Goal: Transaction & Acquisition: Subscribe to service/newsletter

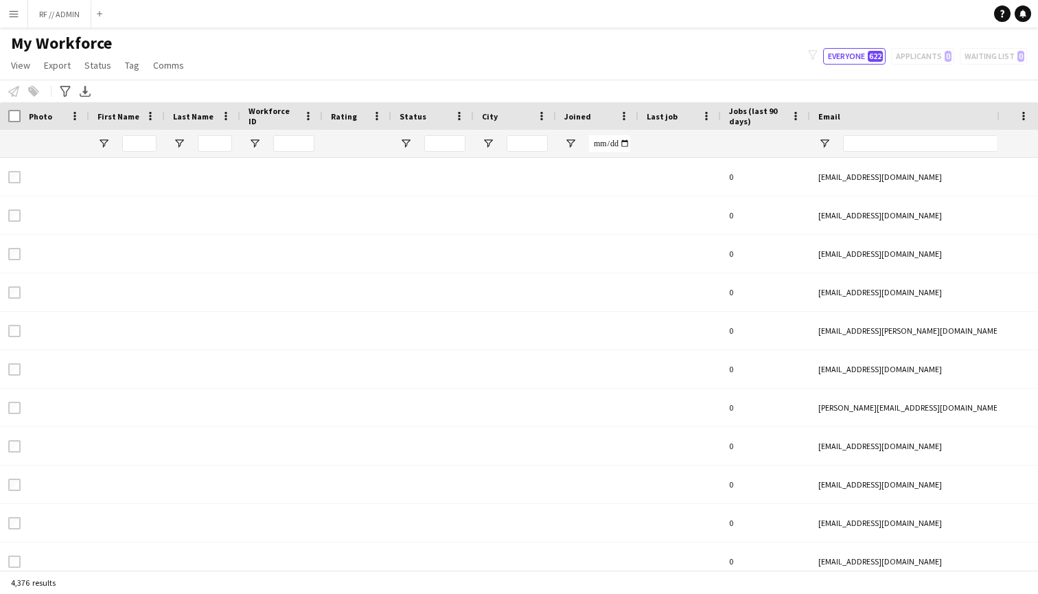
type input "****"
type input "**********"
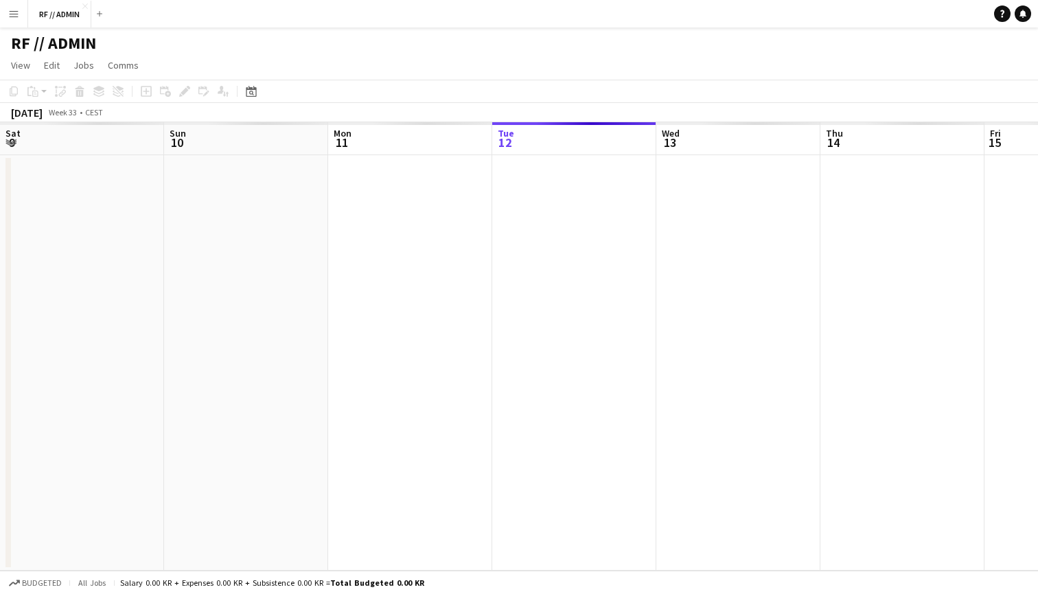
scroll to position [0, 328]
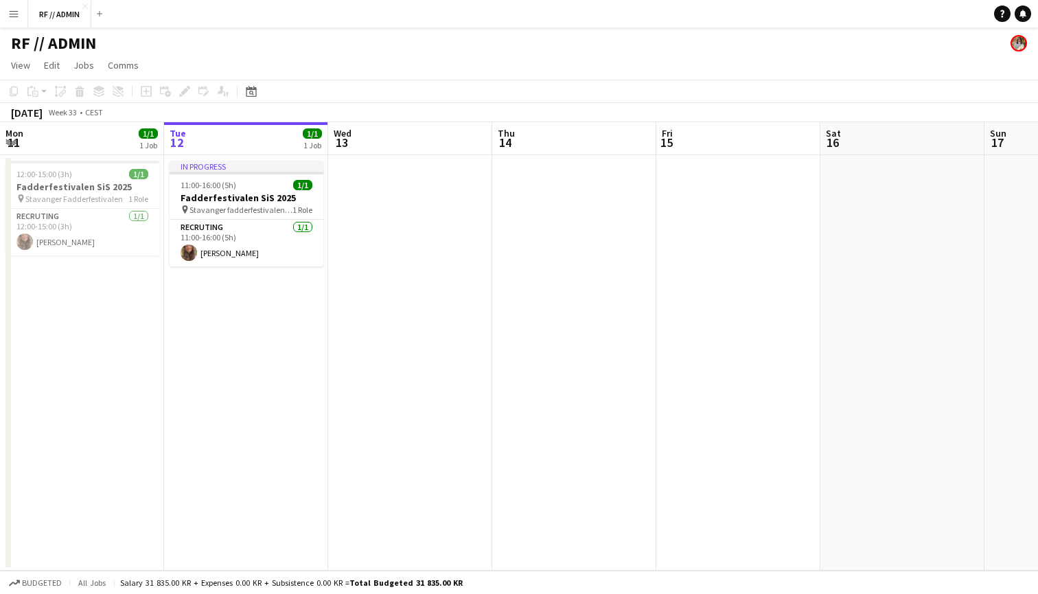
click at [18, 19] on button "Menu" at bounding box center [13, 13] width 27 height 27
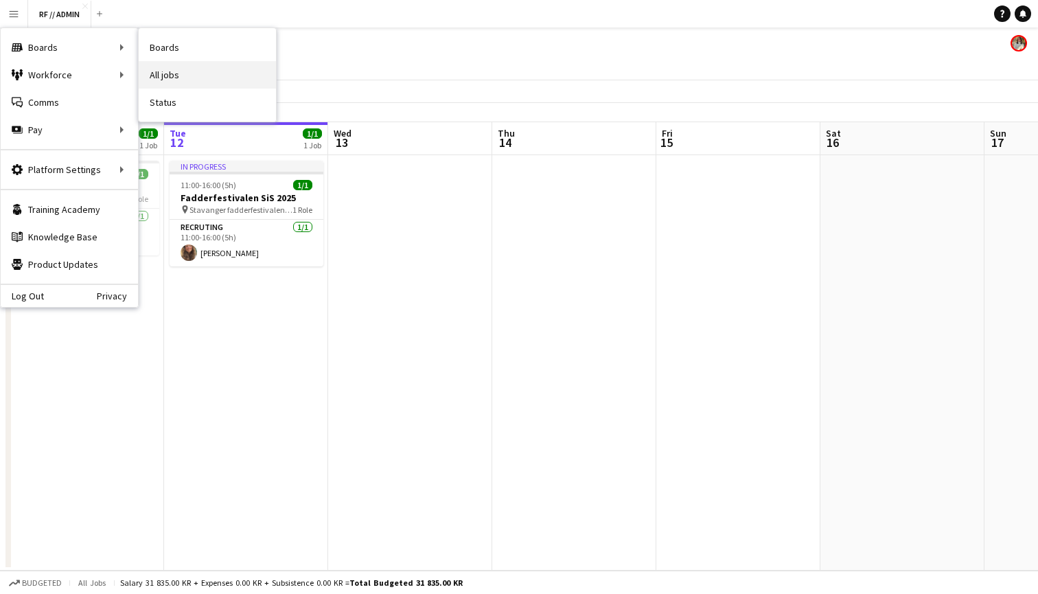
click at [184, 71] on link "All jobs" at bounding box center [207, 74] width 137 height 27
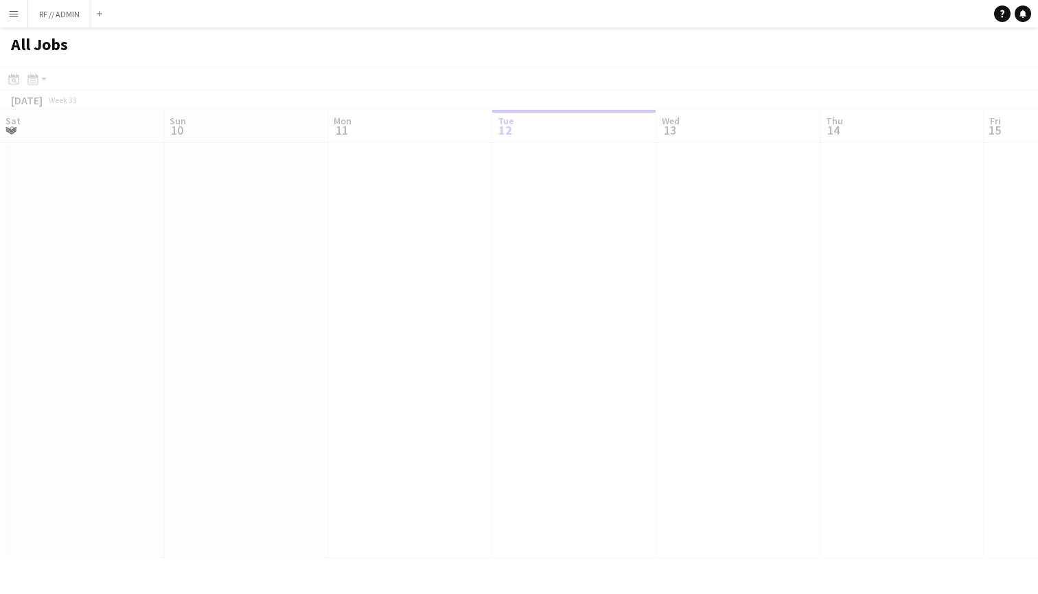
scroll to position [0, 328]
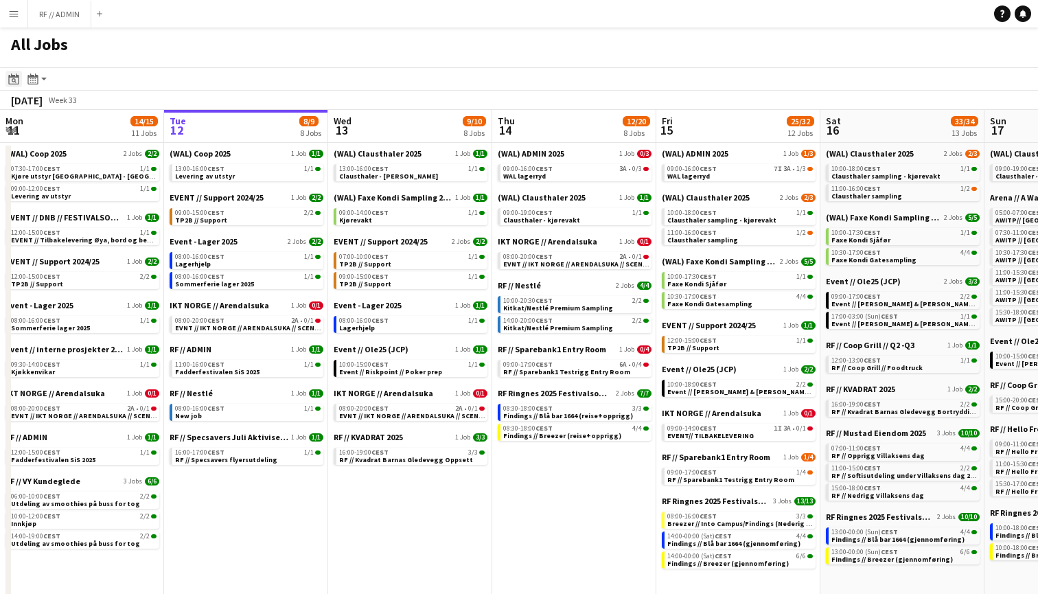
click at [14, 81] on icon "Date picker" at bounding box center [13, 78] width 11 height 11
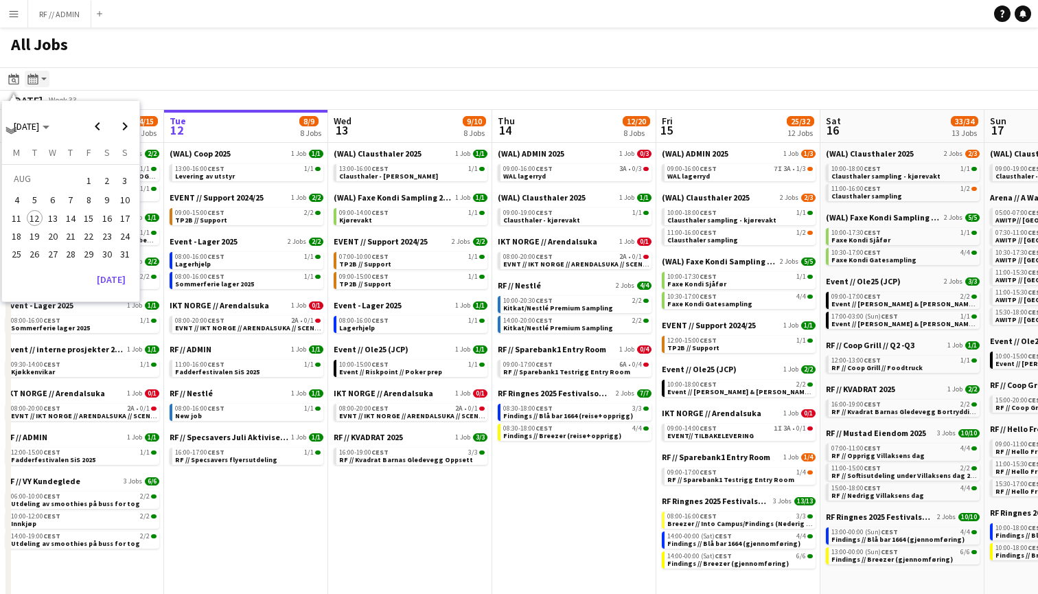
click at [32, 83] on icon "Month view / Day view" at bounding box center [32, 78] width 11 height 11
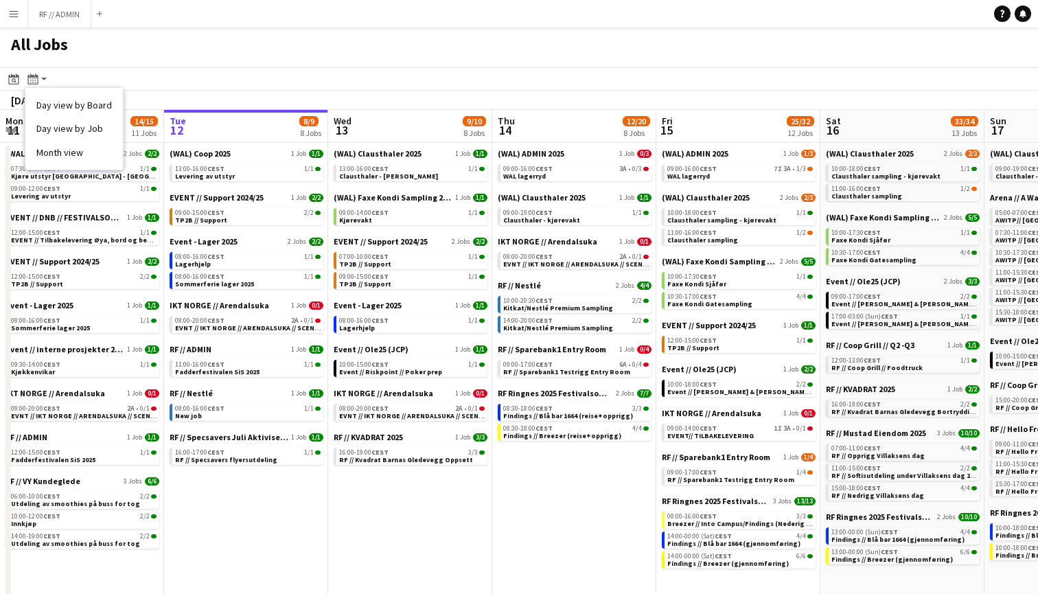
click at [89, 75] on app-toolbar "Date picker AUG 2025 AUG 2025 Monday M Tuesday T Wednesday W Thursday T Friday …" at bounding box center [519, 78] width 1038 height 23
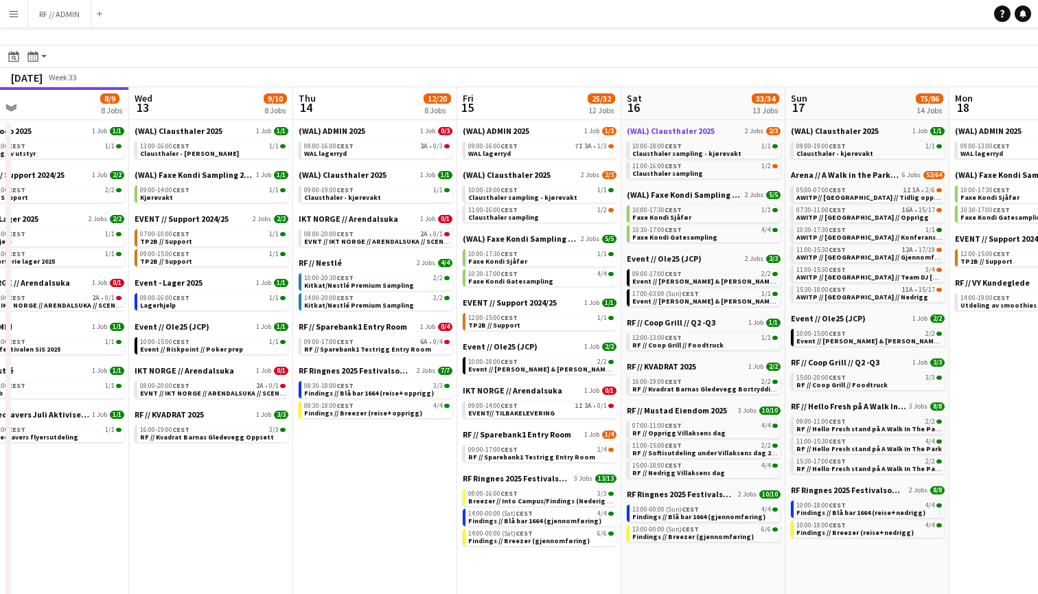
scroll to position [31, 0]
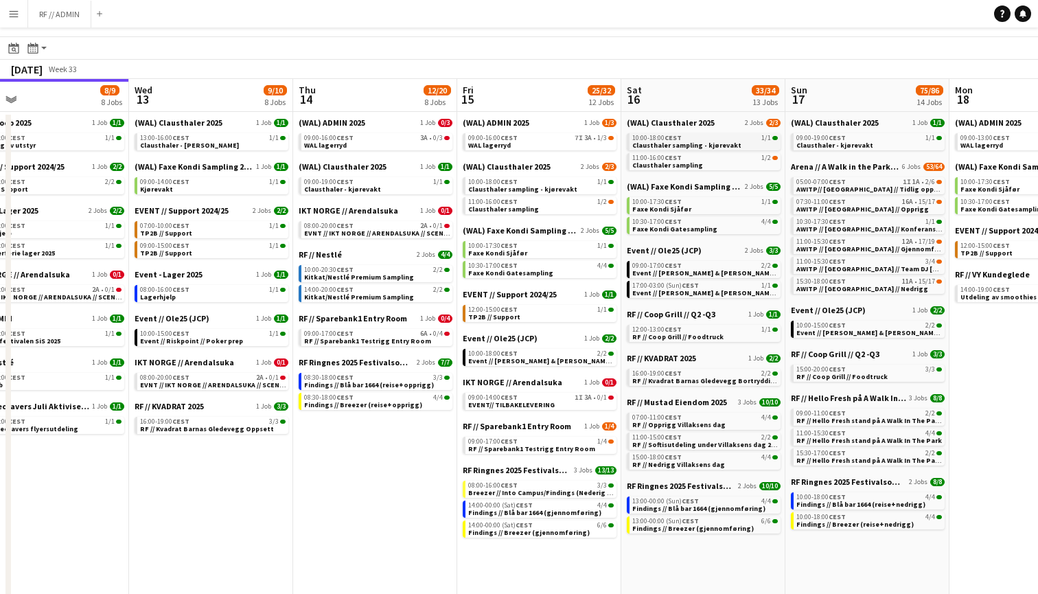
click at [744, 144] on link "10:00-18:00 CEST 1/1 Clausthaler sampling - kjørevakt" at bounding box center [706, 141] width 146 height 16
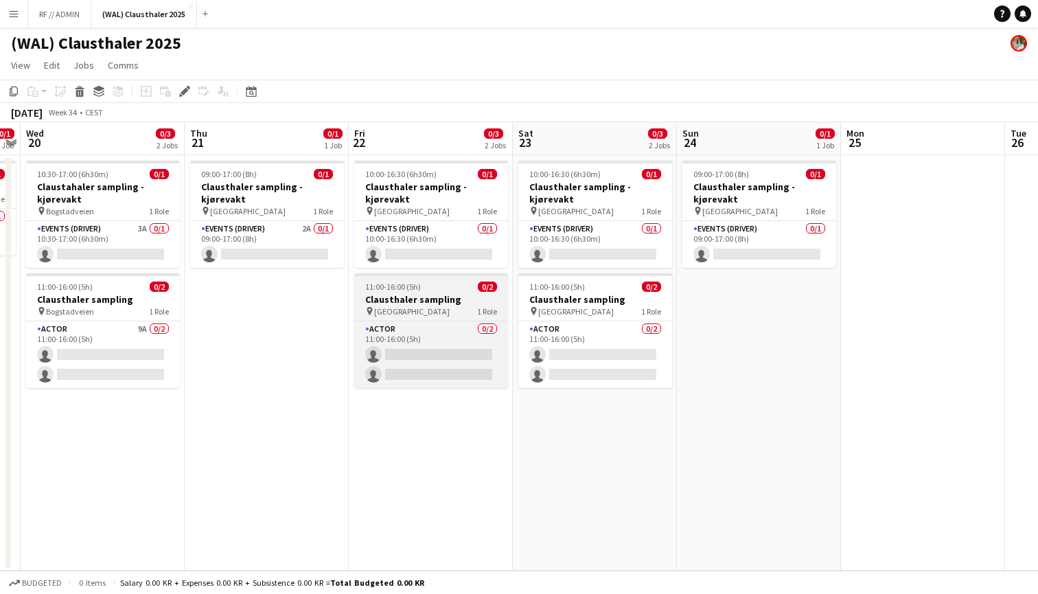
scroll to position [0, 307]
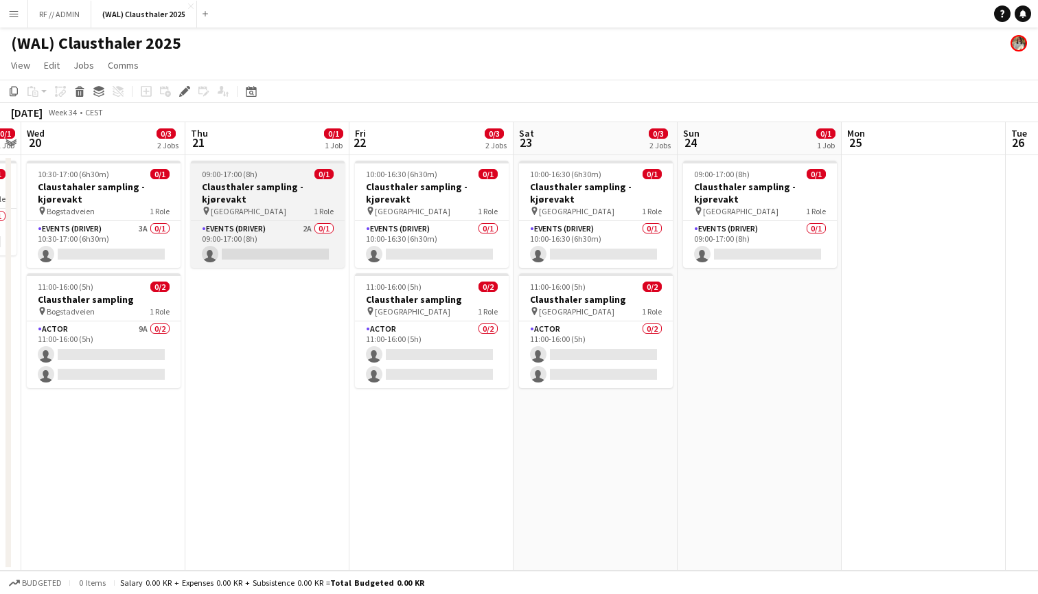
click at [323, 175] on span "0/1" at bounding box center [324, 174] width 19 height 10
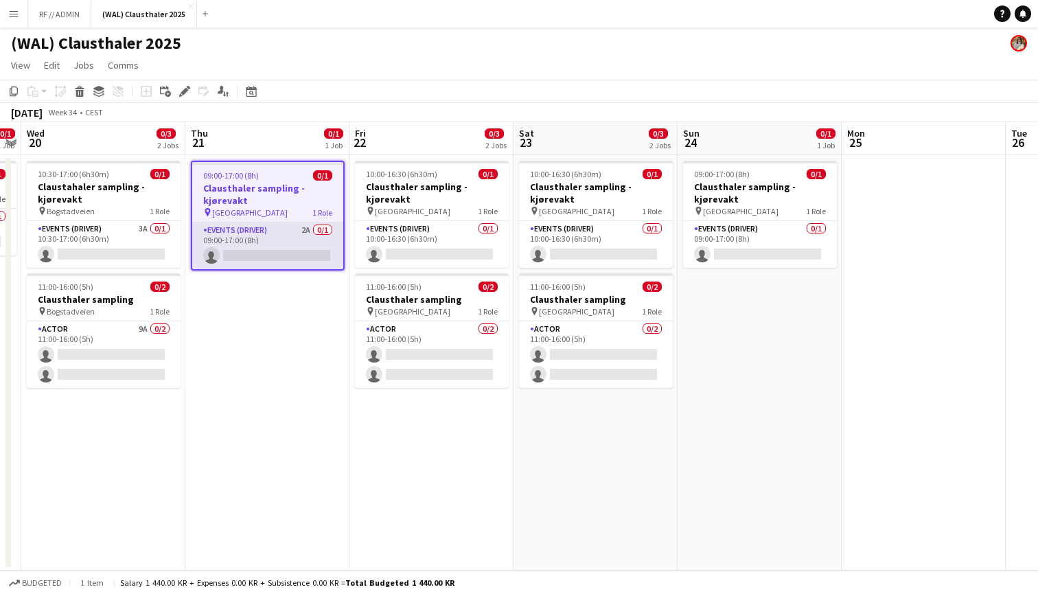
click at [218, 256] on app-card-role "Events (Driver) 2A 0/1 09:00-17:00 (8h) single-neutral-actions" at bounding box center [267, 246] width 151 height 47
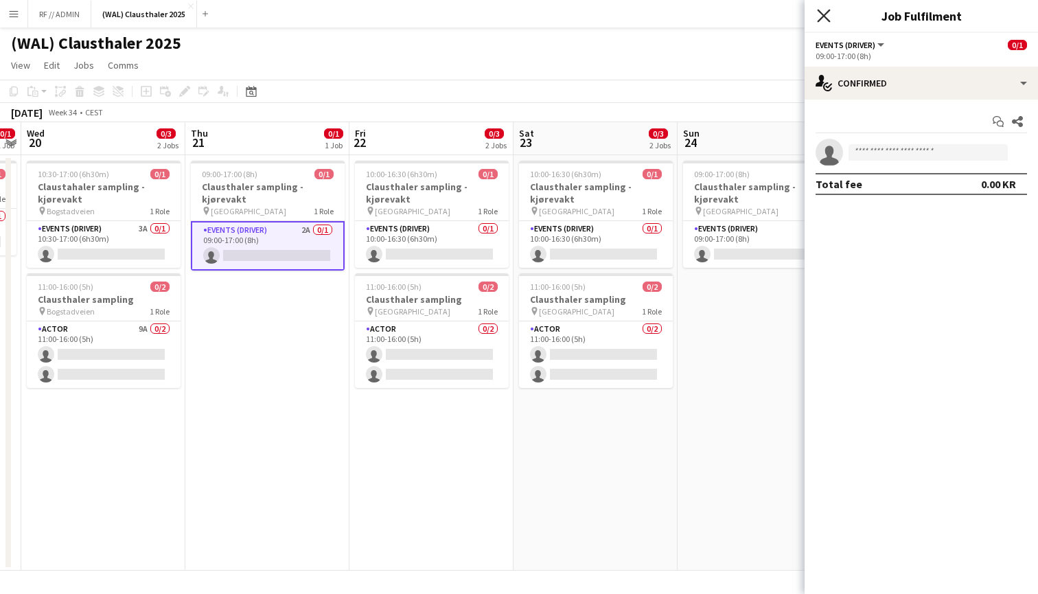
click at [826, 18] on icon at bounding box center [823, 15] width 13 height 13
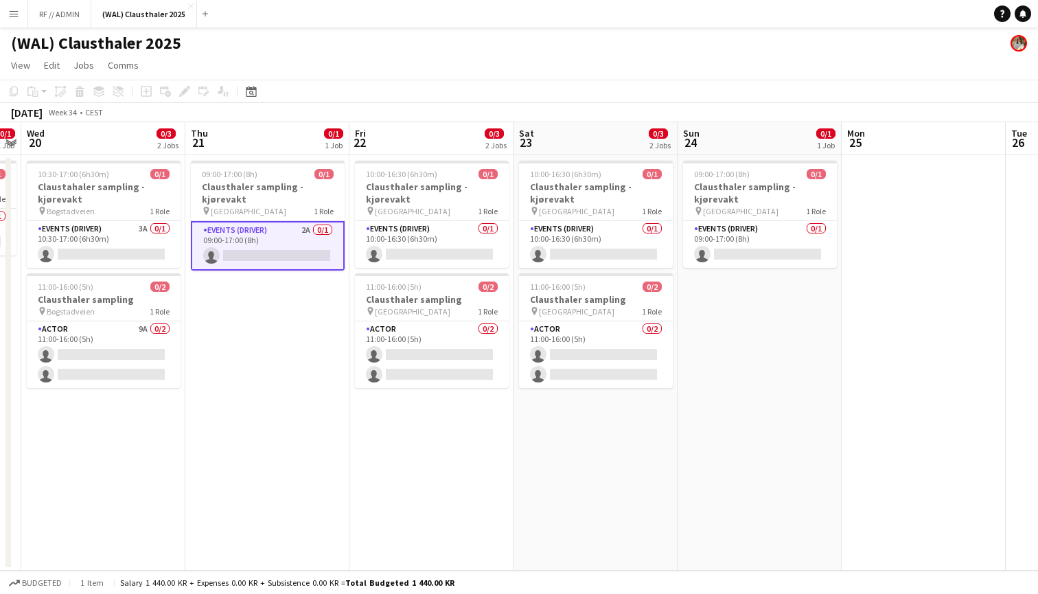
click at [744, 376] on app-date-cell "09:00-17:00 (8h) 0/1 Clausthaler sampling - kjørevakt pin Stavanger 1 Role Even…" at bounding box center [760, 363] width 164 height 416
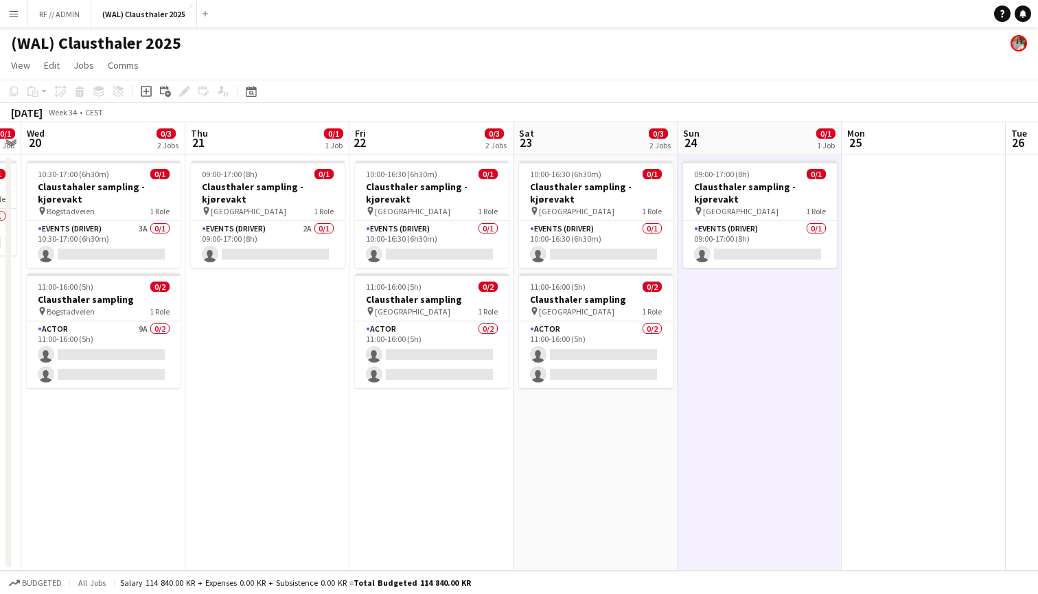
click at [23, 11] on button "Menu" at bounding box center [13, 13] width 27 height 27
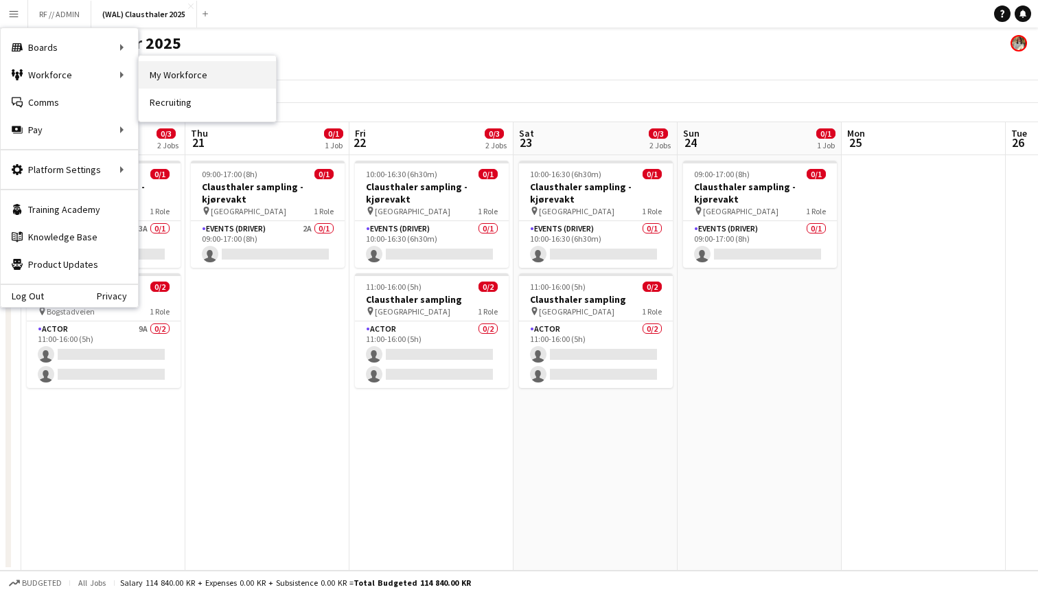
click at [192, 72] on link "My Workforce" at bounding box center [207, 74] width 137 height 27
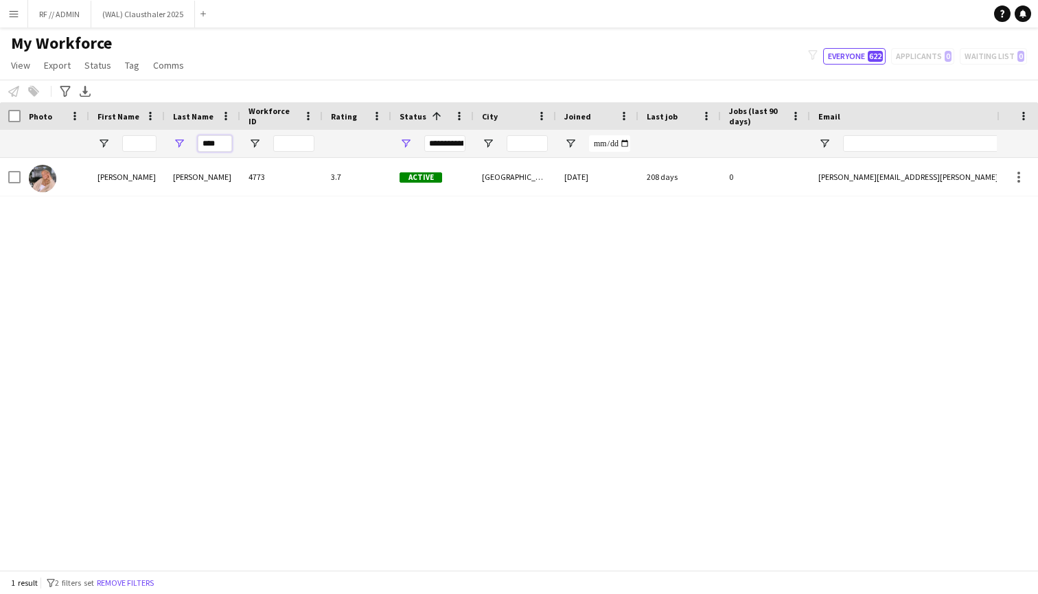
click at [218, 143] on input "****" at bounding box center [215, 143] width 34 height 16
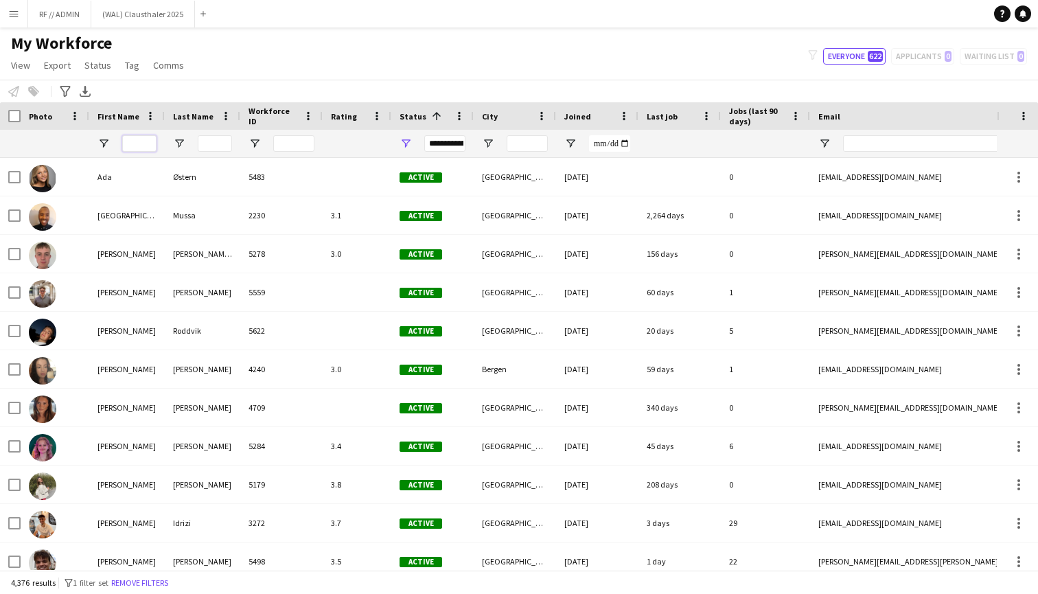
click at [142, 148] on input "First Name Filter Input" at bounding box center [139, 143] width 34 height 16
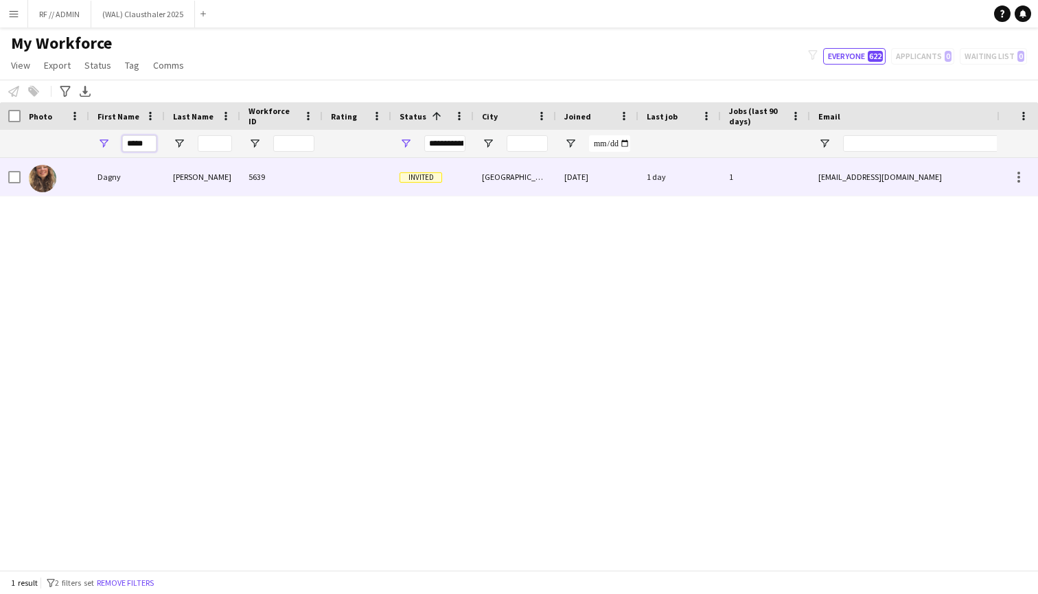
type input "*****"
click at [426, 179] on span "Invited" at bounding box center [421, 177] width 43 height 10
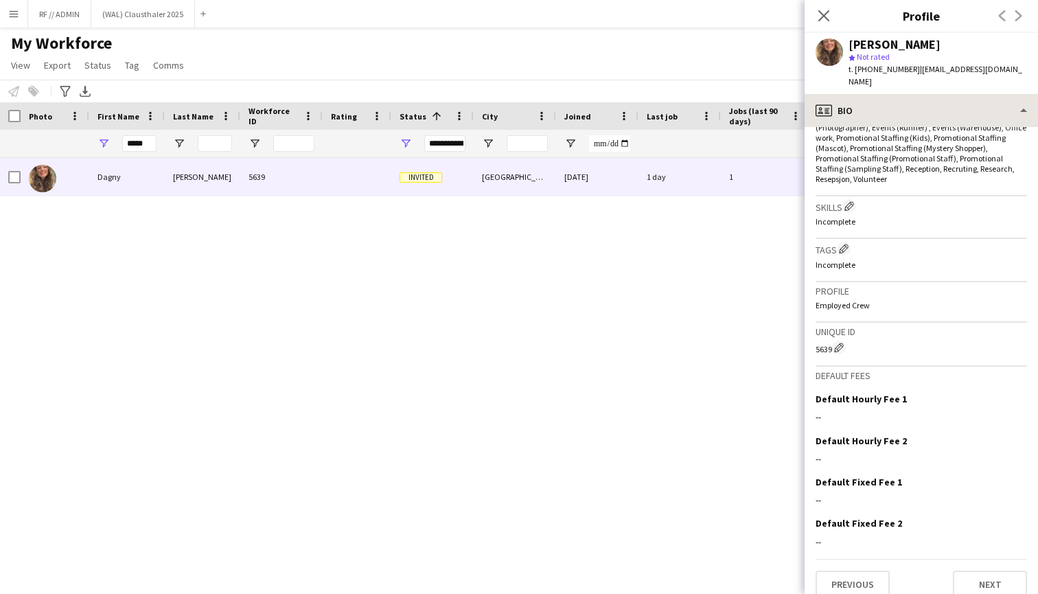
scroll to position [484, 0]
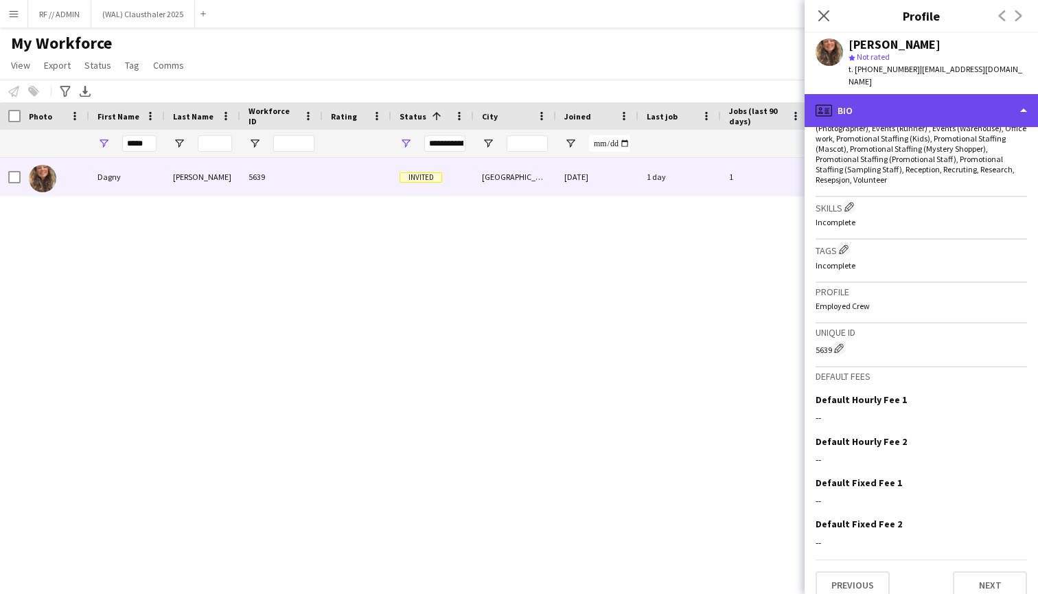
click at [927, 101] on div "profile Bio" at bounding box center [922, 110] width 234 height 33
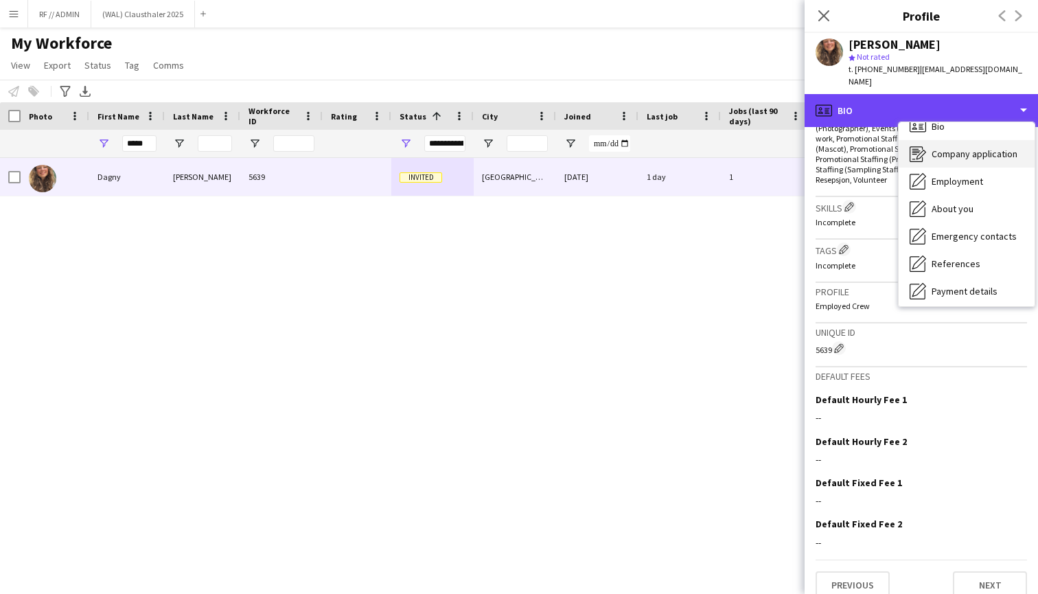
scroll to position [0, 0]
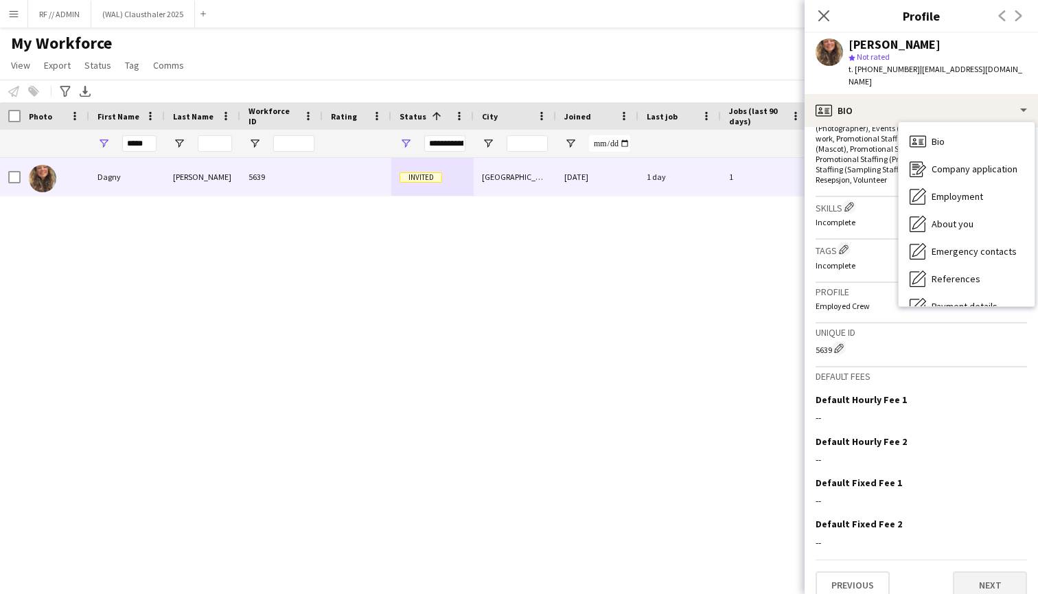
click at [997, 571] on button "Next" at bounding box center [990, 584] width 74 height 27
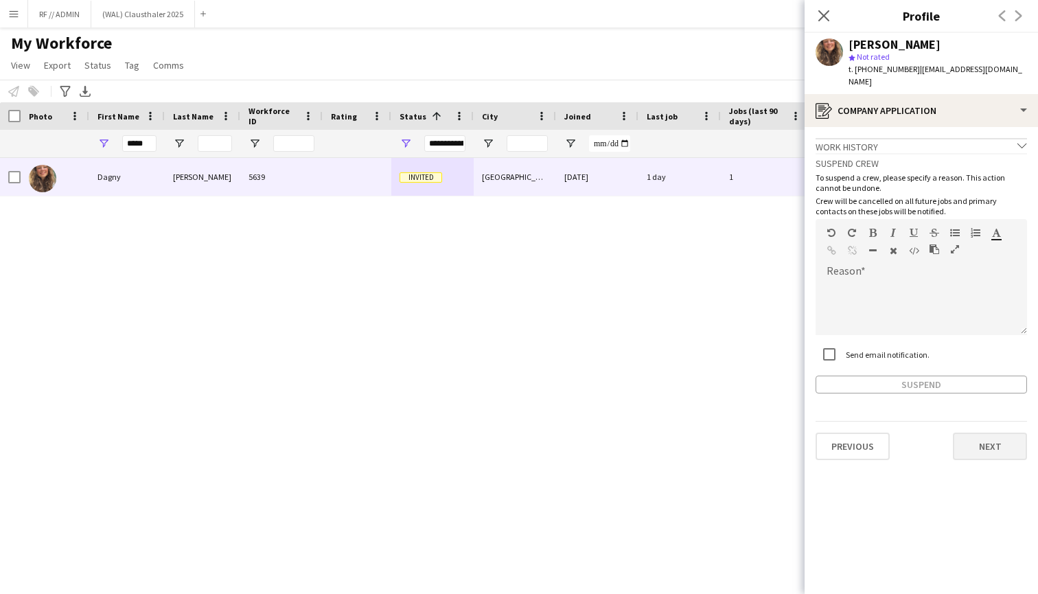
click at [992, 433] on button "Next" at bounding box center [990, 446] width 74 height 27
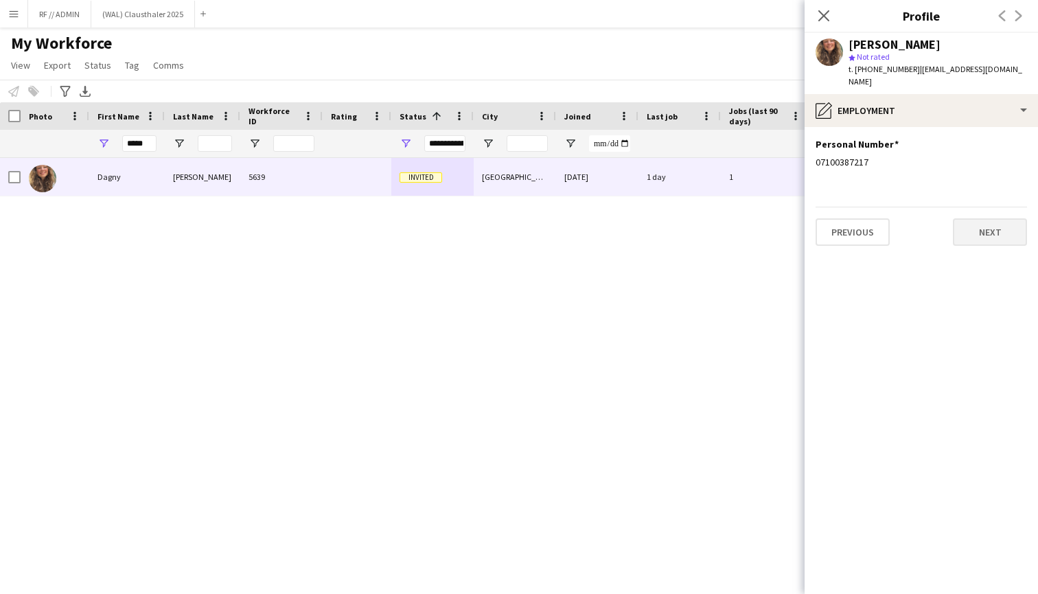
click at [991, 223] on button "Next" at bounding box center [990, 231] width 74 height 27
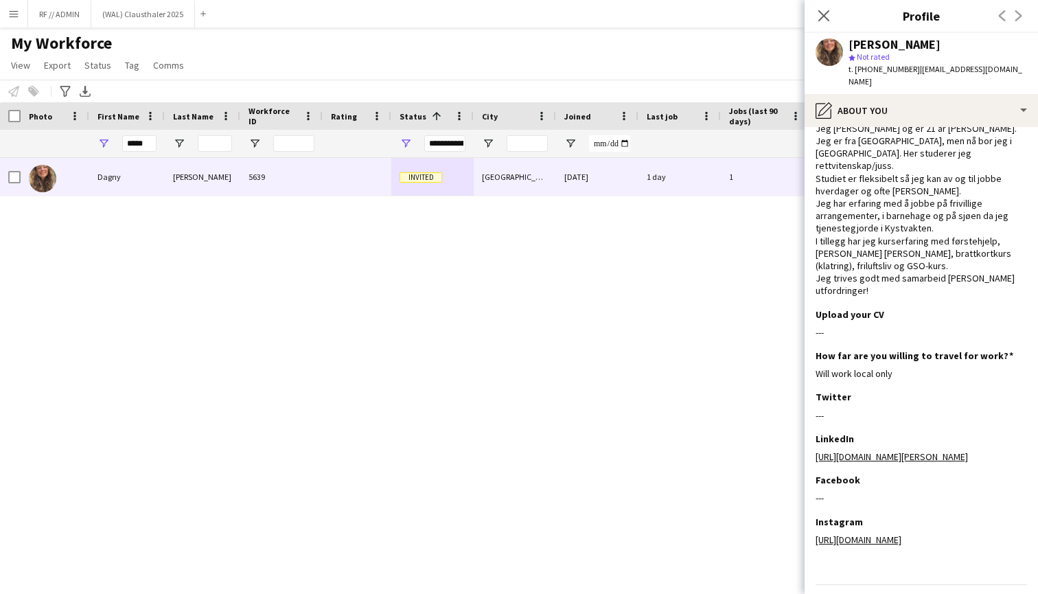
scroll to position [33, 0]
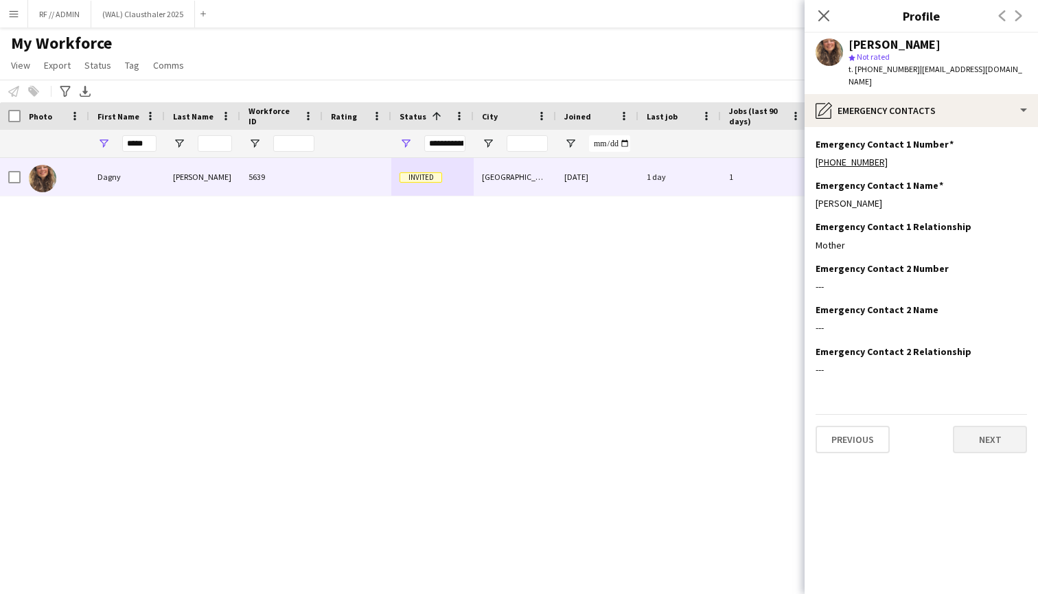
click at [987, 426] on button "Next" at bounding box center [990, 439] width 74 height 27
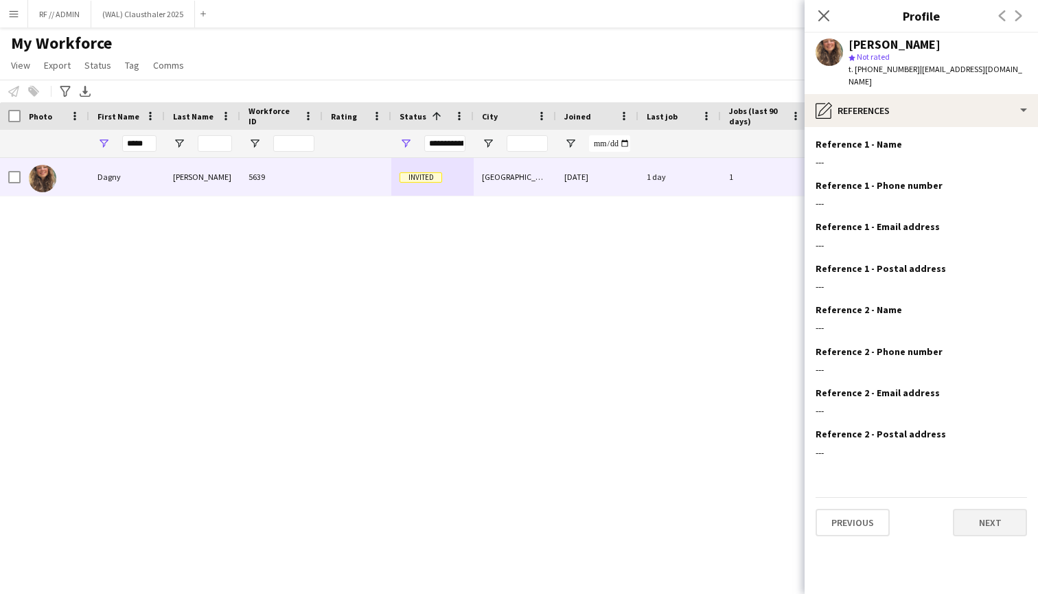
click at [986, 511] on button "Next" at bounding box center [990, 522] width 74 height 27
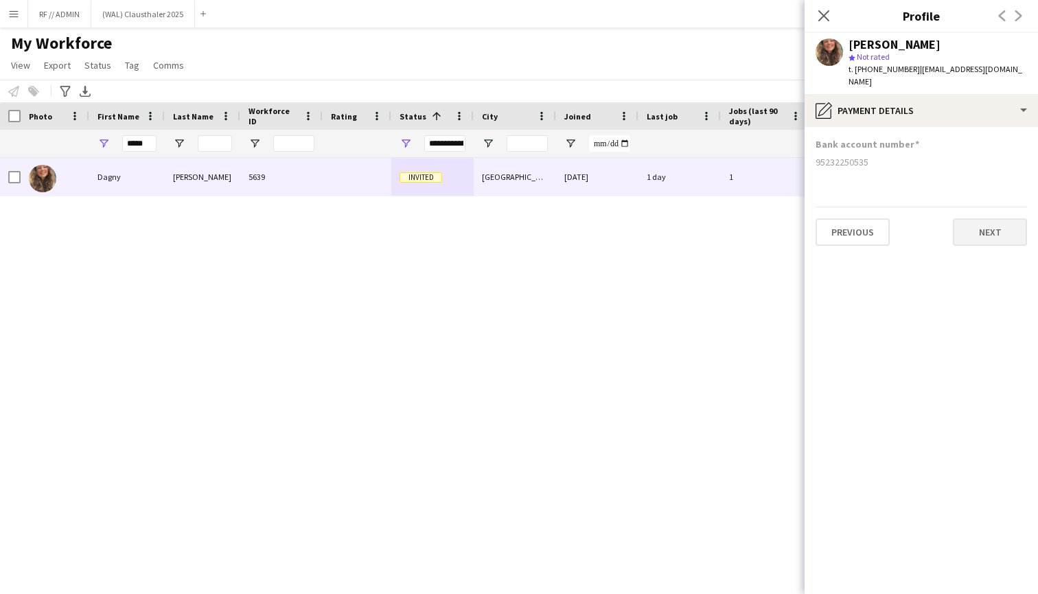
click at [984, 231] on button "Next" at bounding box center [990, 231] width 74 height 27
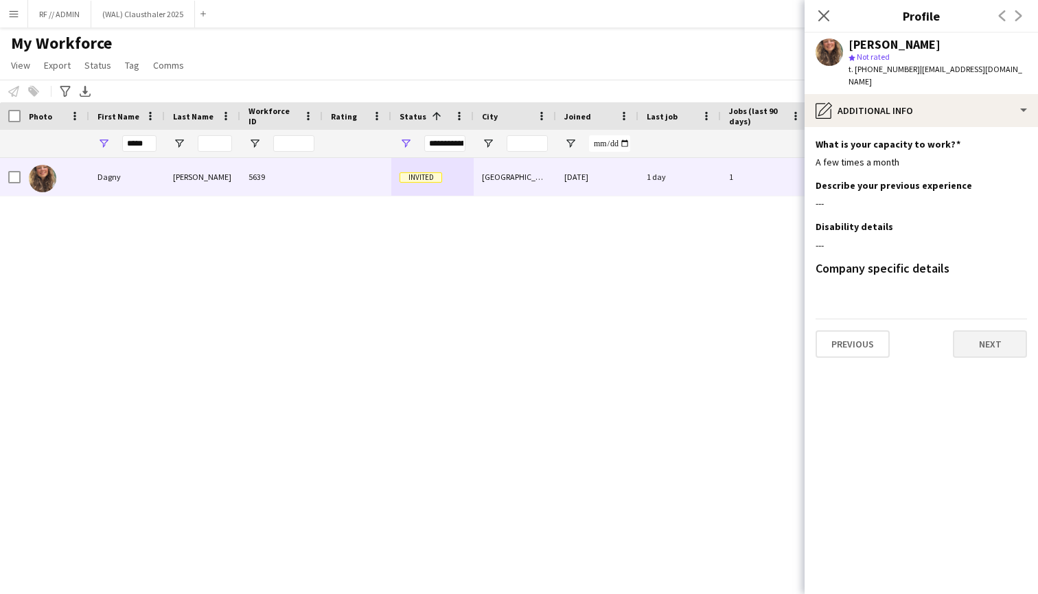
click at [992, 331] on button "Next" at bounding box center [990, 343] width 74 height 27
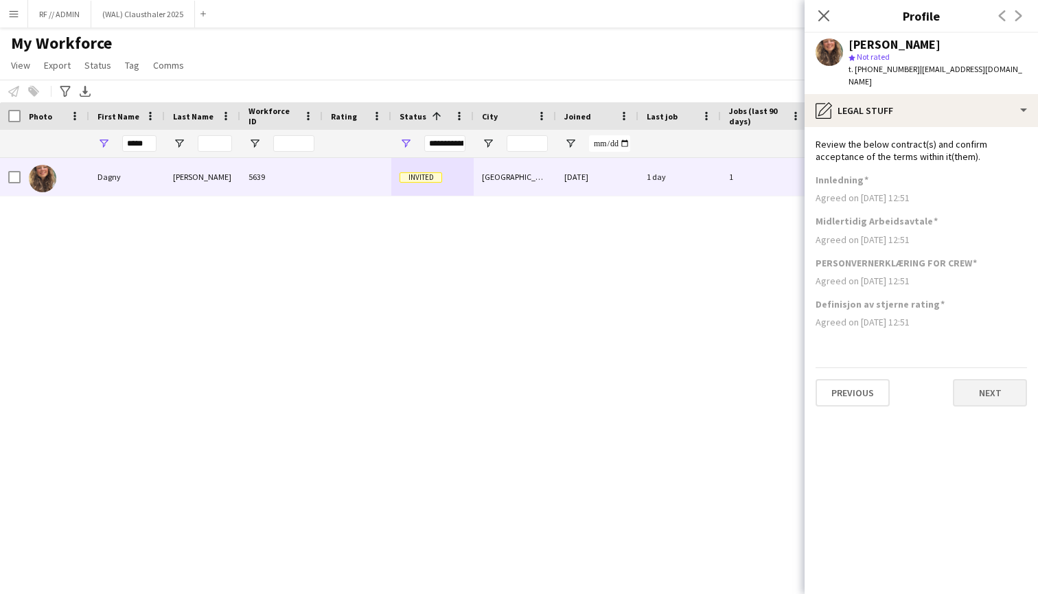
click at [988, 383] on button "Next" at bounding box center [990, 392] width 74 height 27
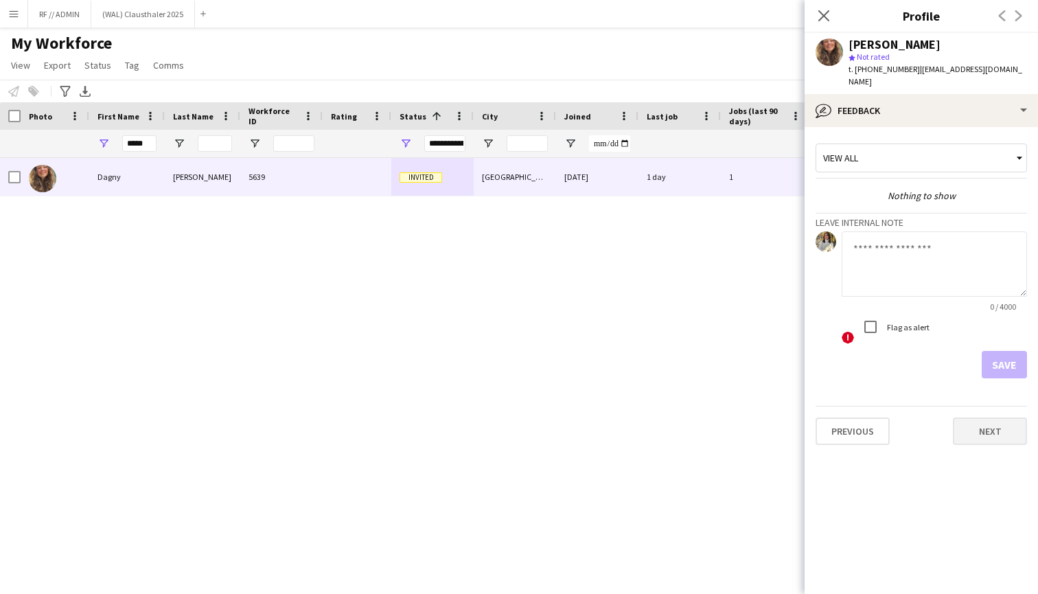
click at [997, 418] on button "Next" at bounding box center [990, 431] width 74 height 27
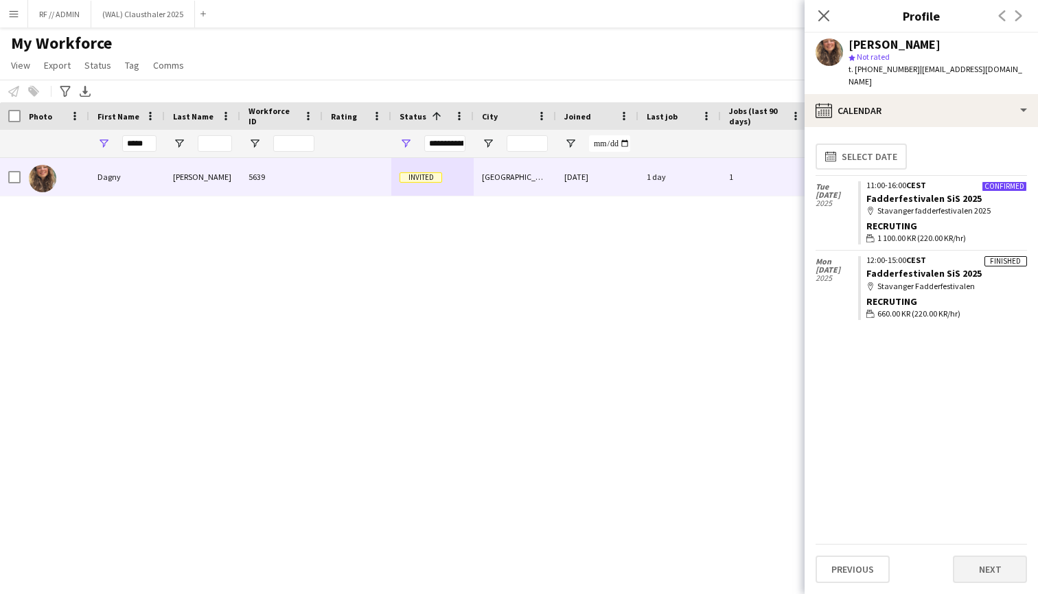
click at [981, 576] on button "Next" at bounding box center [990, 569] width 74 height 27
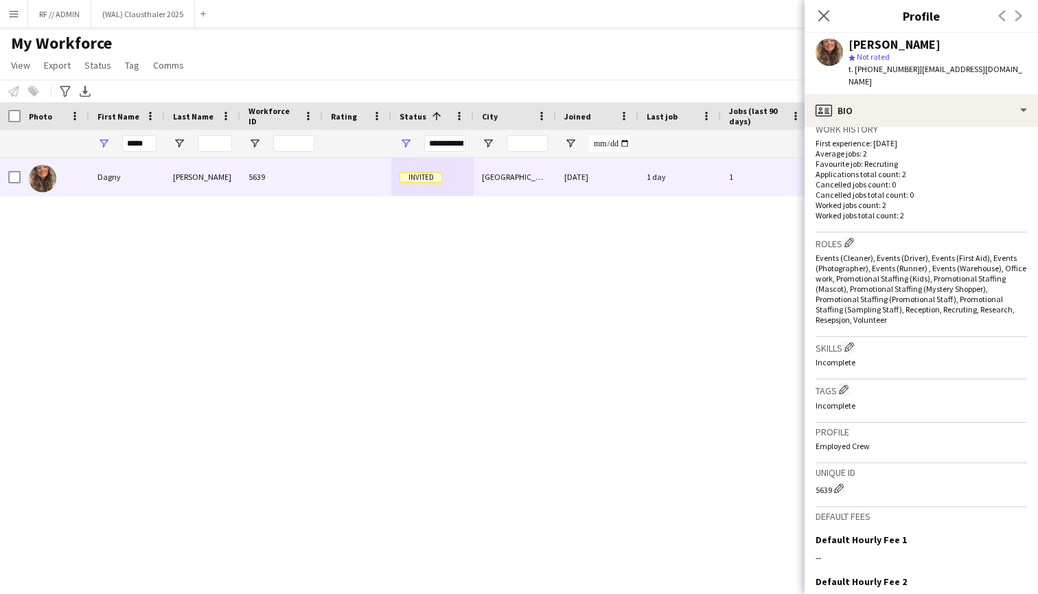
scroll to position [370, 0]
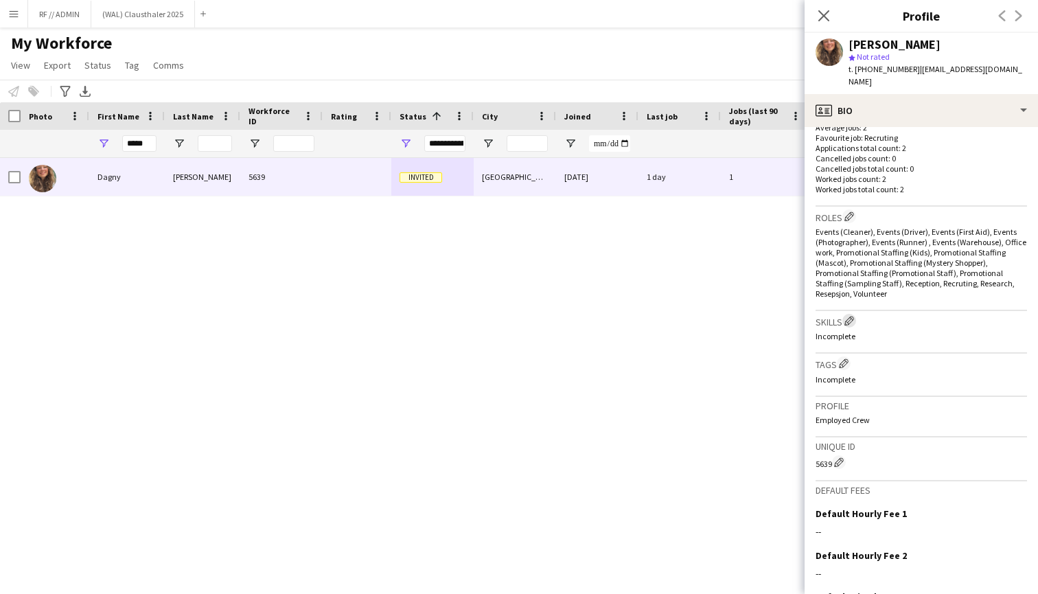
click at [848, 316] on app-icon "Edit crew company skills" at bounding box center [850, 321] width 10 height 10
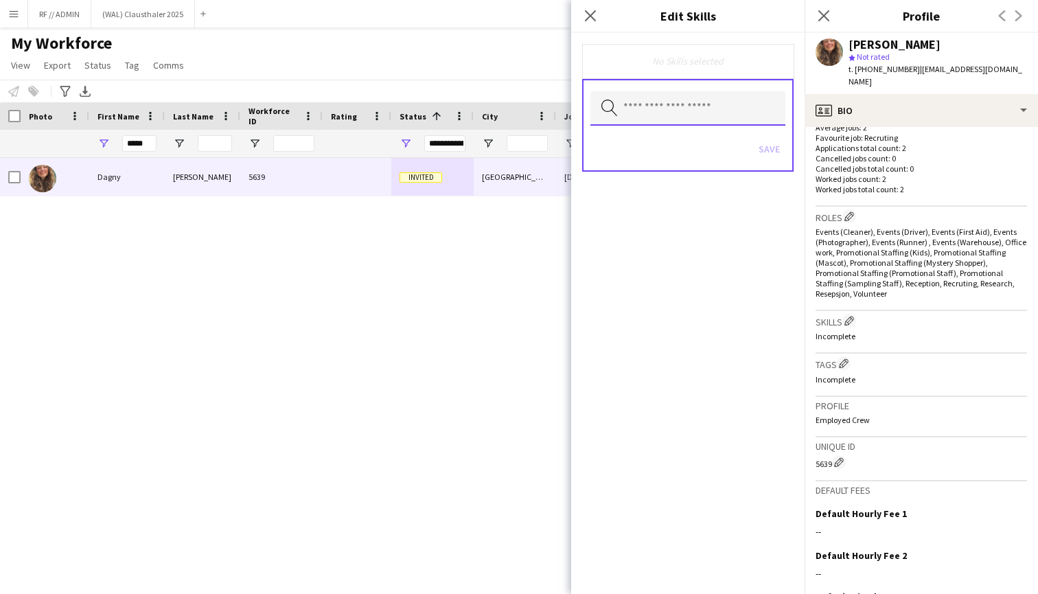
click at [686, 106] on input "text" at bounding box center [688, 108] width 195 height 34
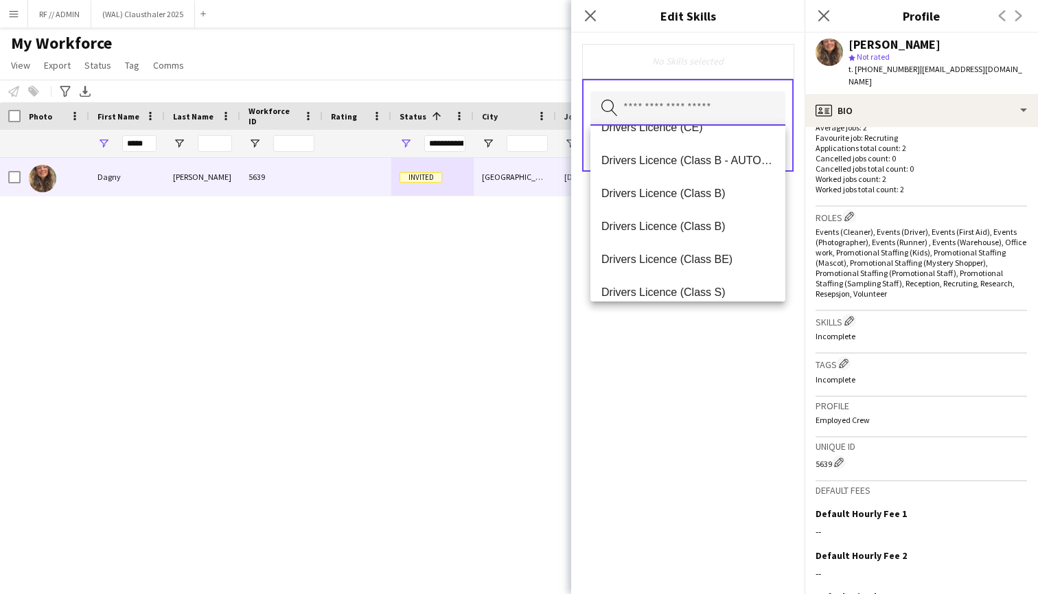
scroll to position [1111, 0]
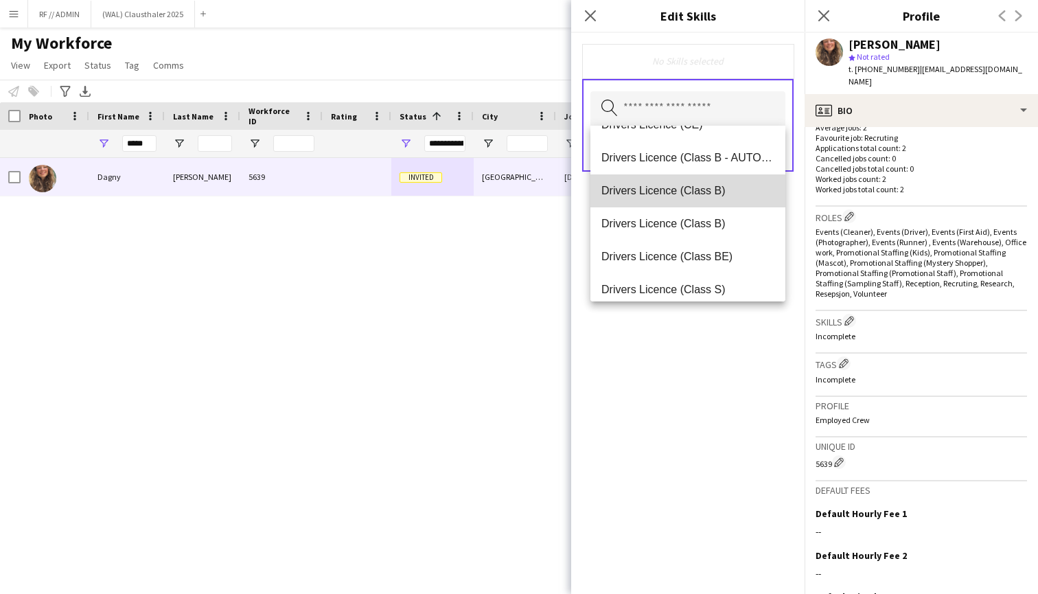
click at [683, 195] on span "Drivers Licence (Class B)" at bounding box center [688, 190] width 173 height 13
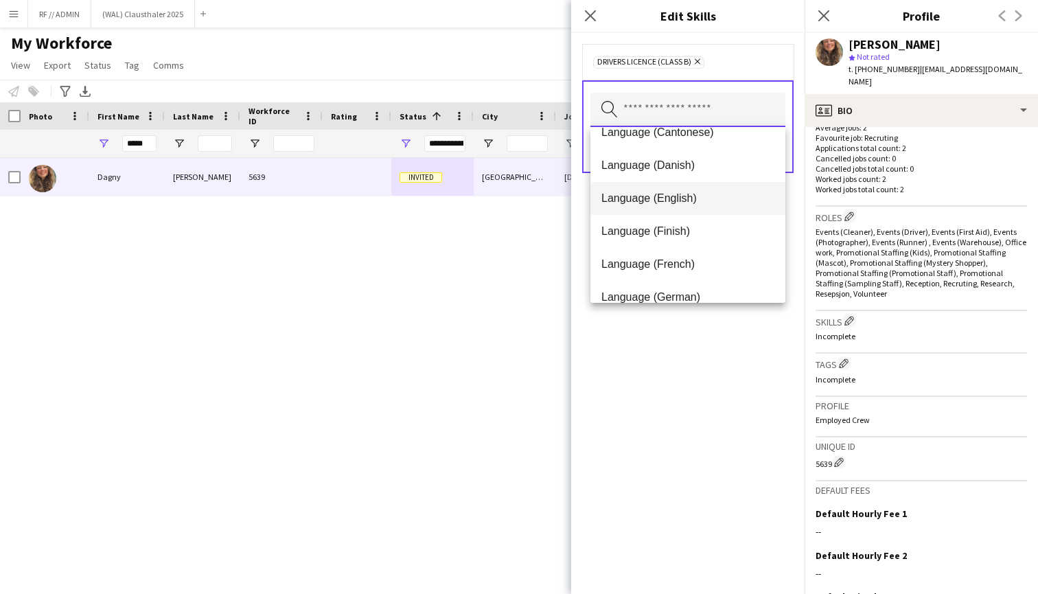
scroll to position [2709, 0]
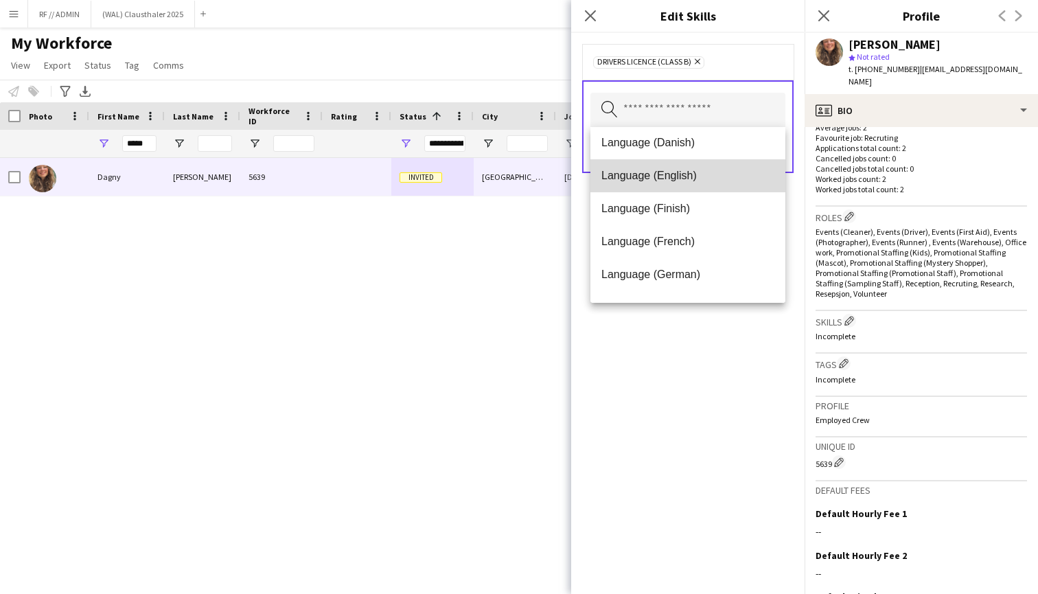
click at [679, 169] on span "Language (English)" at bounding box center [688, 175] width 173 height 13
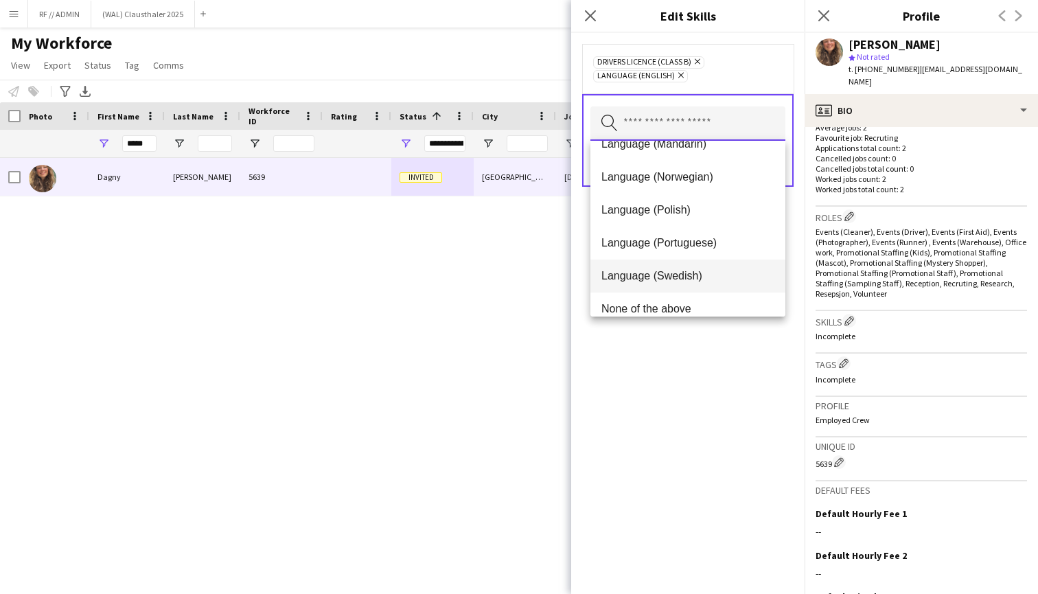
scroll to position [2915, 0]
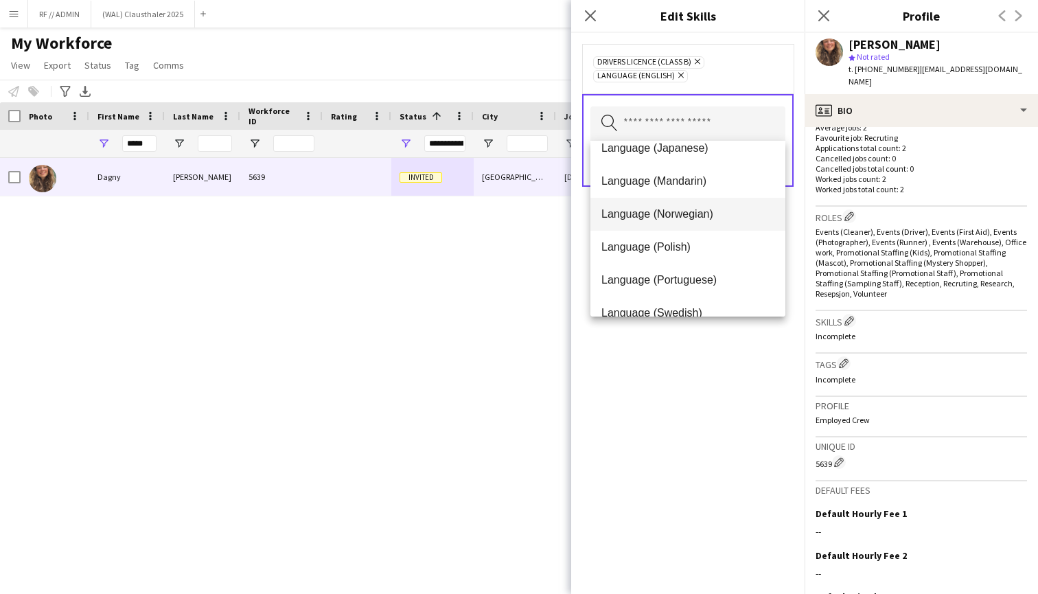
click at [652, 216] on span "Language (Norwegian)" at bounding box center [688, 213] width 173 height 13
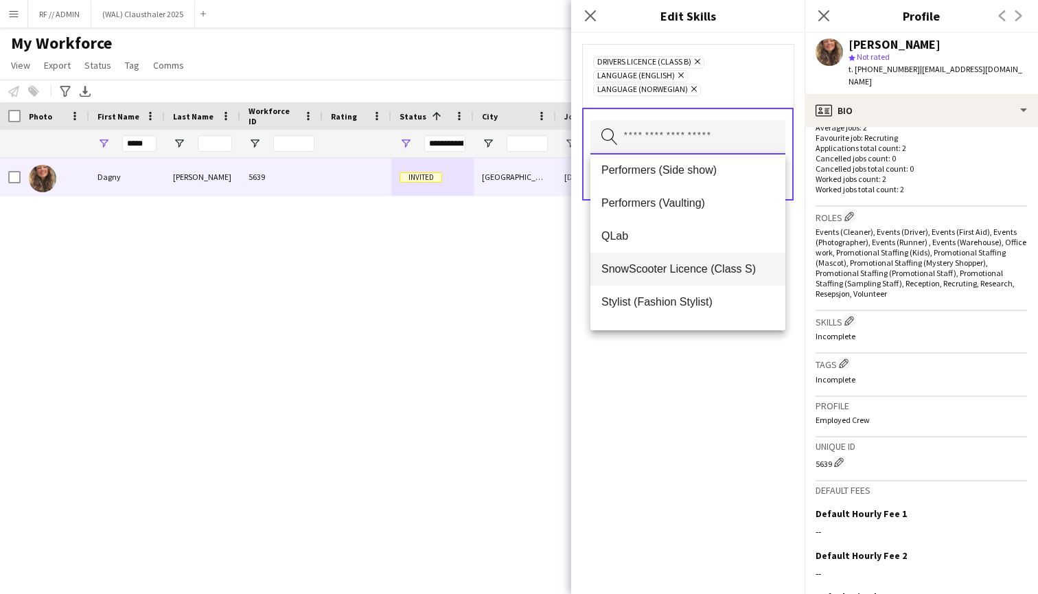
scroll to position [3327, 0]
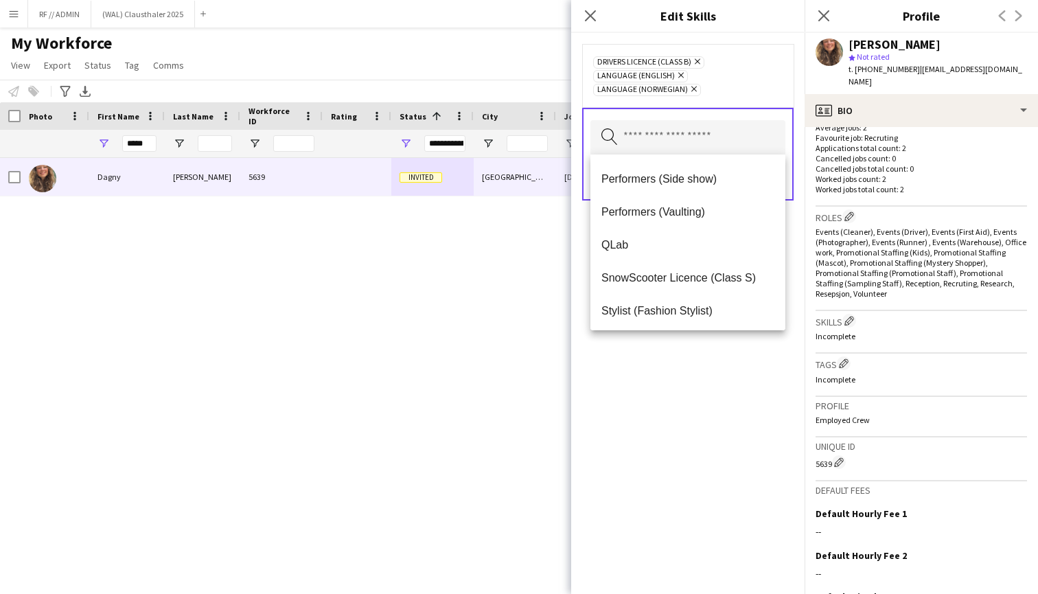
click at [672, 386] on div "Drivers Licence (Class B) Remove Language (English) Remove Language (Norwegian)…" at bounding box center [688, 313] width 234 height 561
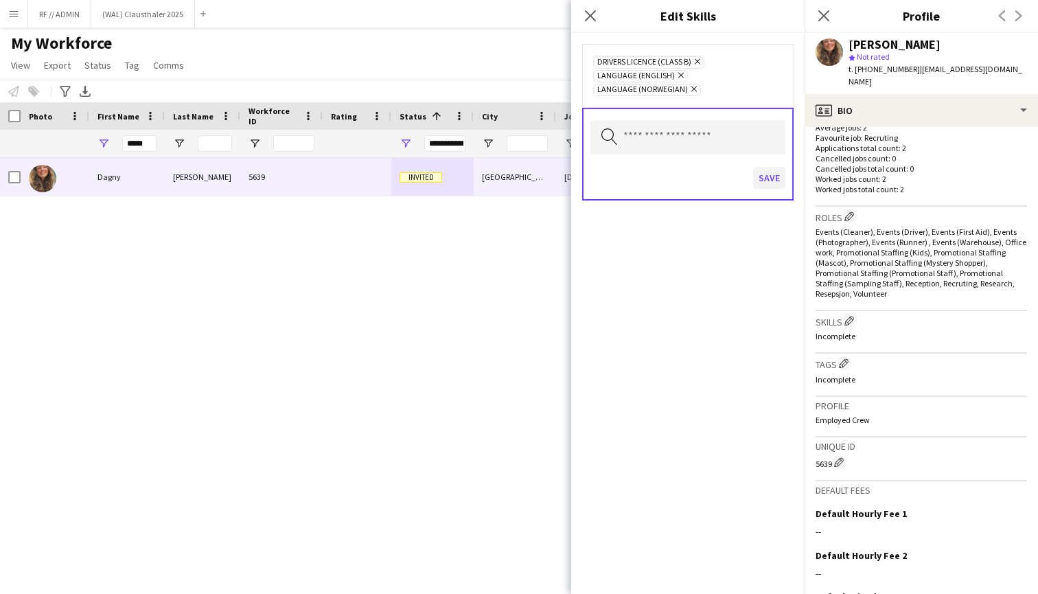
click at [768, 183] on button "Save" at bounding box center [769, 178] width 32 height 22
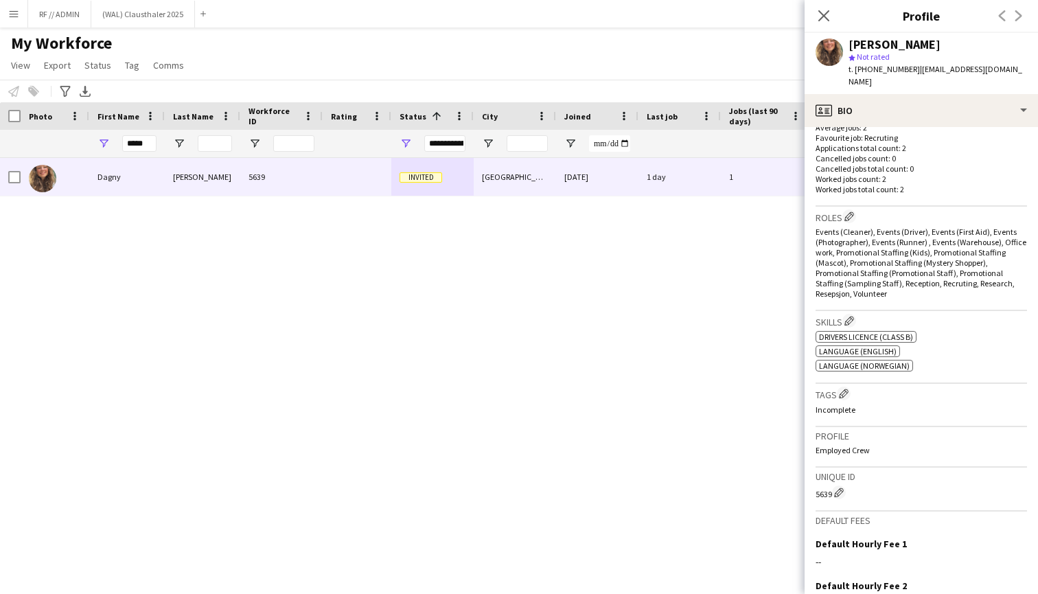
scroll to position [0, 0]
click at [403, 279] on div "[PERSON_NAME] 5639 Invited [GEOGRAPHIC_DATA] [DATE] 1 day 1 [EMAIL_ADDRESS][DOM…" at bounding box center [498, 364] width 997 height 412
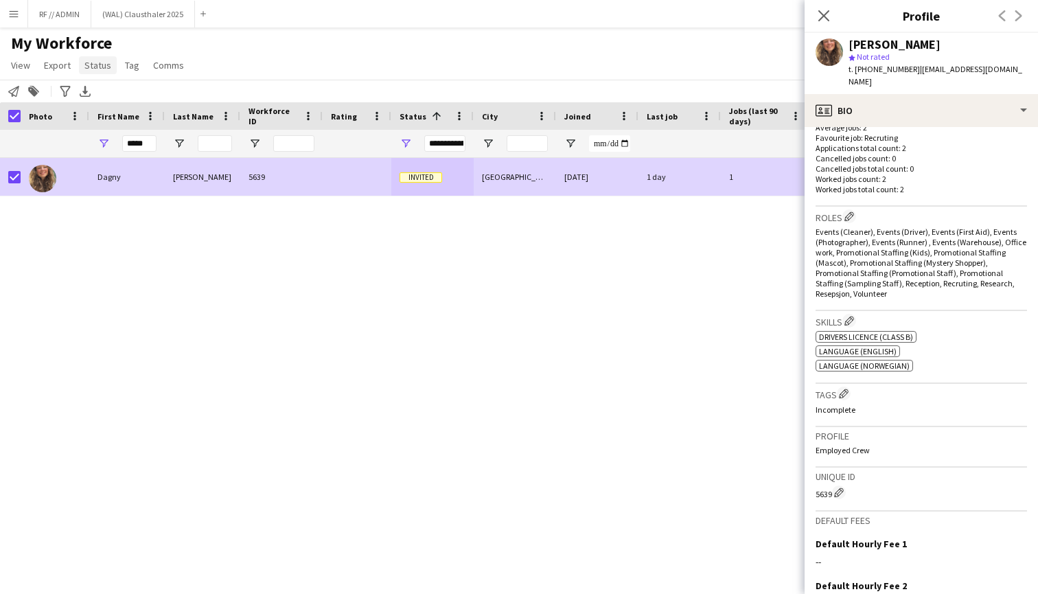
click at [104, 63] on span "Status" at bounding box center [97, 65] width 27 height 12
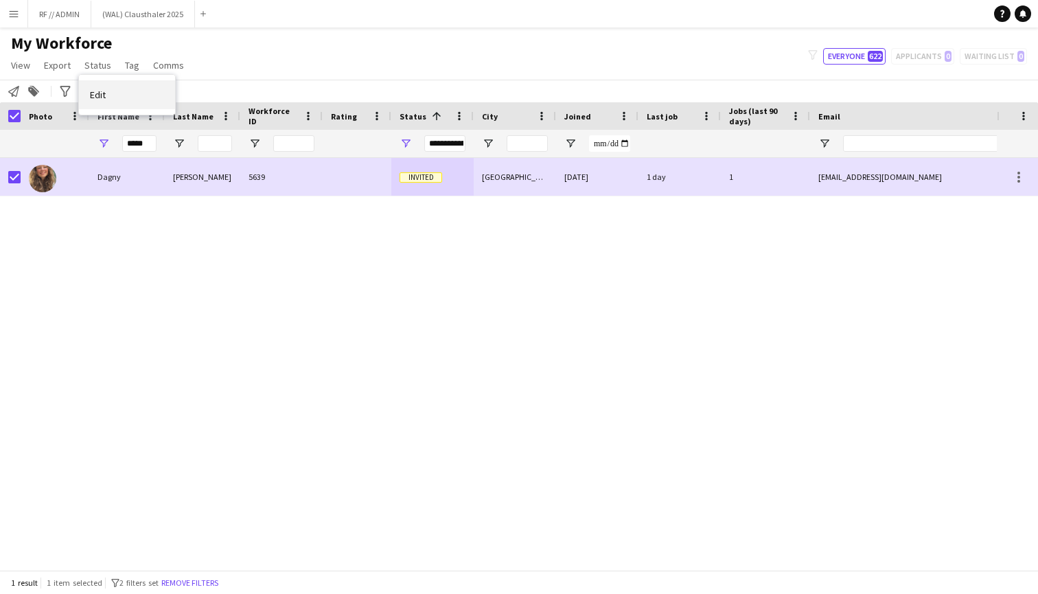
click at [101, 89] on span "Edit" at bounding box center [98, 95] width 16 height 12
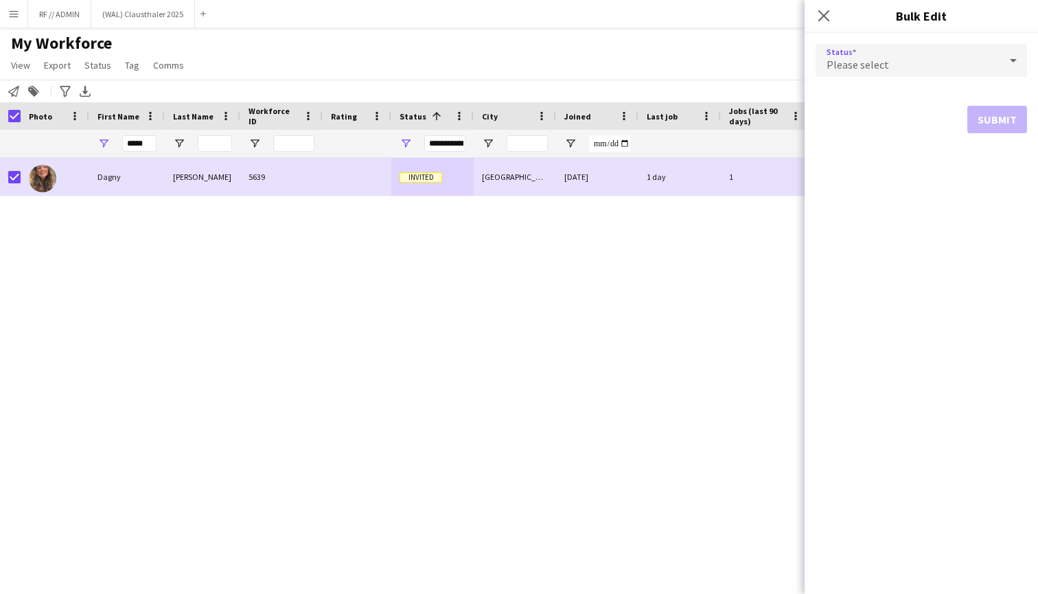
click at [942, 56] on div "Please select" at bounding box center [908, 60] width 184 height 33
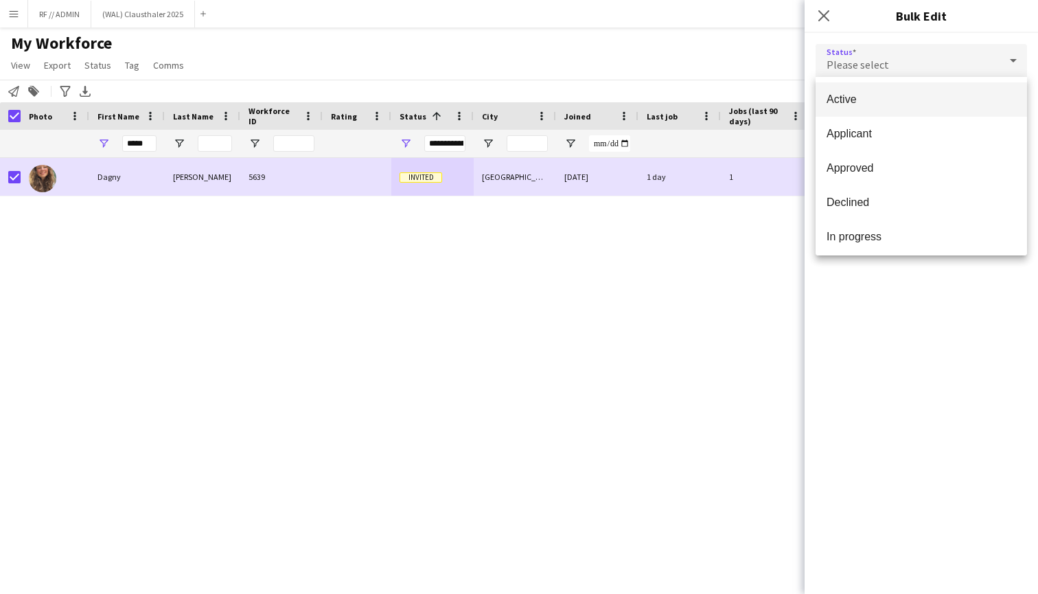
click at [863, 103] on span "Active" at bounding box center [922, 99] width 190 height 13
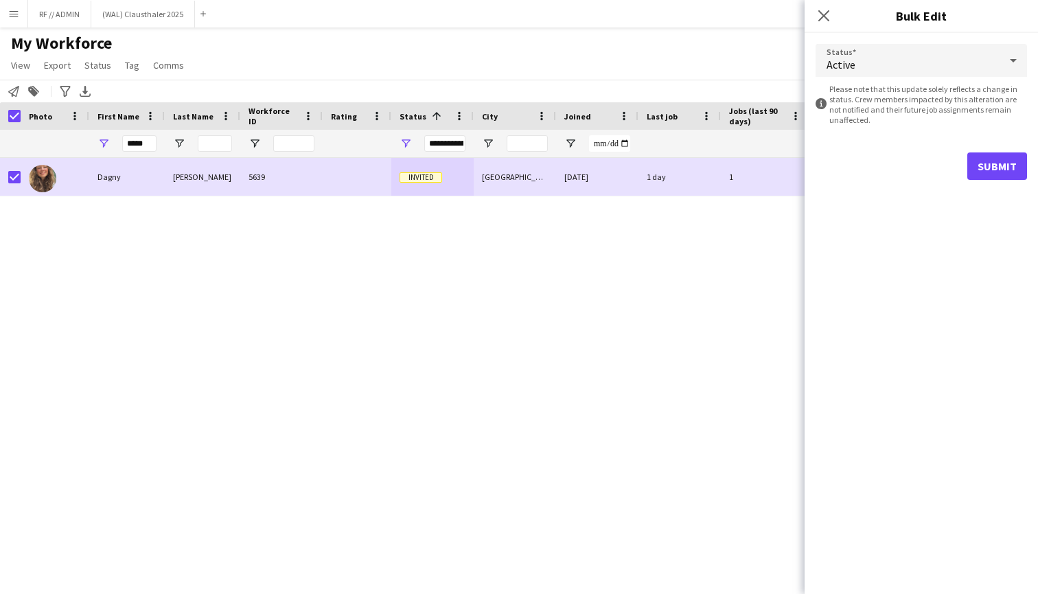
click at [1005, 150] on form "Status Active information-circle Please note that this update solely reflects a…" at bounding box center [922, 112] width 212 height 158
click at [1003, 171] on button "Submit" at bounding box center [998, 165] width 60 height 27
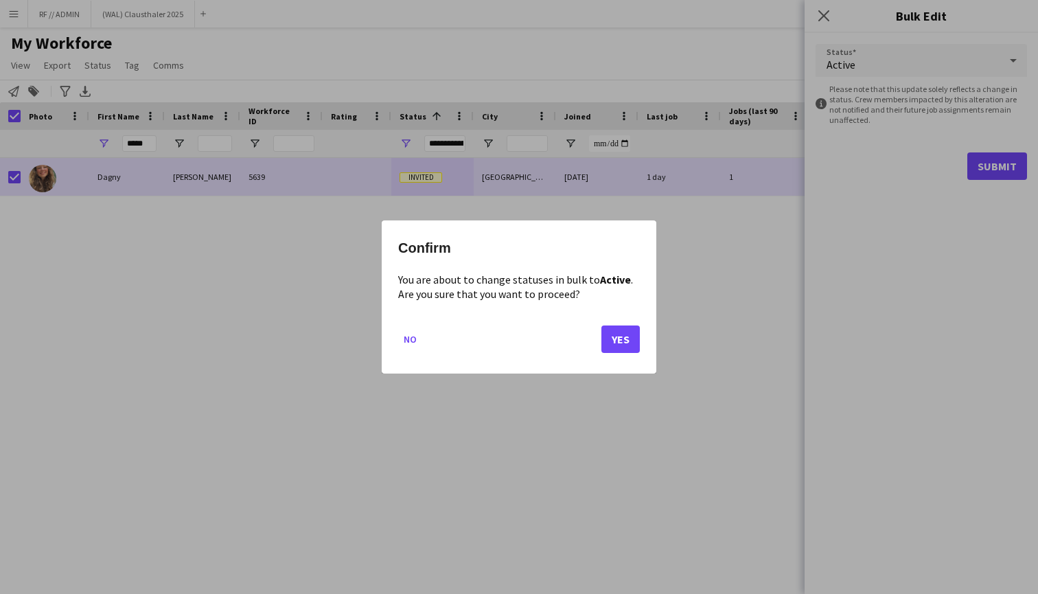
click at [631, 345] on button "Yes" at bounding box center [621, 339] width 38 height 27
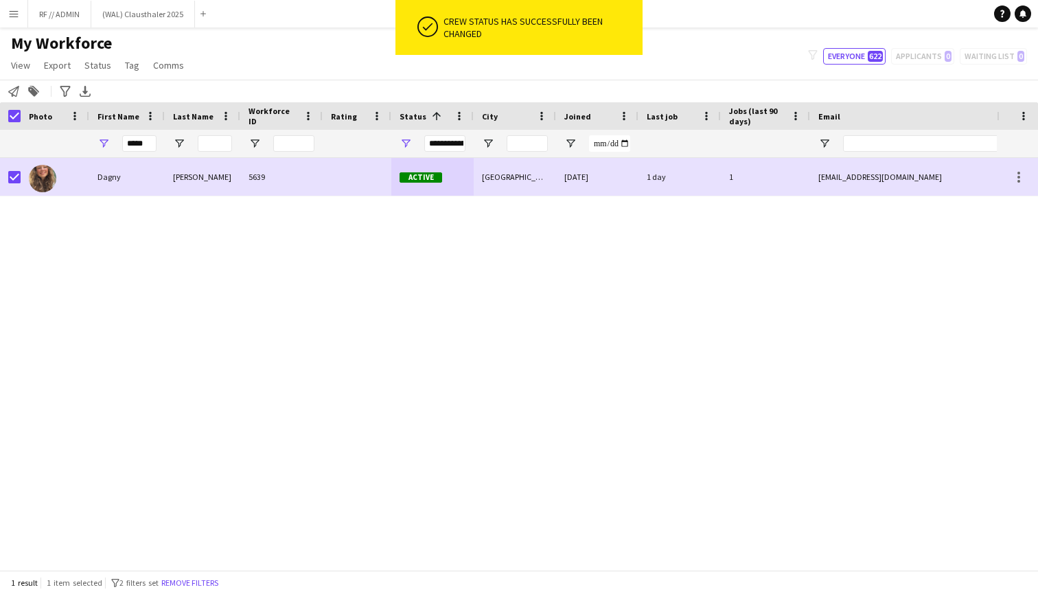
click at [674, 318] on div "[PERSON_NAME] 5639 Active [GEOGRAPHIC_DATA] [DATE] 1 day 1 [EMAIL_ADDRESS][DOMA…" at bounding box center [498, 364] width 997 height 412
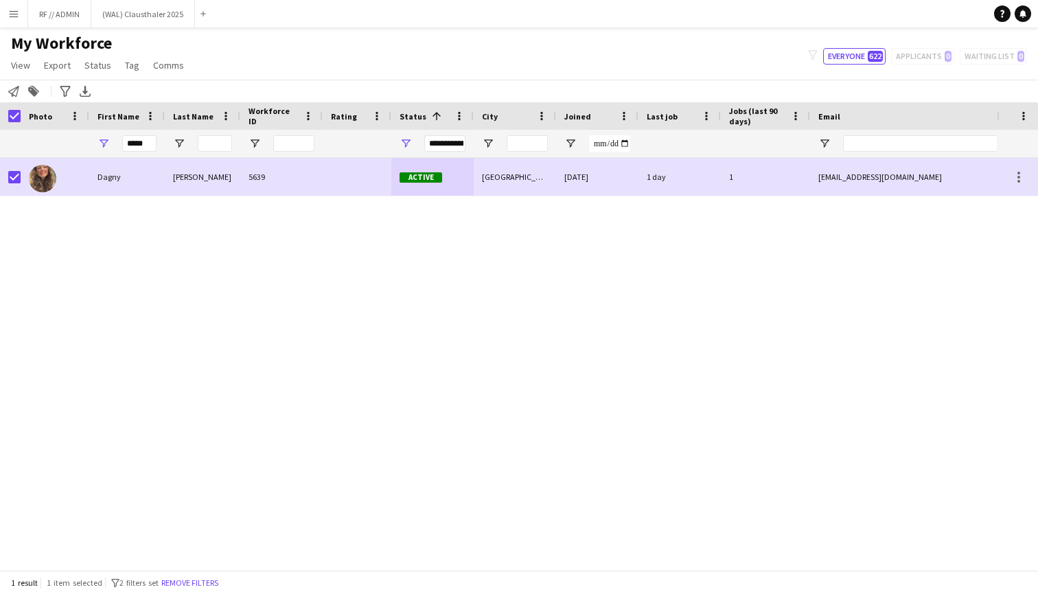
click at [674, 318] on div "[PERSON_NAME] 5639 Active [GEOGRAPHIC_DATA] [DATE] 1 day 1 [EMAIL_ADDRESS][DOMA…" at bounding box center [498, 364] width 997 height 412
click at [525, 323] on div "[PERSON_NAME] 5639 Active [GEOGRAPHIC_DATA] [DATE] 1 day 1 [EMAIL_ADDRESS][DOMA…" at bounding box center [498, 364] width 997 height 412
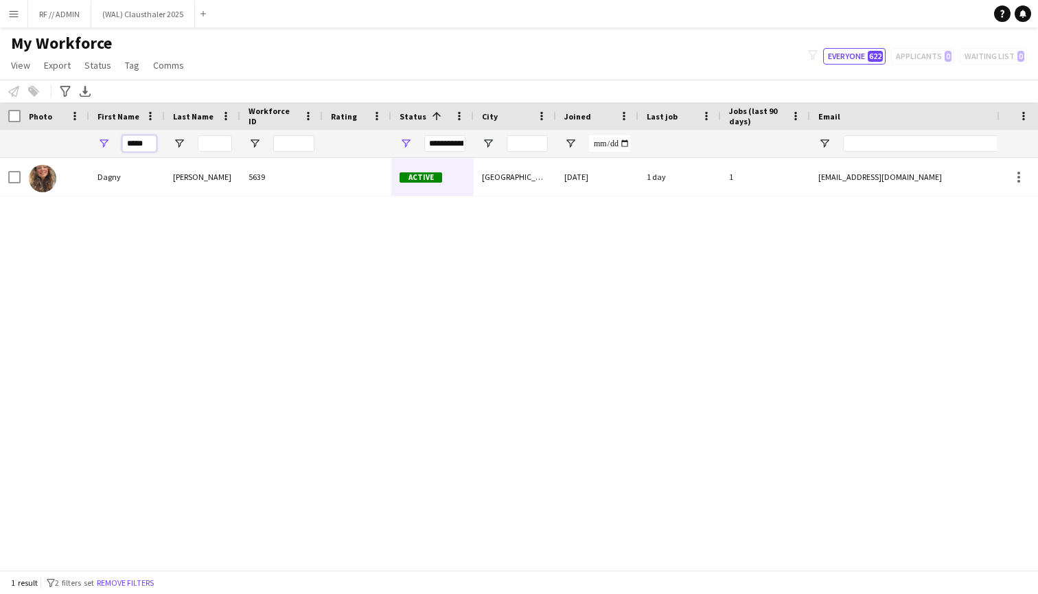
click at [144, 146] on input "*****" at bounding box center [139, 143] width 34 height 16
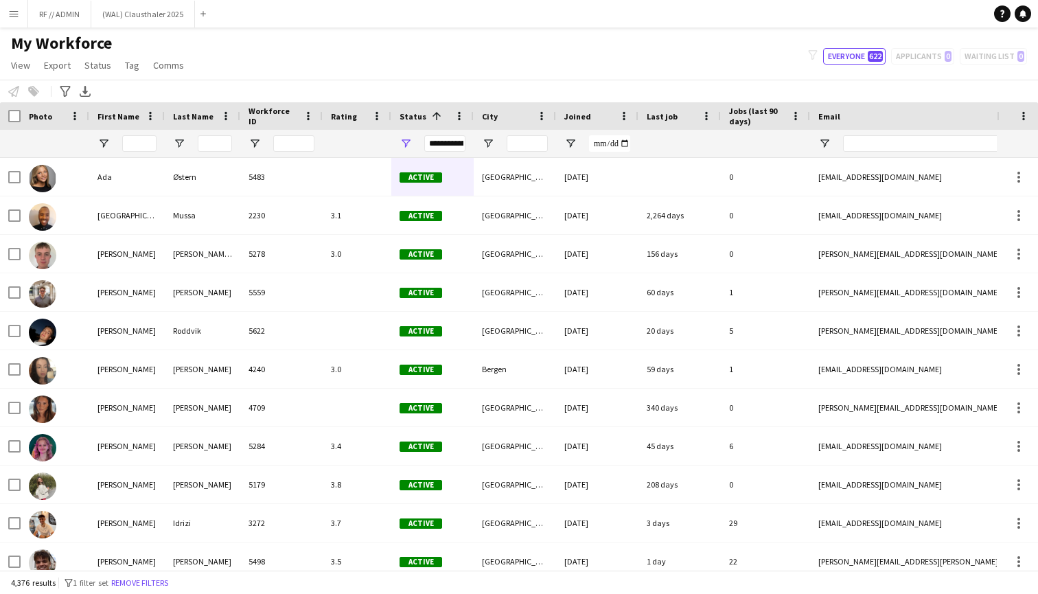
click at [280, 33] on div "My Workforce View Views Default view New view Update view Delete view Edit name…" at bounding box center [519, 56] width 1038 height 47
click at [210, 148] on input "Last Name Filter Input" at bounding box center [215, 143] width 34 height 16
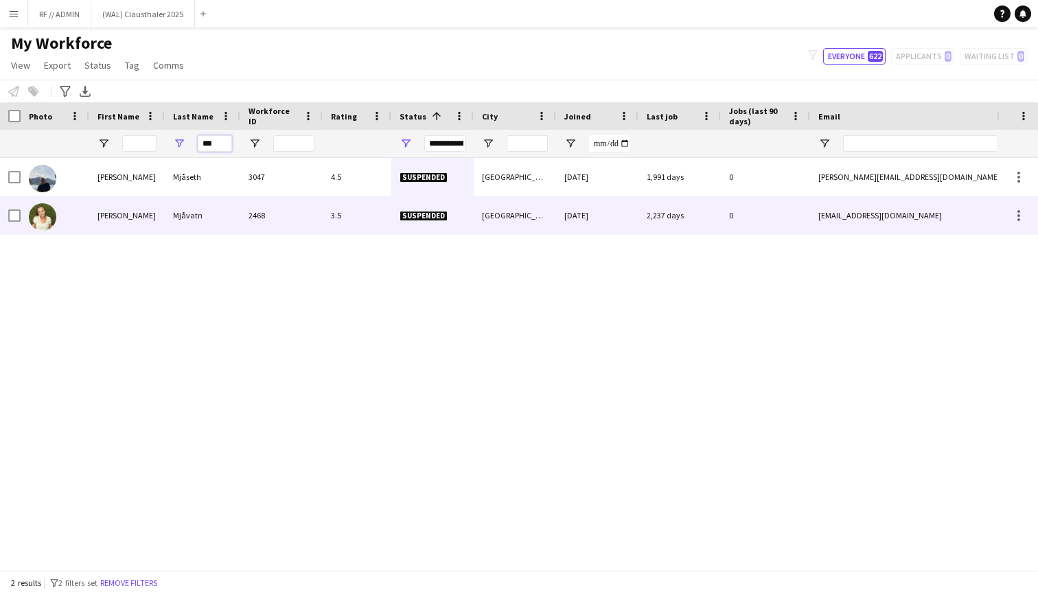
type input "***"
click at [38, 209] on img at bounding box center [42, 216] width 27 height 27
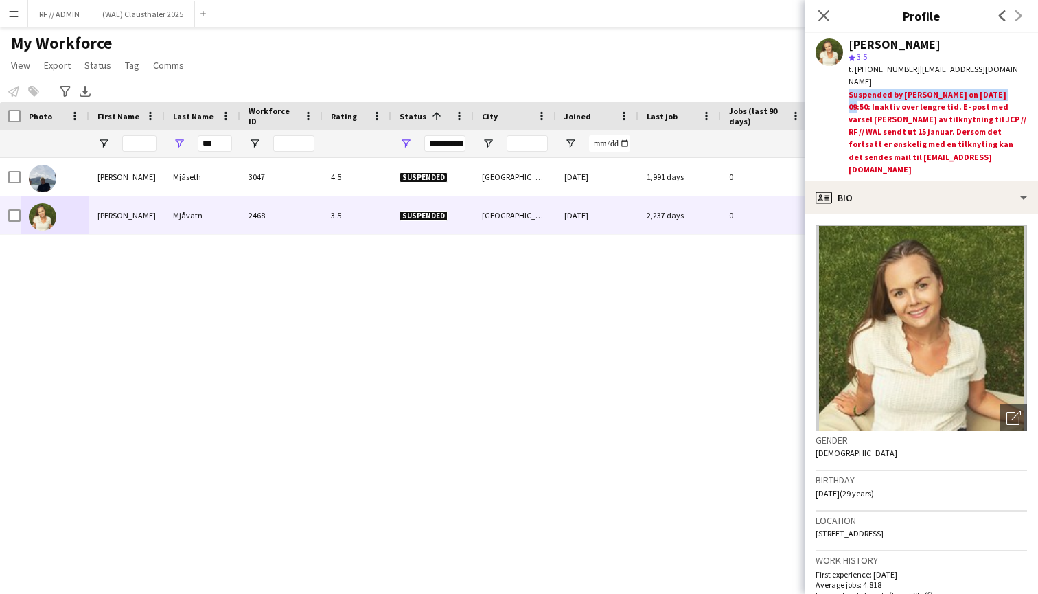
drag, startPoint x: 848, startPoint y: 84, endPoint x: 999, endPoint y: 83, distance: 151.1
click at [999, 83] on div "[PERSON_NAME] star 3.5 t. [PHONE_NUMBER] | [EMAIL_ADDRESS][DOMAIN_NAME] Suspend…" at bounding box center [922, 107] width 234 height 148
click at [821, 19] on icon at bounding box center [823, 15] width 13 height 13
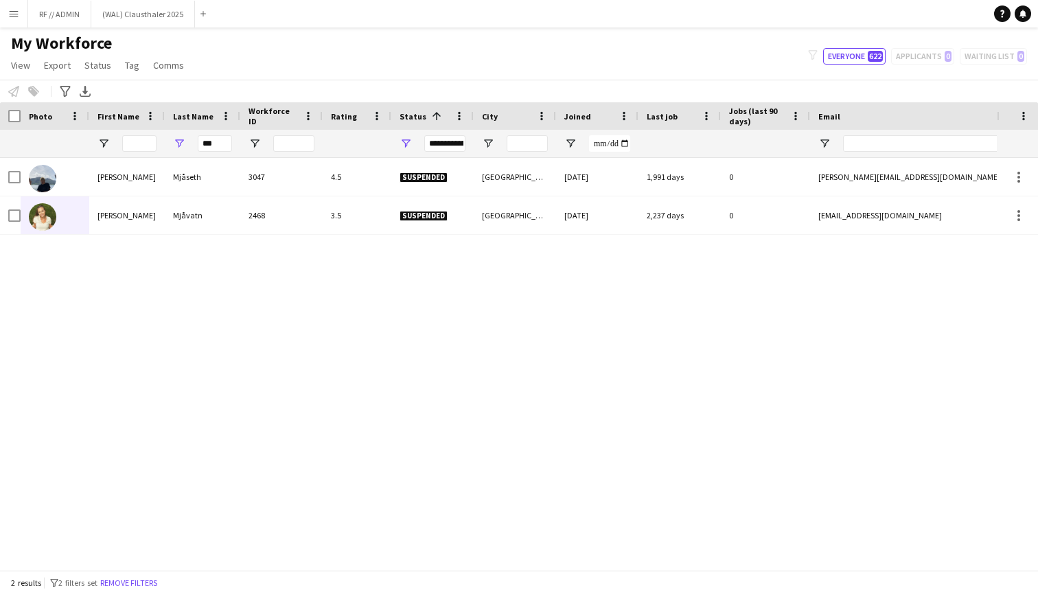
click at [741, 382] on div "[PERSON_NAME] 3047 4.5 Suspended [GEOGRAPHIC_DATA] [DATE] 1,991 days 0 [PERSON_…" at bounding box center [498, 364] width 997 height 412
click at [228, 150] on input "***" at bounding box center [215, 143] width 34 height 16
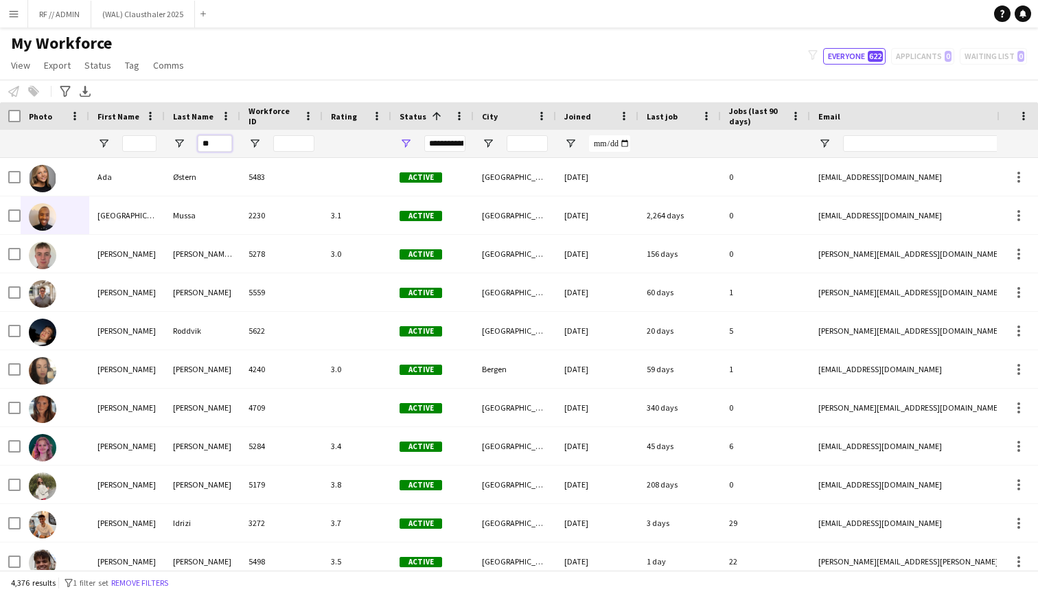
type input "*"
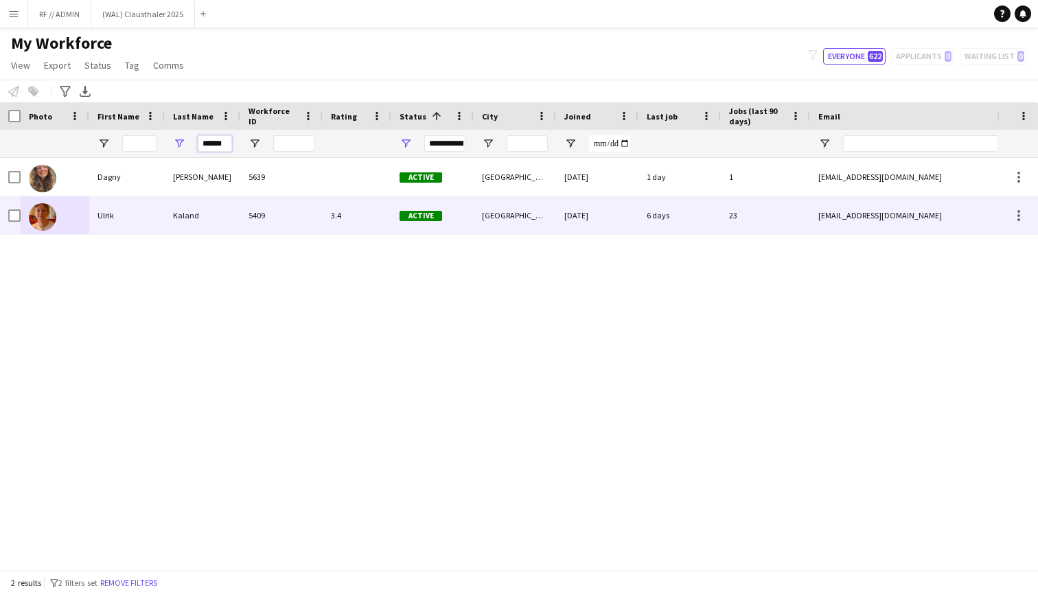
type input "******"
click at [54, 217] on img at bounding box center [42, 216] width 27 height 27
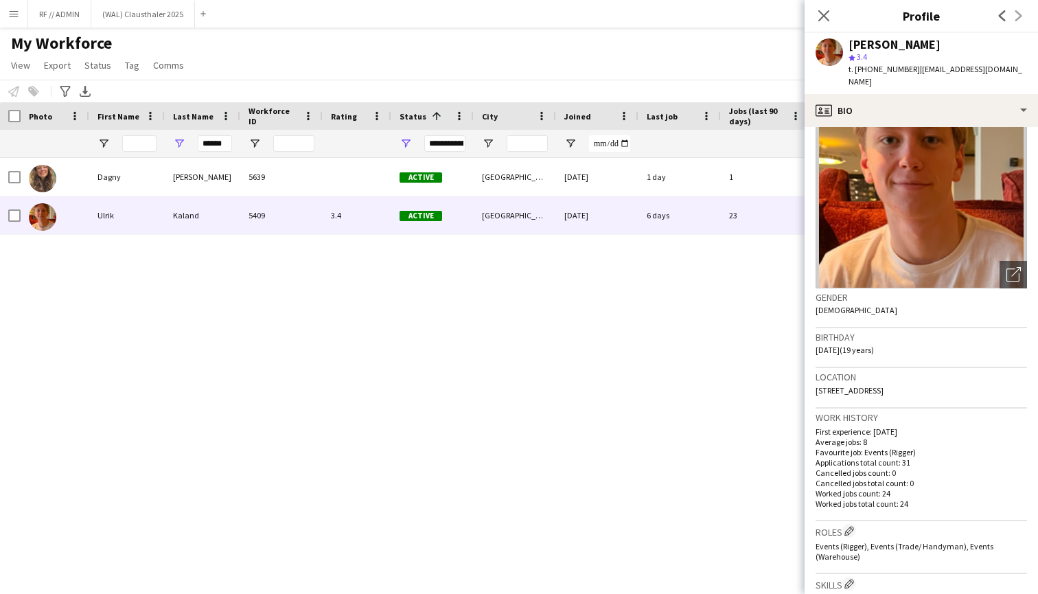
scroll to position [59, 0]
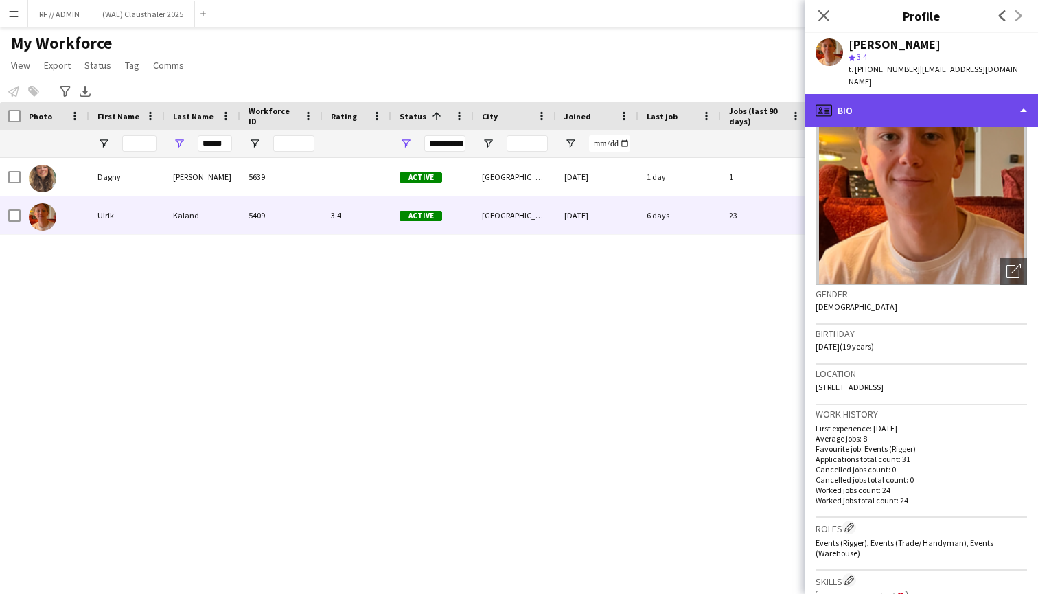
click at [944, 104] on div "profile Bio" at bounding box center [922, 110] width 234 height 33
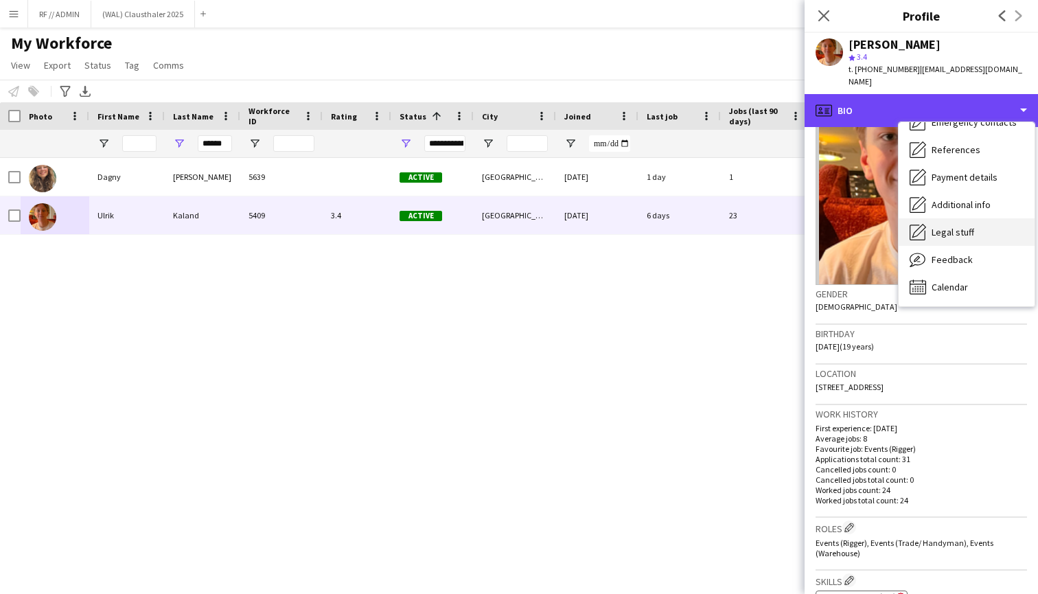
scroll to position [129, 0]
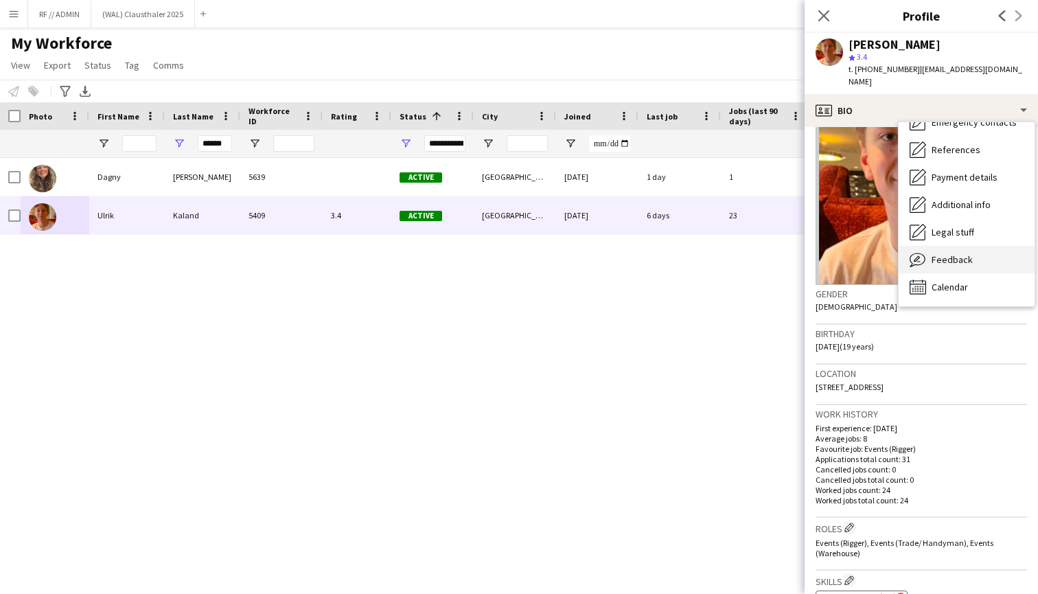
click at [953, 253] on span "Feedback" at bounding box center [952, 259] width 41 height 12
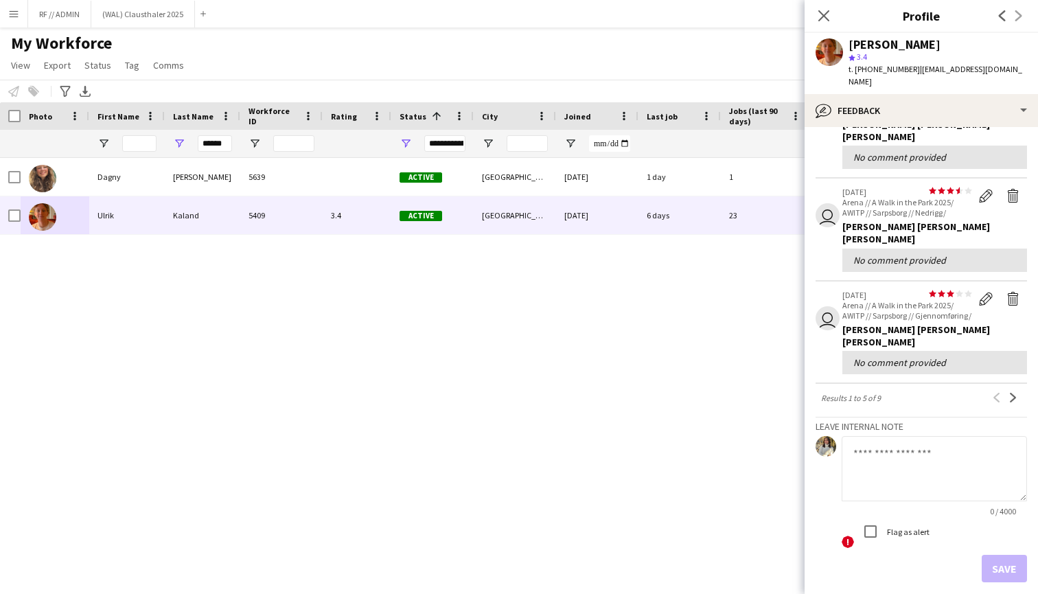
scroll to position [360, 0]
click at [1015, 394] on app-icon "Next" at bounding box center [1014, 399] width 10 height 10
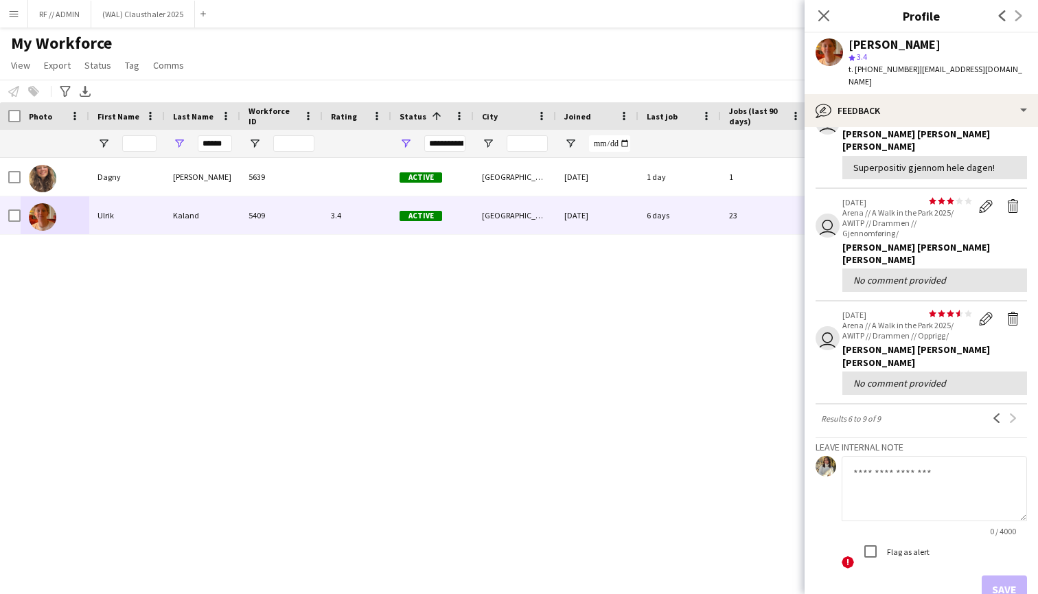
scroll to position [260, 0]
click at [995, 414] on app-icon "Previous" at bounding box center [997, 419] width 10 height 10
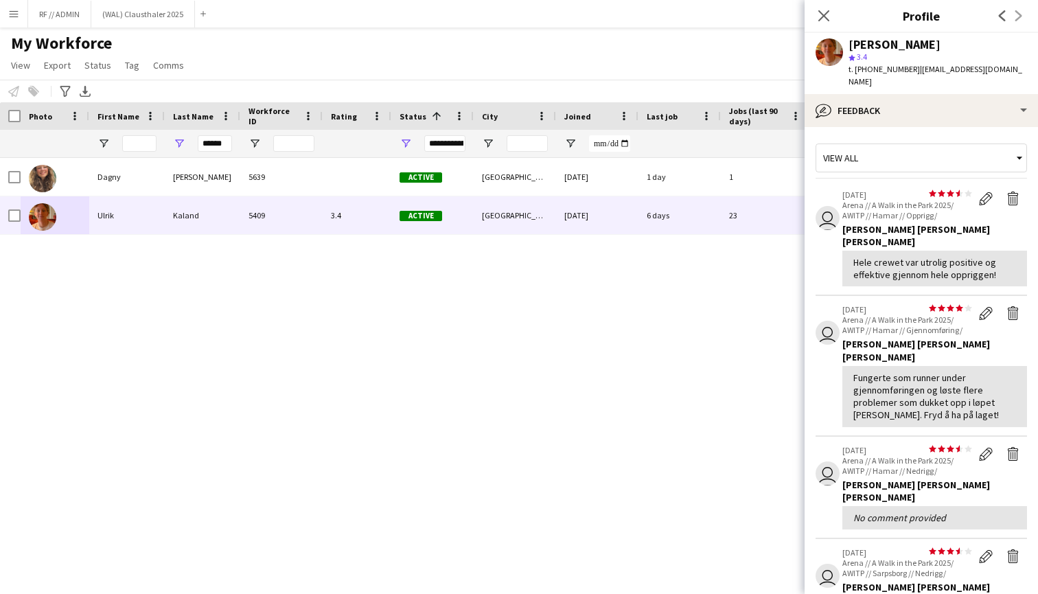
scroll to position [0, 0]
click at [826, 14] on icon at bounding box center [823, 15] width 13 height 13
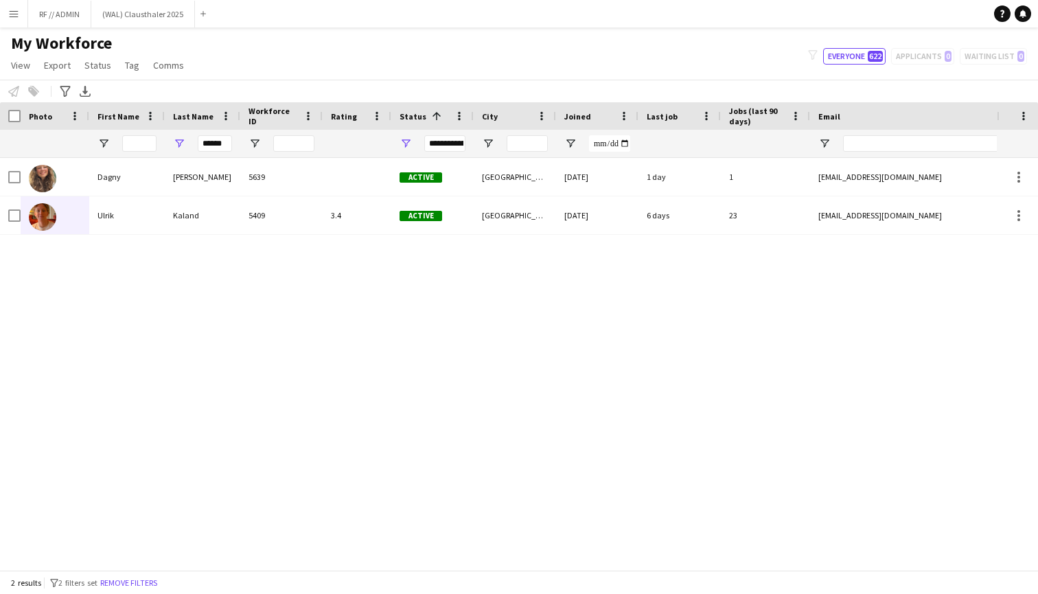
click at [220, 133] on div "******" at bounding box center [215, 143] width 34 height 27
click at [227, 142] on input "******" at bounding box center [215, 143] width 34 height 16
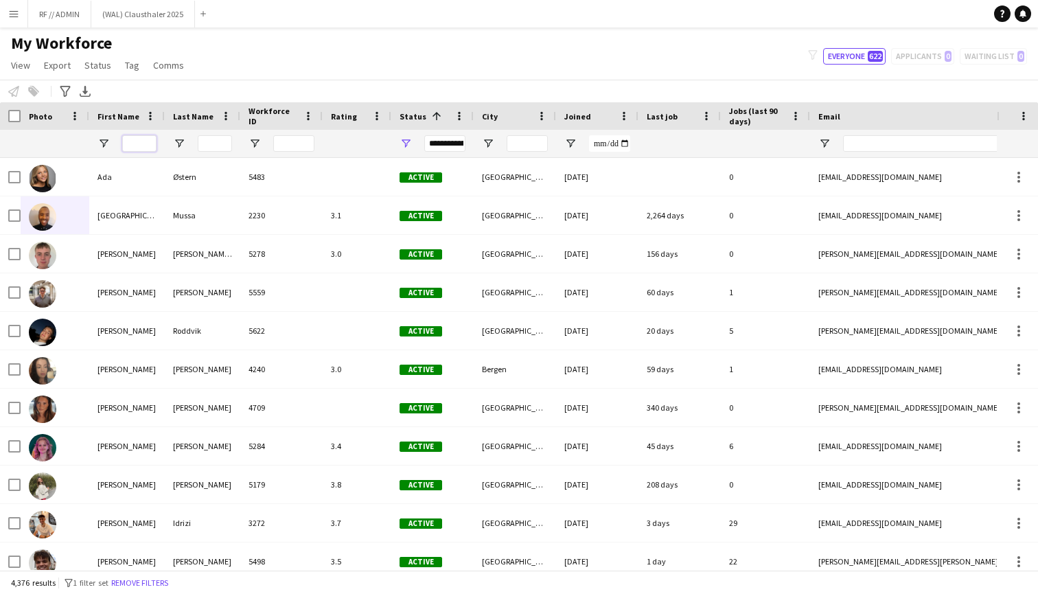
click at [139, 139] on input "First Name Filter Input" at bounding box center [139, 143] width 34 height 16
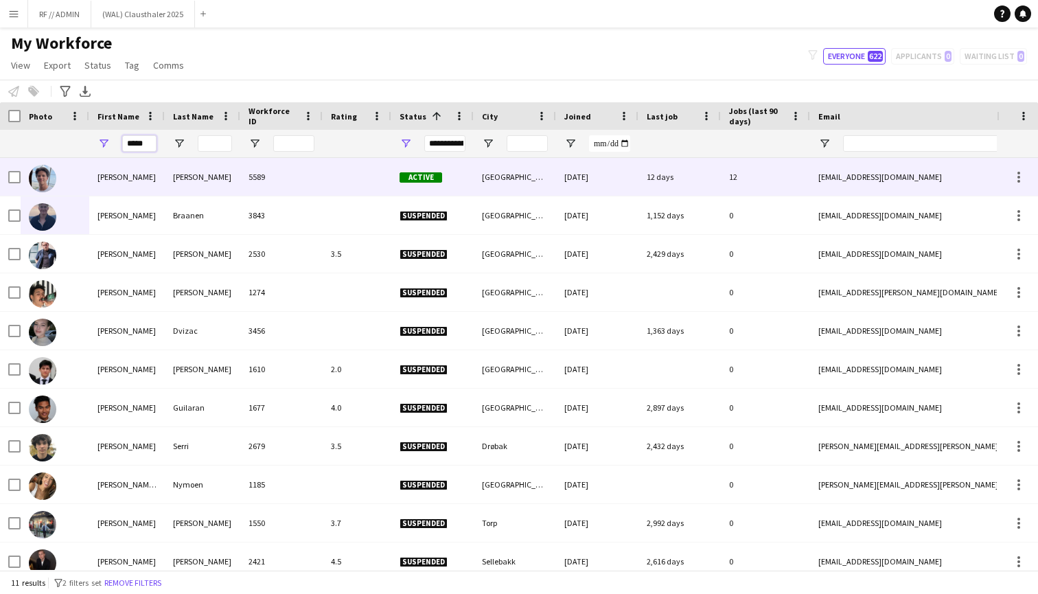
type input "*****"
click at [46, 181] on img at bounding box center [42, 178] width 27 height 27
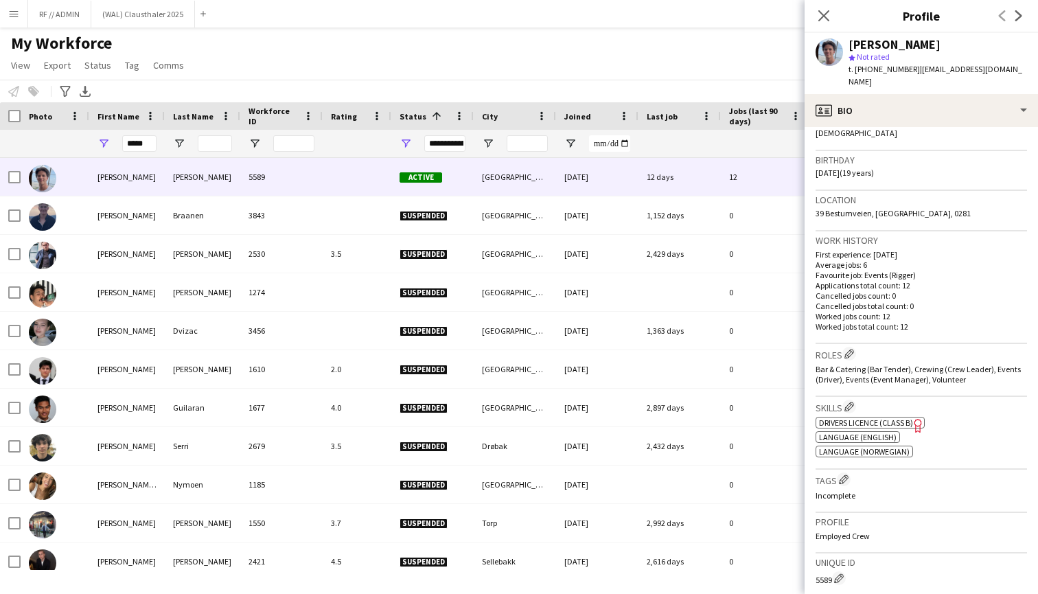
scroll to position [275, 0]
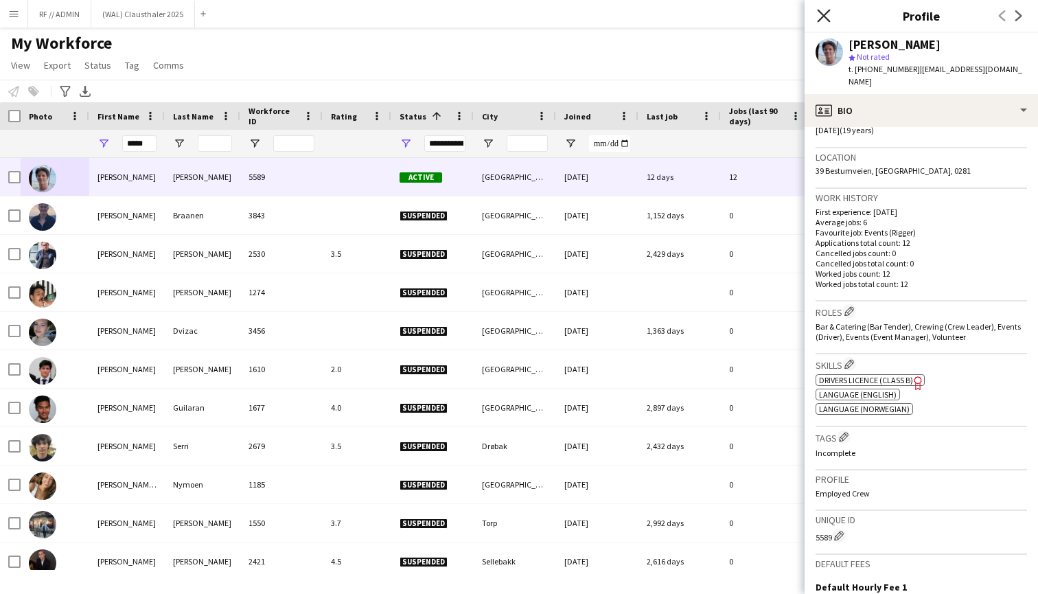
click at [826, 10] on icon "Close pop-in" at bounding box center [823, 15] width 13 height 13
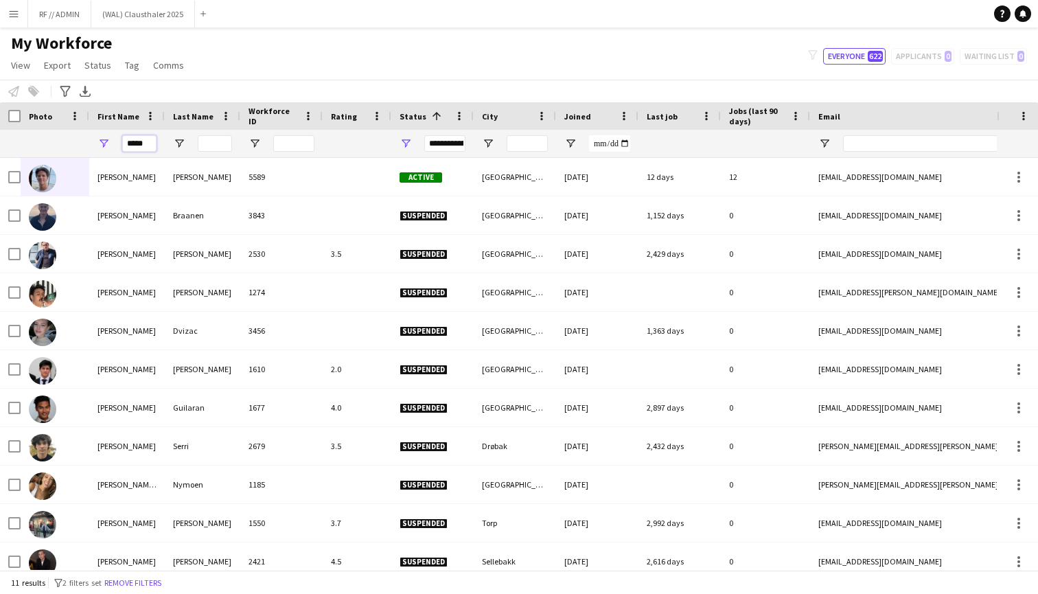
click at [138, 145] on input "*****" at bounding box center [139, 143] width 34 height 16
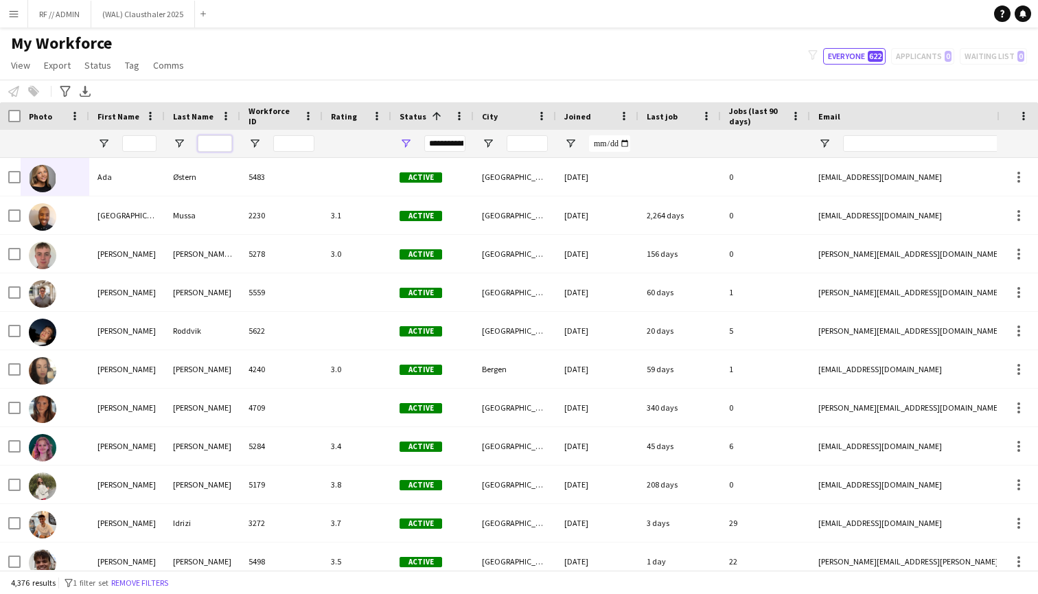
click at [214, 135] on input "Last Name Filter Input" at bounding box center [215, 143] width 34 height 16
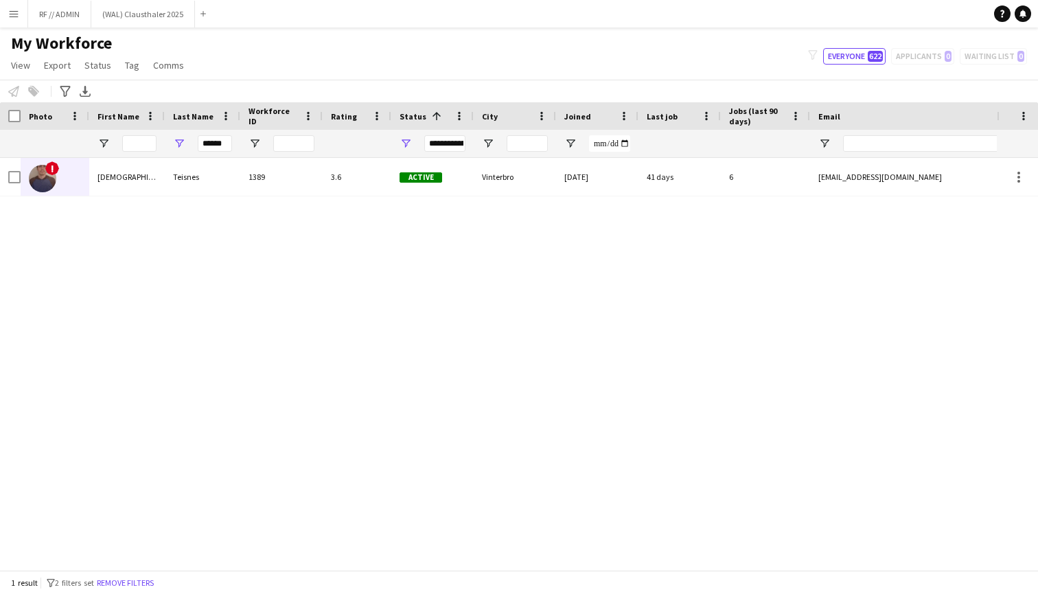
drag, startPoint x: 214, startPoint y: 135, endPoint x: 45, endPoint y: 180, distance: 174.8
click at [45, 180] on img at bounding box center [42, 178] width 27 height 27
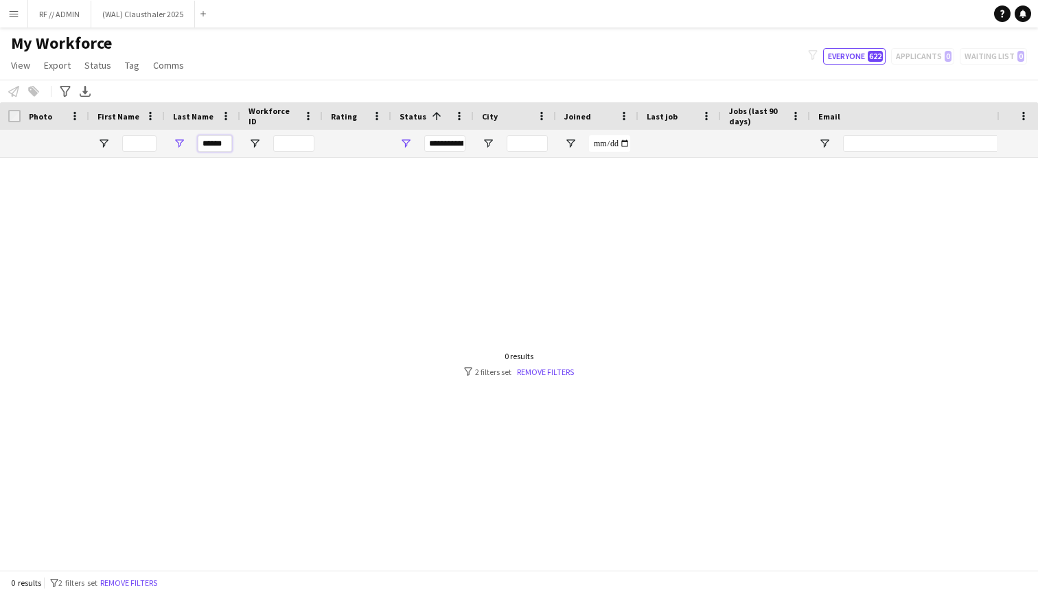
click at [223, 141] on input "******" at bounding box center [215, 143] width 34 height 16
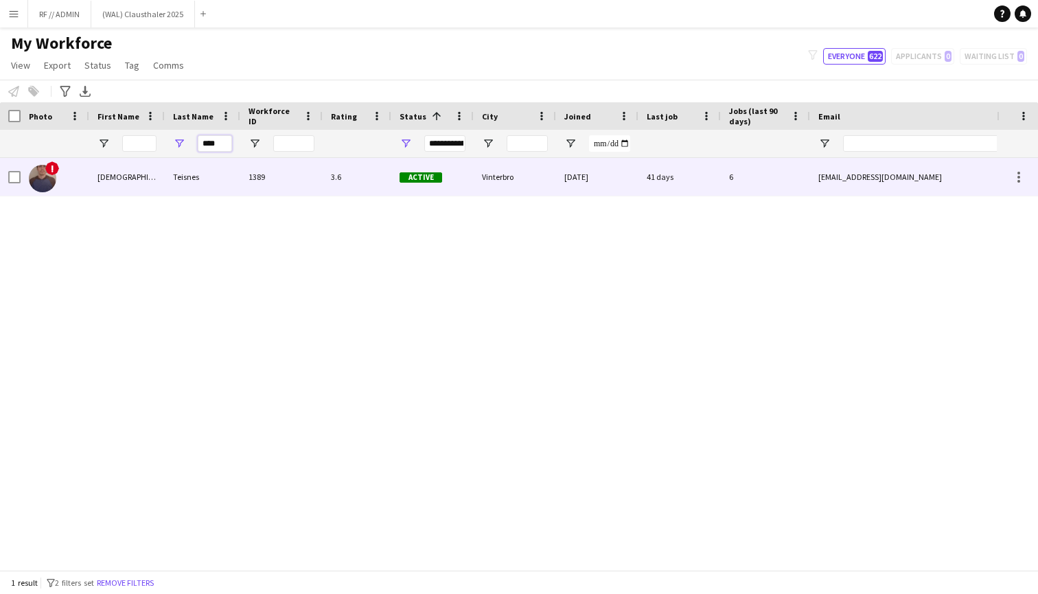
type input "****"
click at [98, 173] on div "[DEMOGRAPHIC_DATA]" at bounding box center [127, 177] width 76 height 38
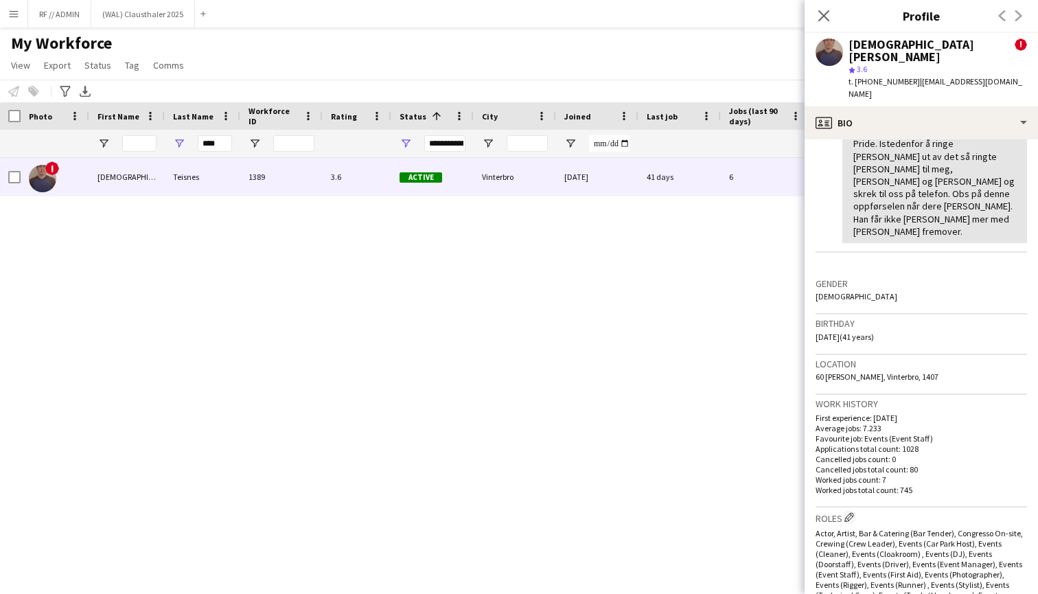
scroll to position [382, 0]
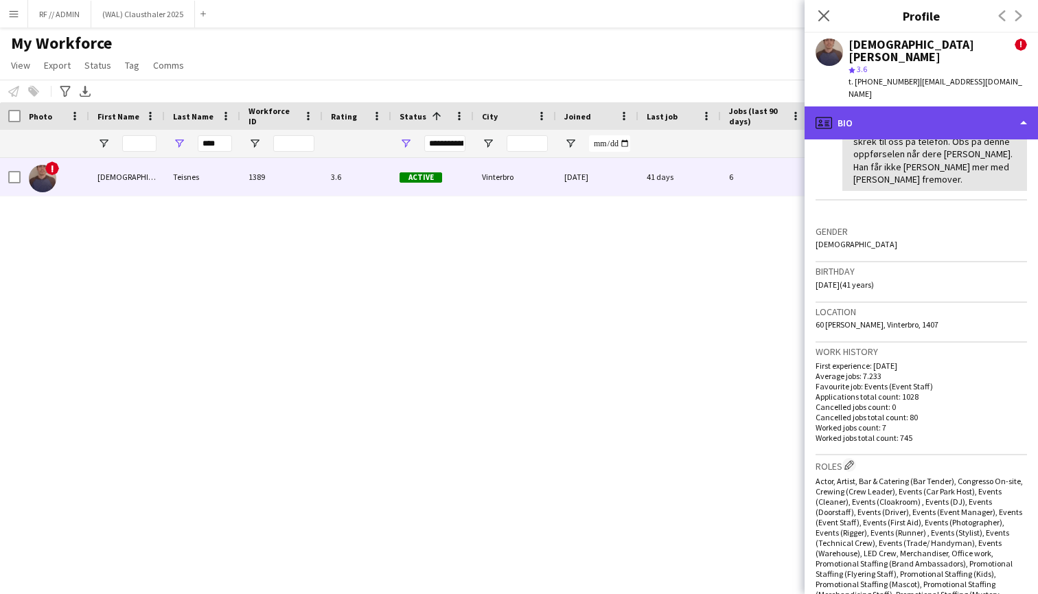
click at [986, 106] on div "profile Bio" at bounding box center [922, 122] width 234 height 33
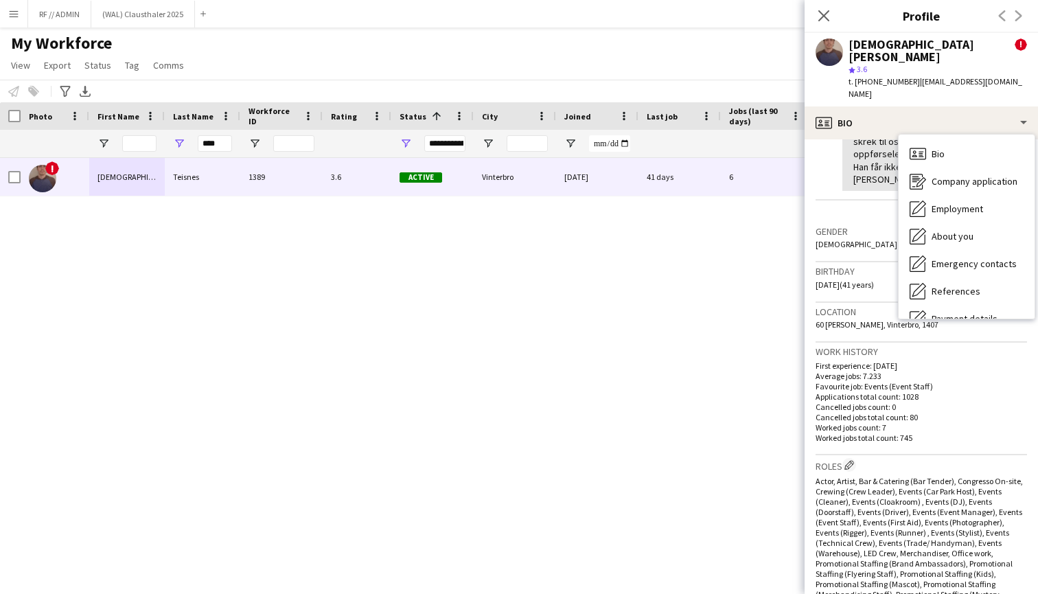
click at [871, 170] on div "user [DATE] – INTERNAL NOTE [PERSON_NAME] ! [PERSON_NAME] en case der det var m…" at bounding box center [922, 108] width 212 height 227
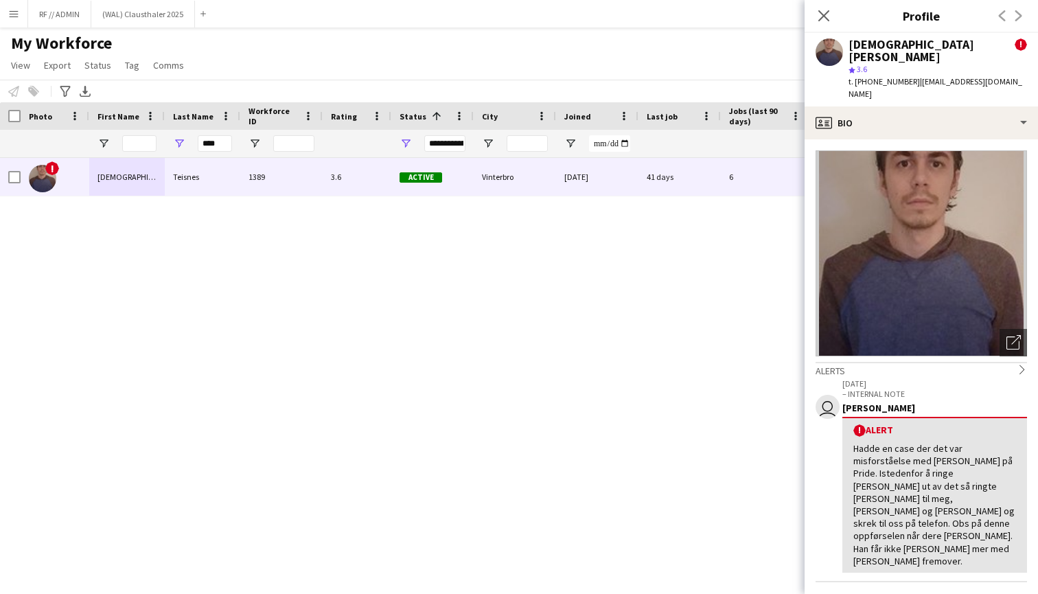
scroll to position [0, 0]
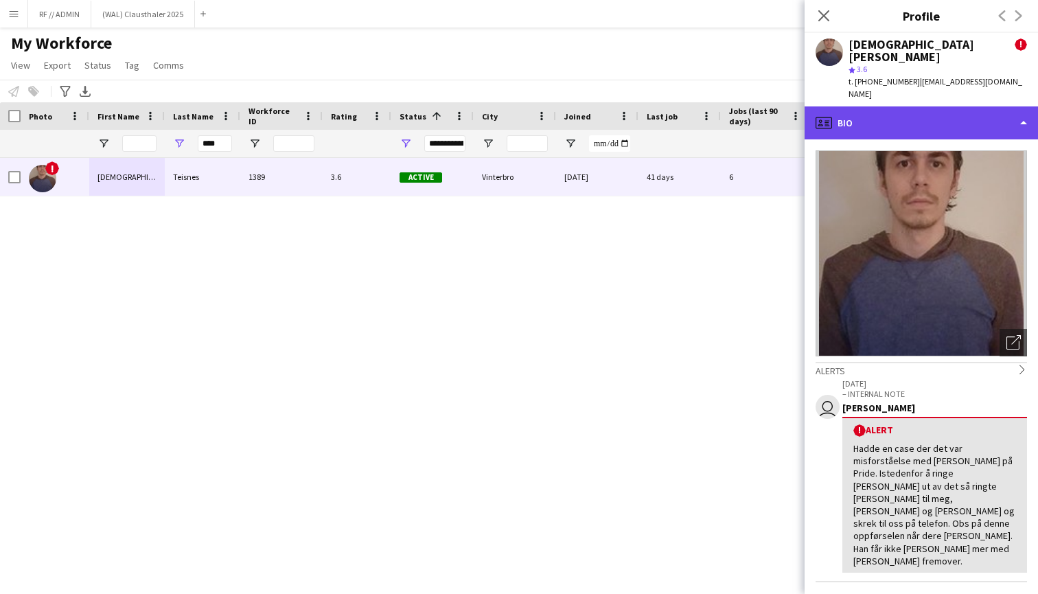
click at [977, 110] on div "profile Bio" at bounding box center [922, 122] width 234 height 33
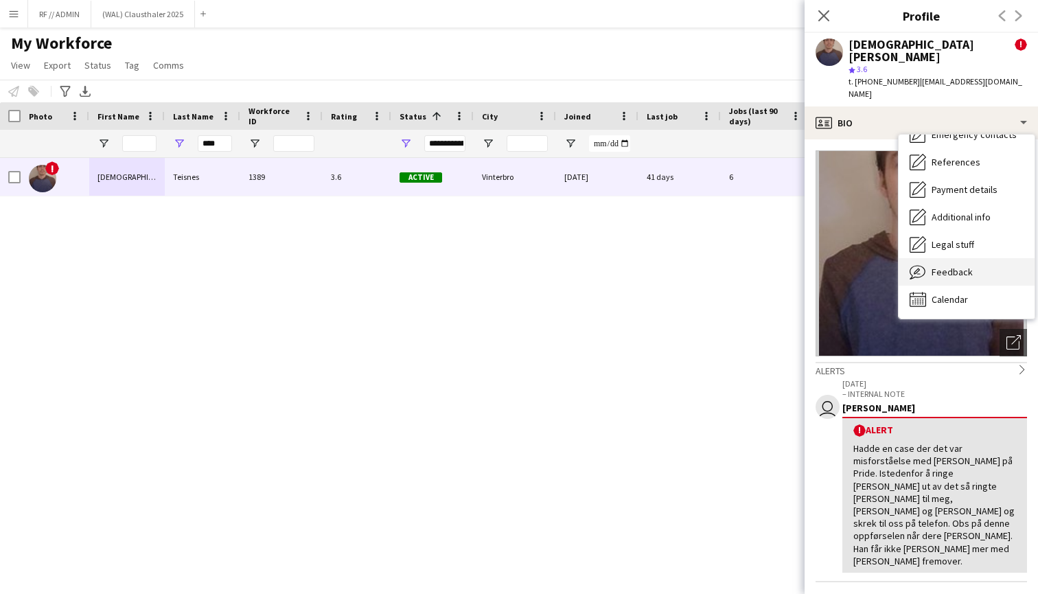
scroll to position [129, 0]
click at [959, 266] on span "Feedback" at bounding box center [952, 272] width 41 height 12
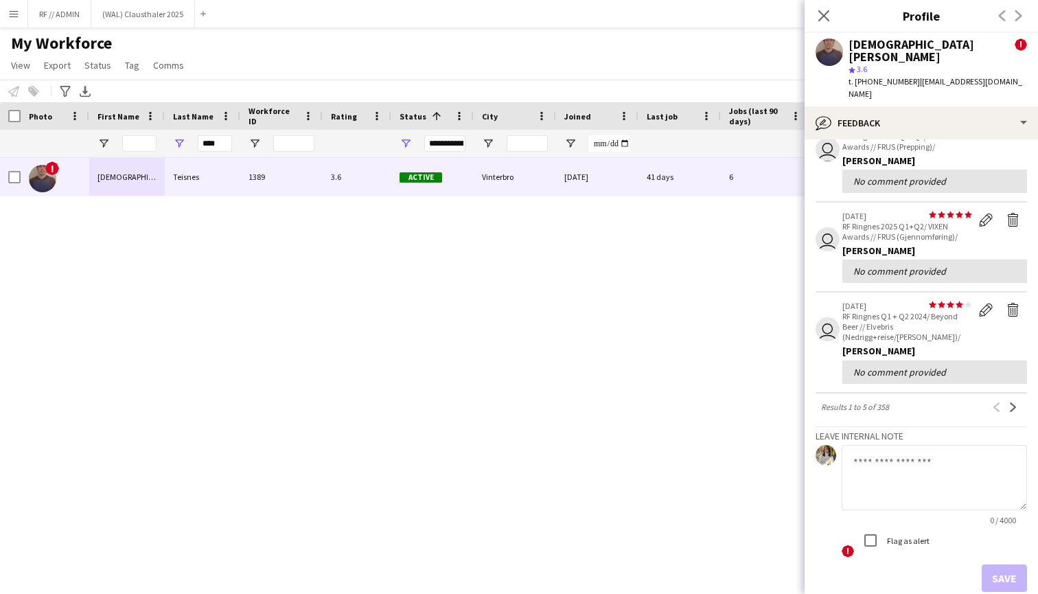
scroll to position [528, 0]
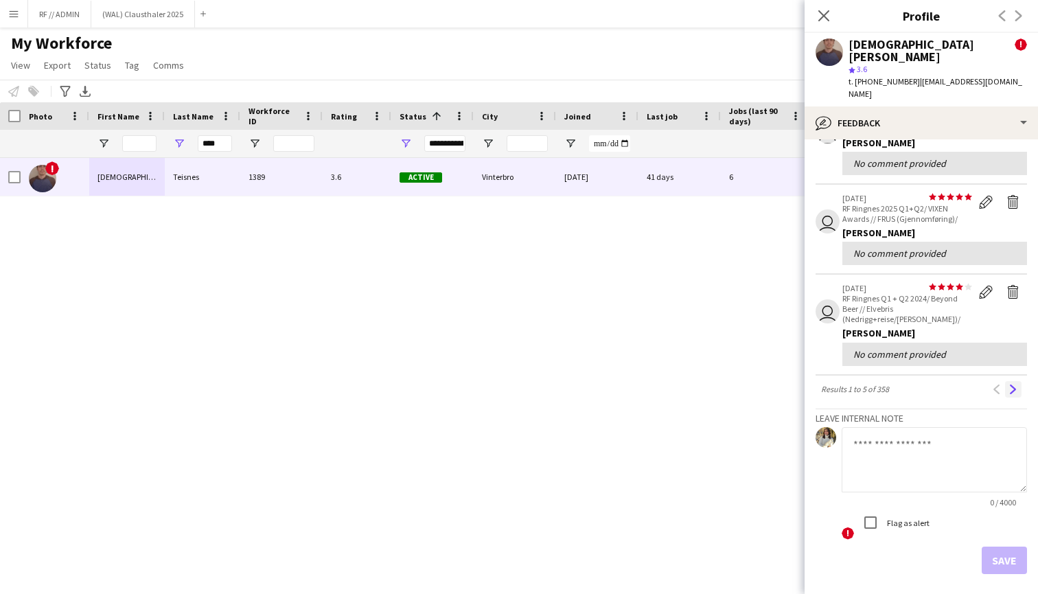
click at [1009, 385] on app-icon "Next" at bounding box center [1014, 390] width 10 height 10
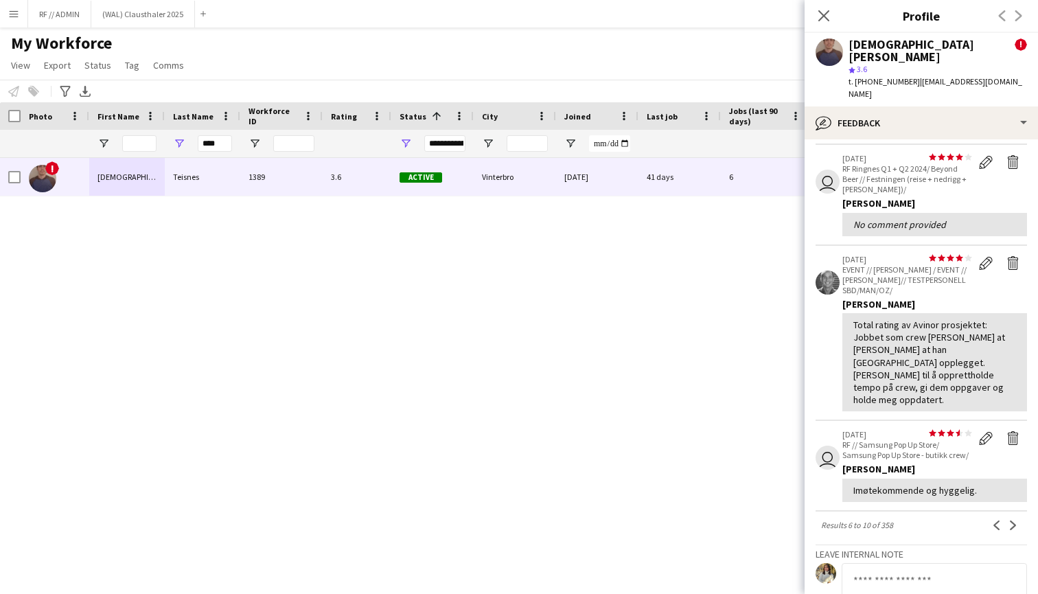
scroll to position [255, 0]
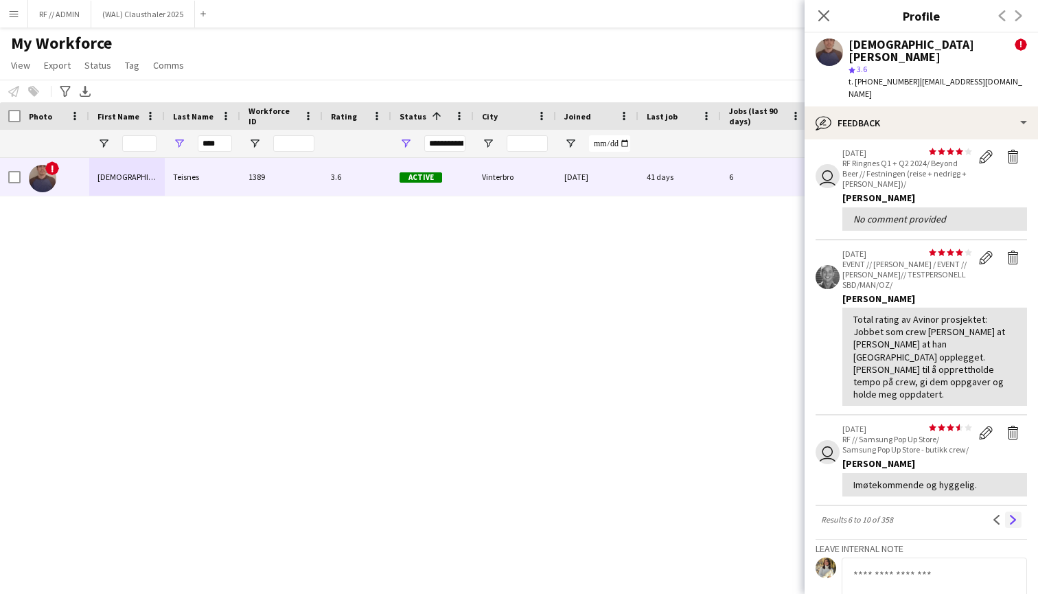
click at [1012, 515] on app-icon "Next" at bounding box center [1014, 520] width 10 height 10
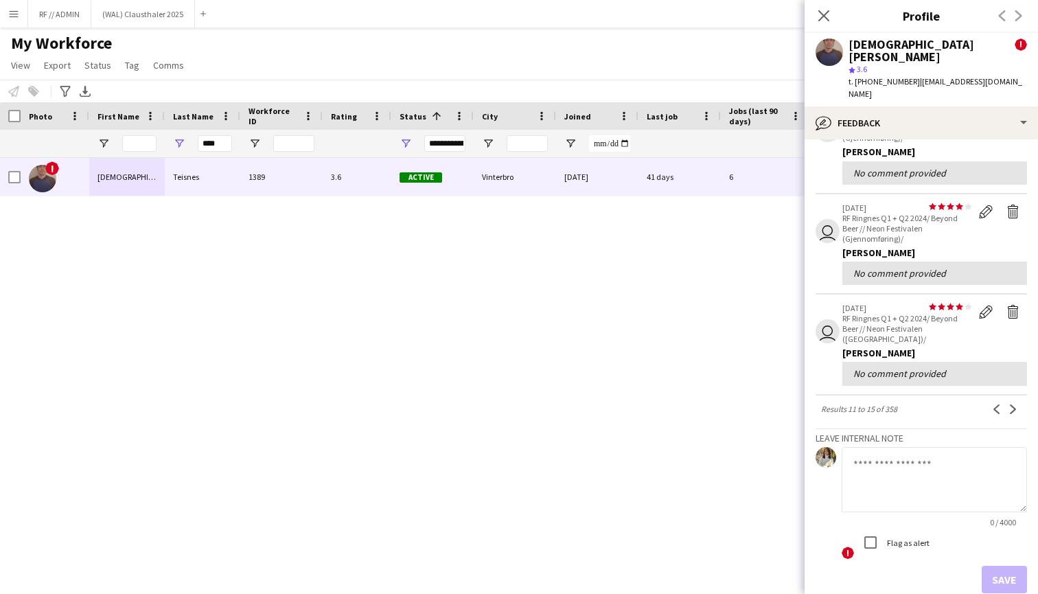
scroll to position [328, 0]
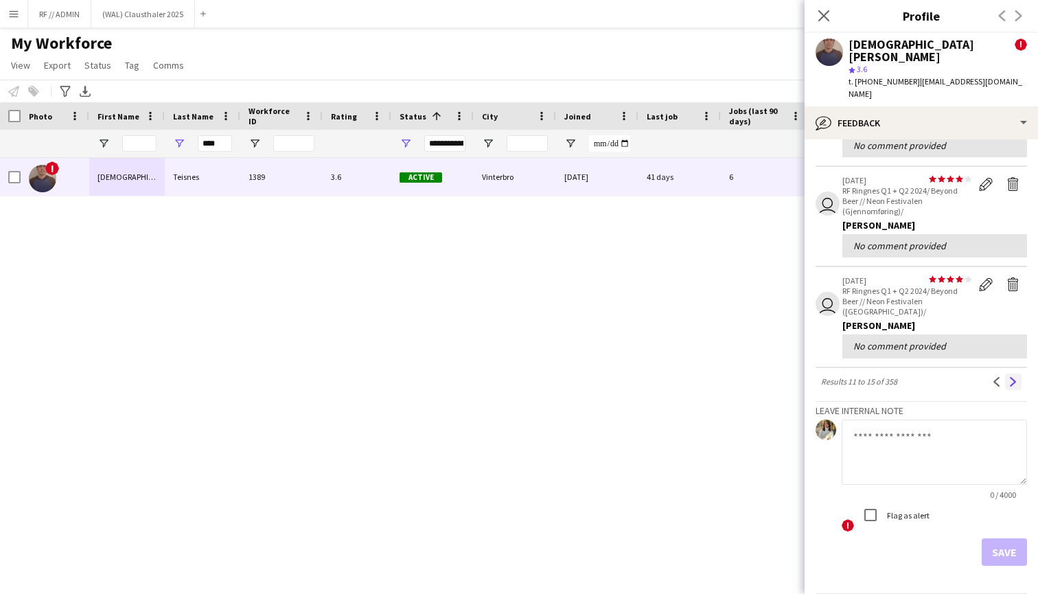
click at [1019, 374] on button "Next" at bounding box center [1013, 382] width 16 height 16
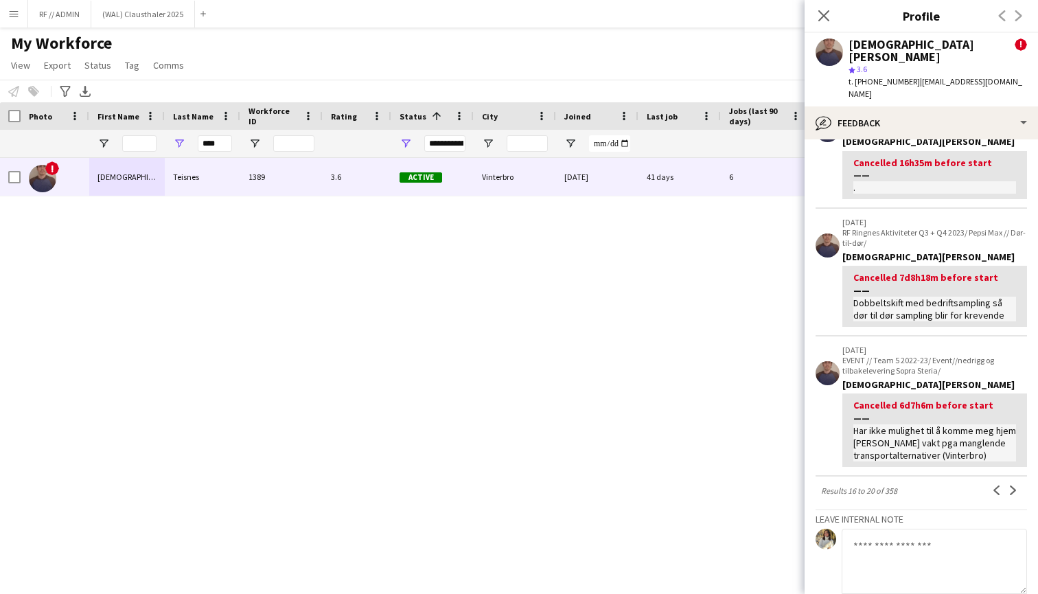
scroll to position [323, 0]
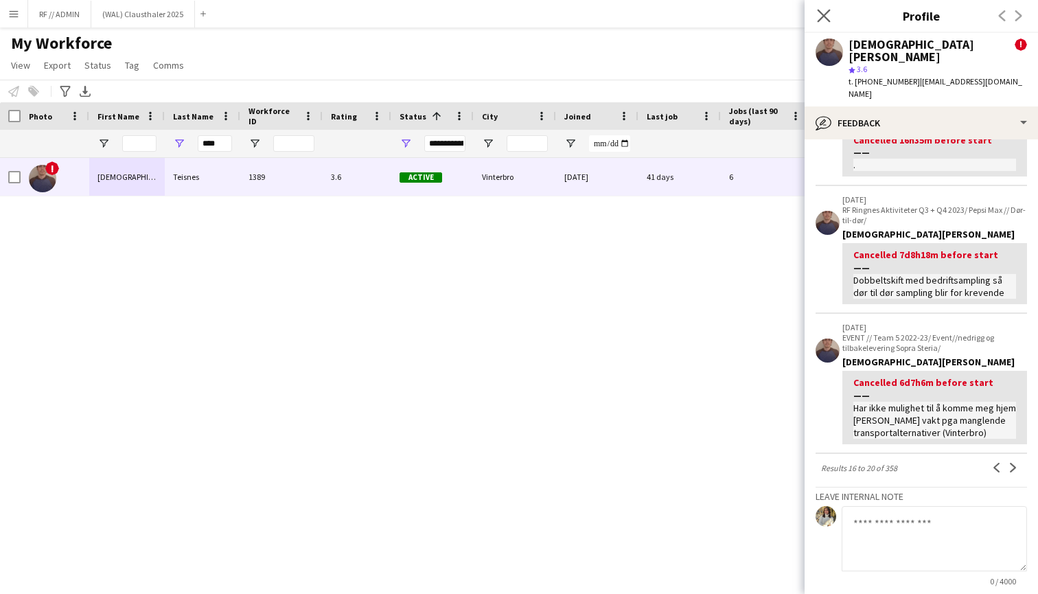
click at [831, 16] on app-icon "Close pop-in" at bounding box center [825, 16] width 20 height 20
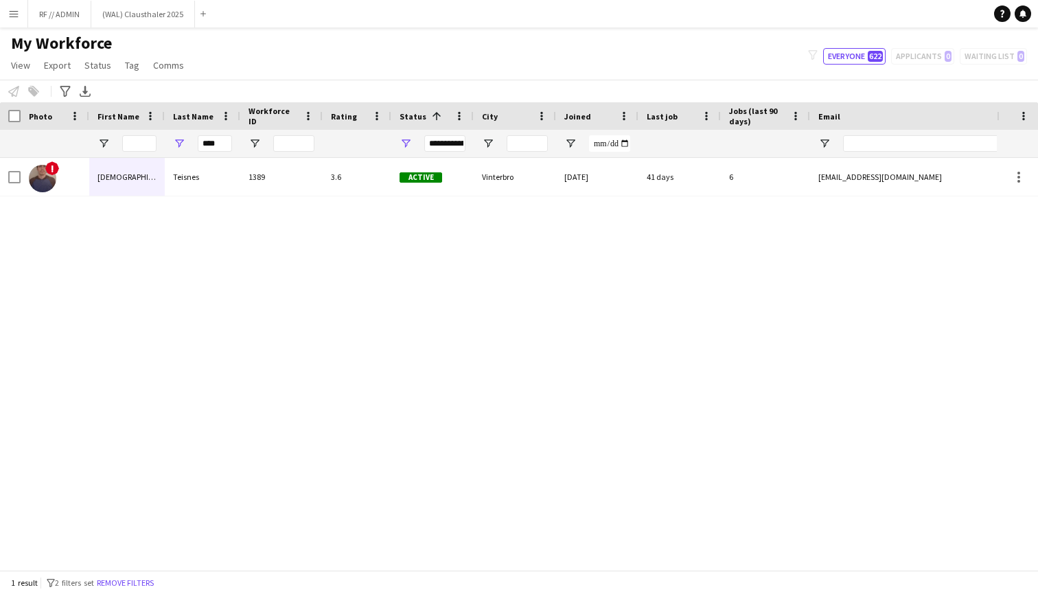
click at [58, 239] on div "! [PERSON_NAME] 1389 3.6 Active Vinterbro [DATE] 41 days 6 [EMAIL_ADDRESS][DOMA…" at bounding box center [498, 364] width 997 height 412
click at [209, 143] on input "****" at bounding box center [215, 143] width 34 height 16
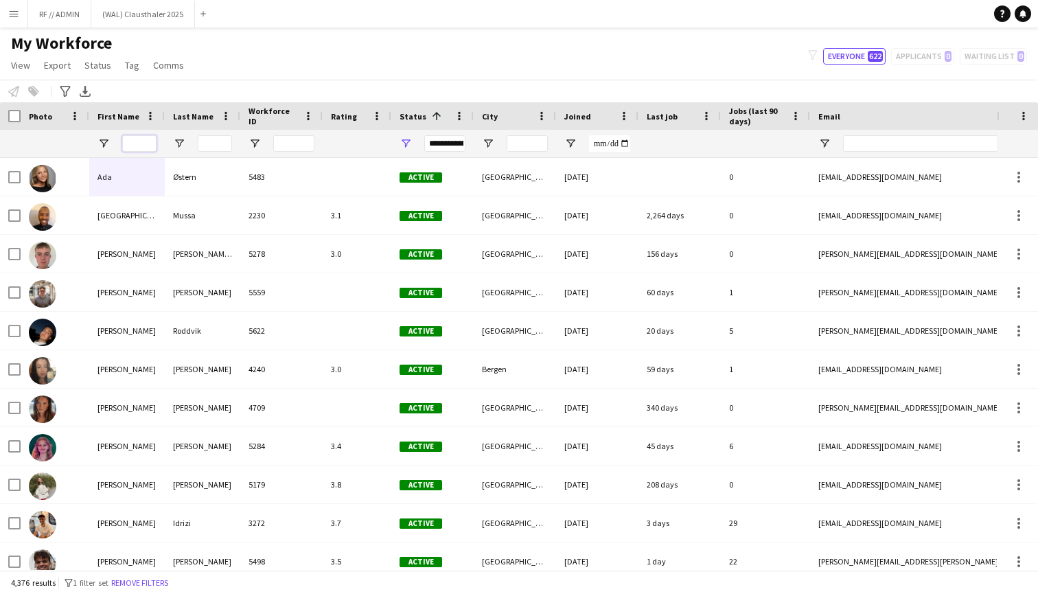
click at [137, 148] on input "First Name Filter Input" at bounding box center [139, 143] width 34 height 16
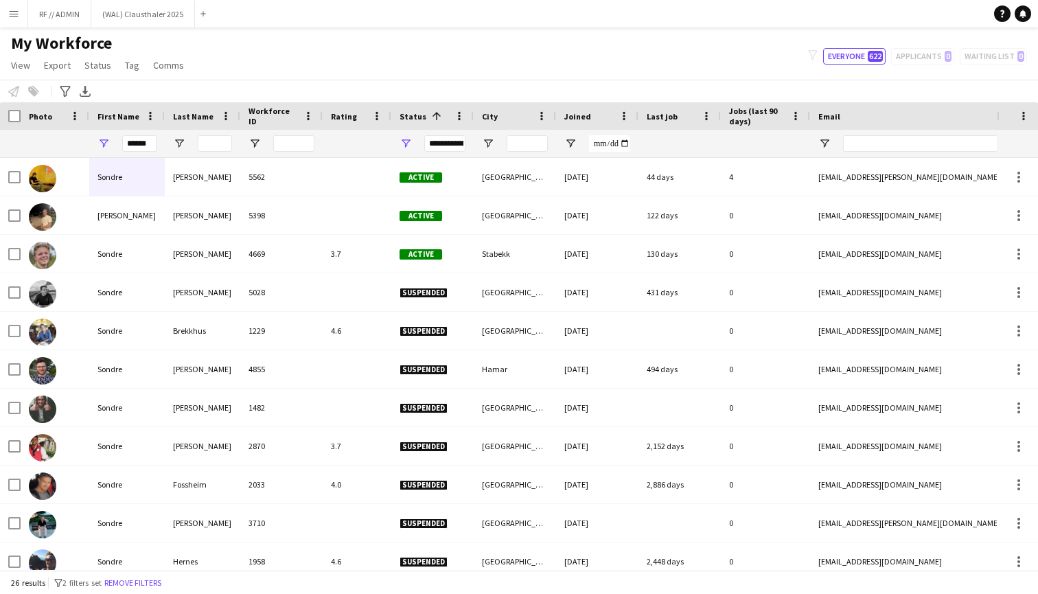
click at [240, 80] on div "Notify workforce Add to tag Select at least one crew to tag him or her. Advance…" at bounding box center [519, 91] width 1038 height 23
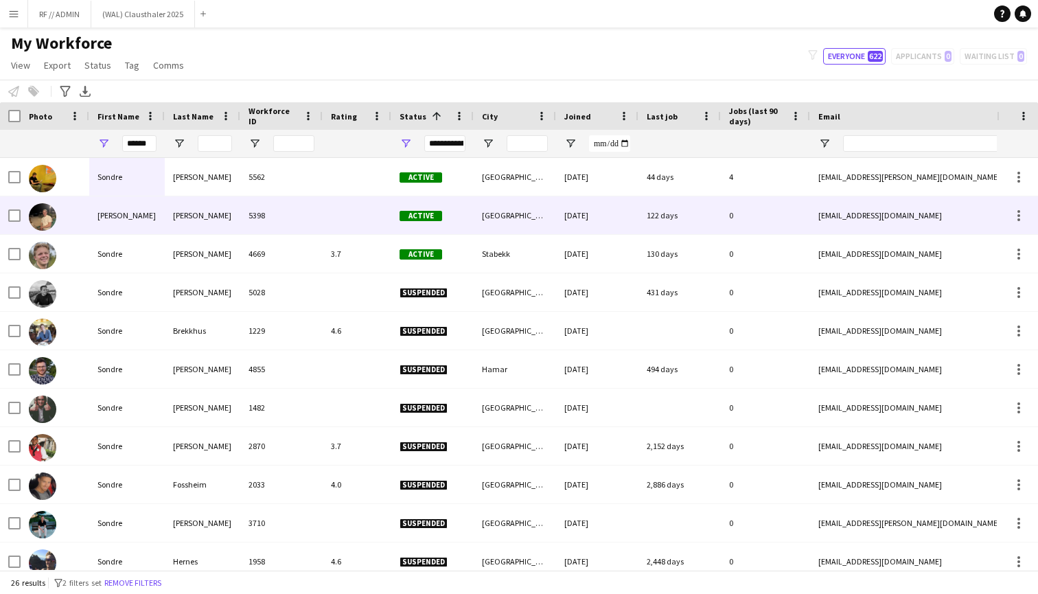
click at [49, 215] on img at bounding box center [42, 216] width 27 height 27
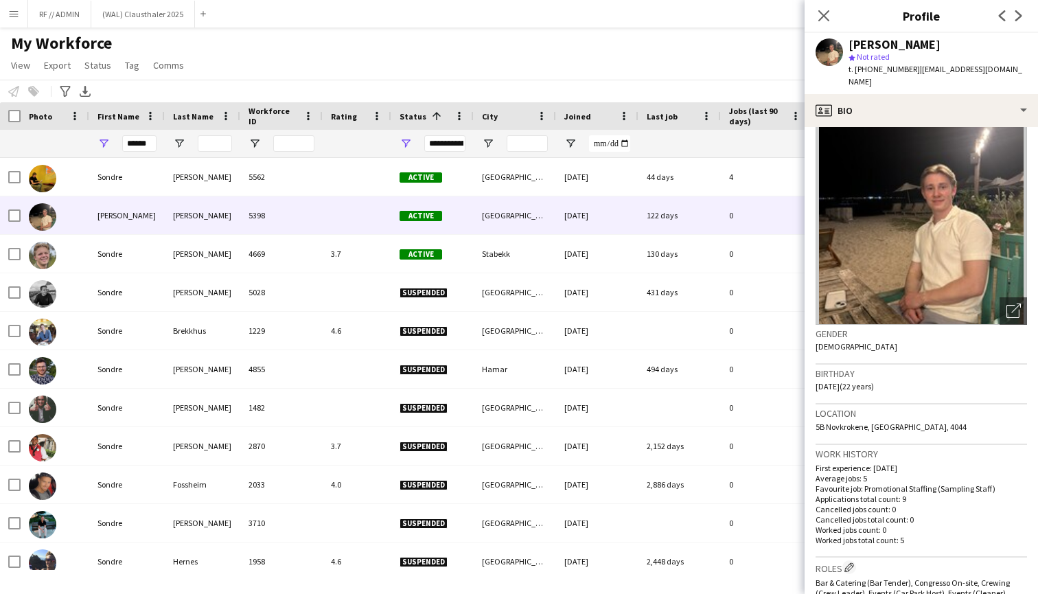
scroll to position [0, 0]
click at [826, 16] on icon "Close pop-in" at bounding box center [823, 15] width 13 height 13
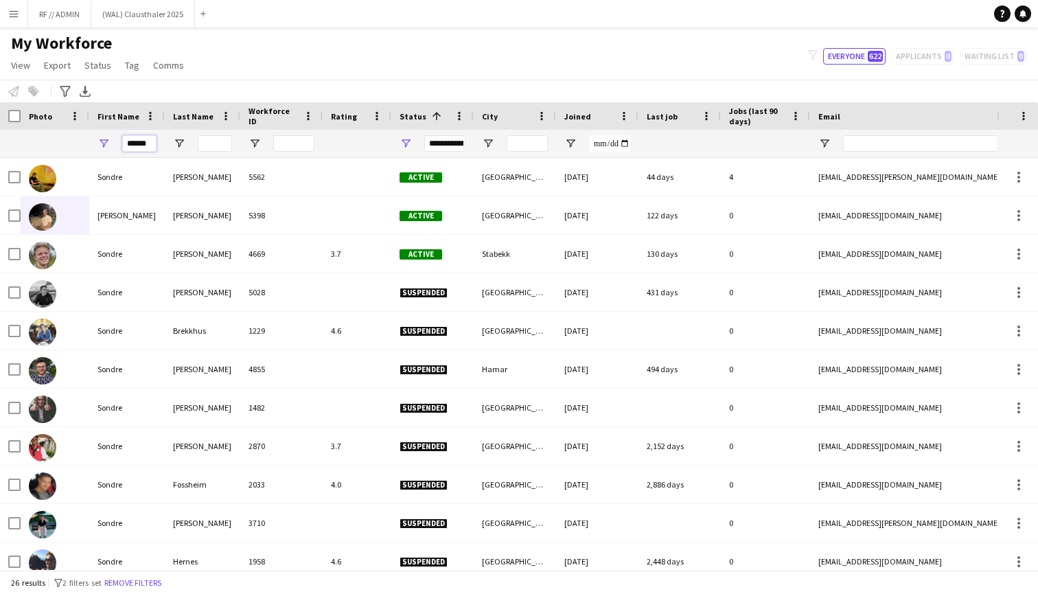
click at [136, 146] on input "******" at bounding box center [139, 143] width 34 height 16
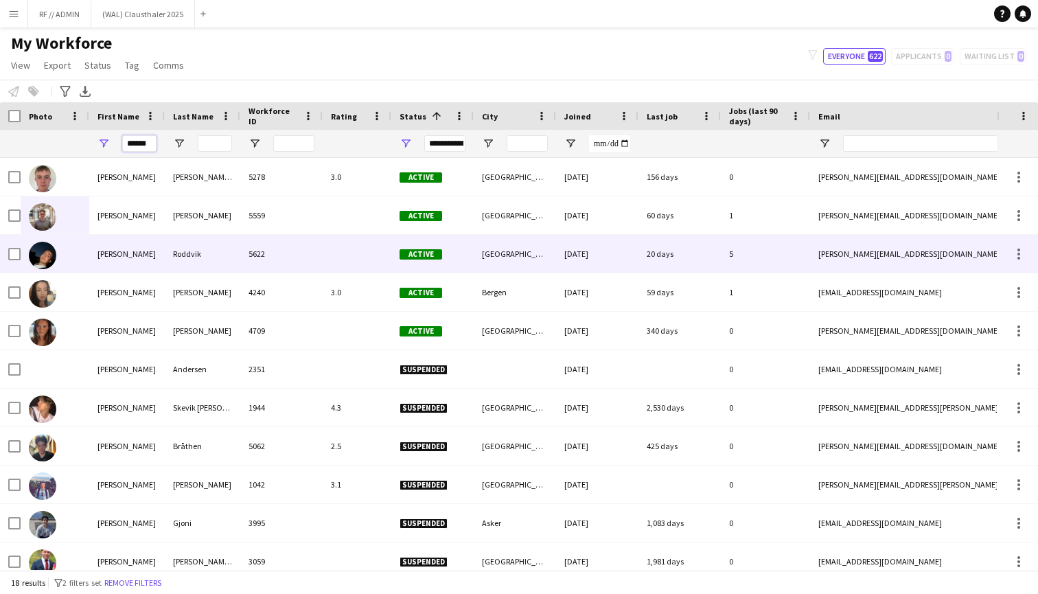
type input "******"
click at [184, 249] on div "Roddvik" at bounding box center [203, 254] width 76 height 38
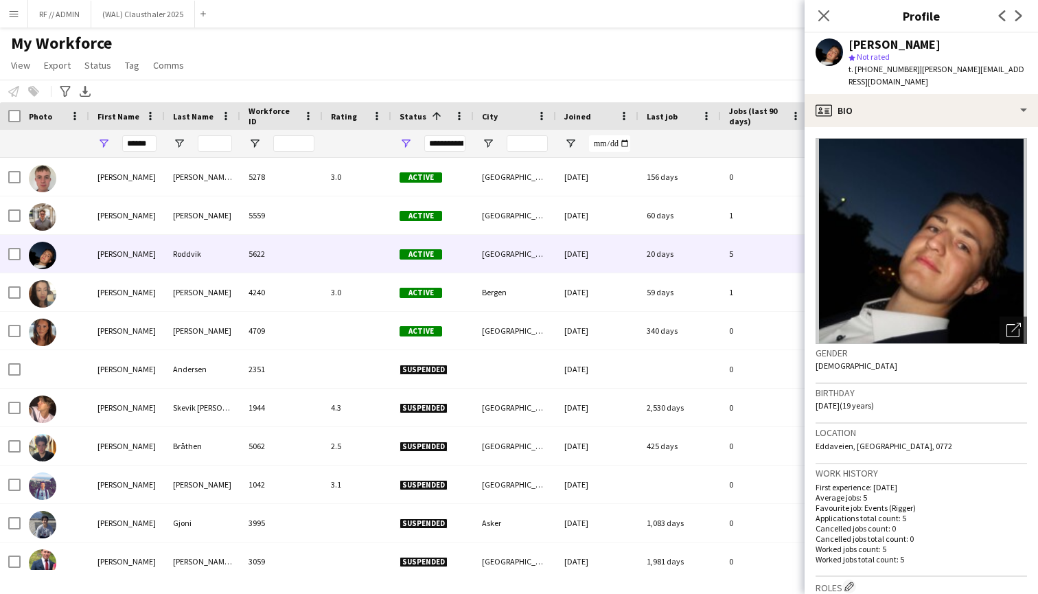
scroll to position [91, 0]
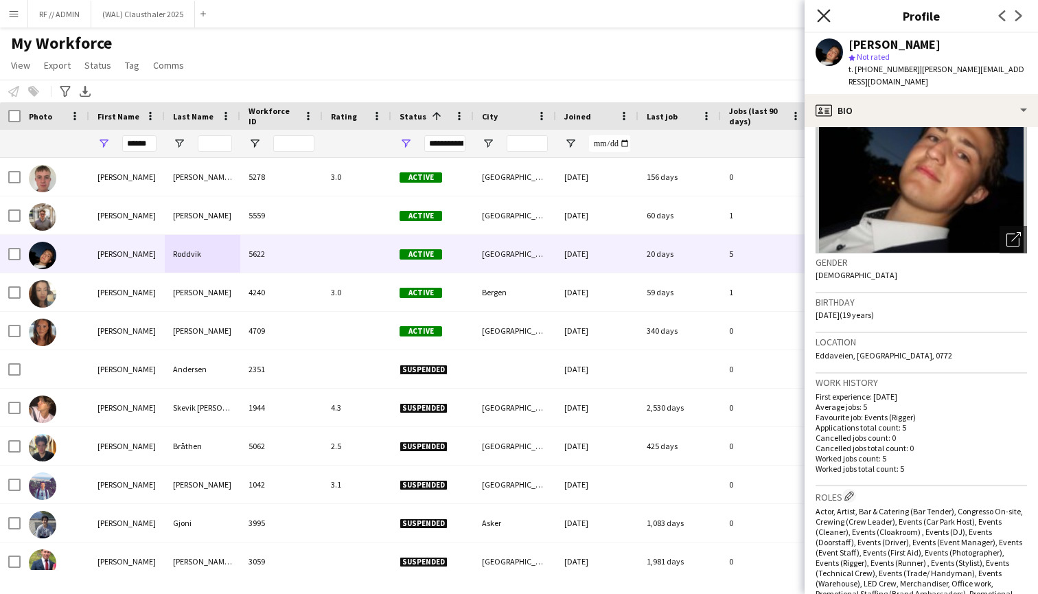
click at [821, 14] on icon "Close pop-in" at bounding box center [823, 15] width 13 height 13
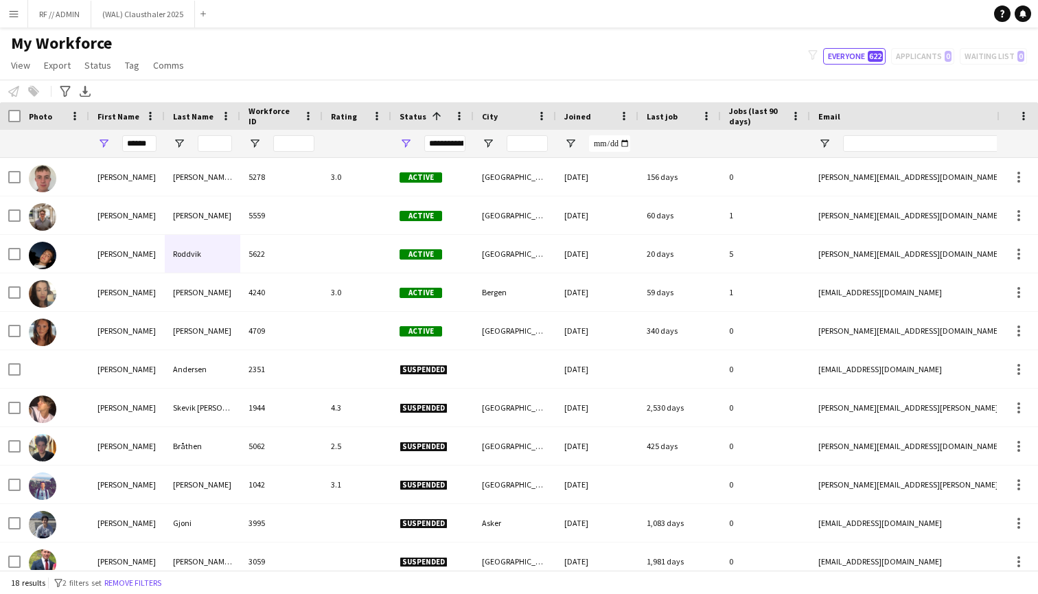
click at [438, 58] on div "My Workforce View Views Default view New view Update view Delete view Edit name…" at bounding box center [519, 56] width 1038 height 47
click at [374, 58] on div "My Workforce View Views Default view New view Update view Delete view Edit name…" at bounding box center [519, 56] width 1038 height 47
click at [144, 144] on input "******" at bounding box center [139, 143] width 34 height 16
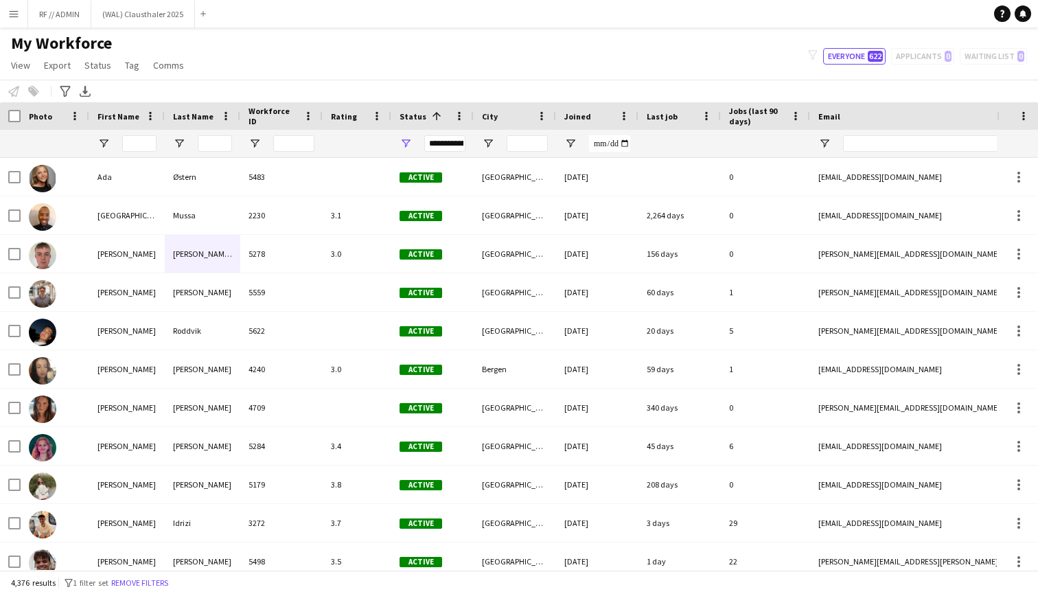
click at [348, 65] on div "My Workforce View Views Default view New view Update view Delete view Edit name…" at bounding box center [519, 56] width 1038 height 47
click at [14, 25] on button "Menu" at bounding box center [13, 13] width 27 height 27
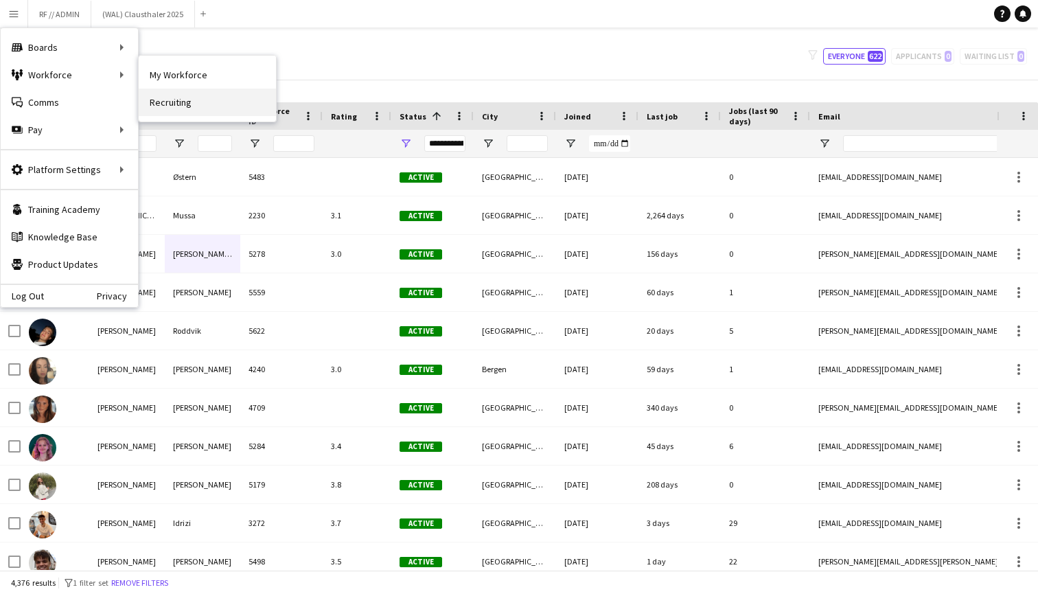
click at [168, 98] on link "Recruiting" at bounding box center [207, 102] width 137 height 27
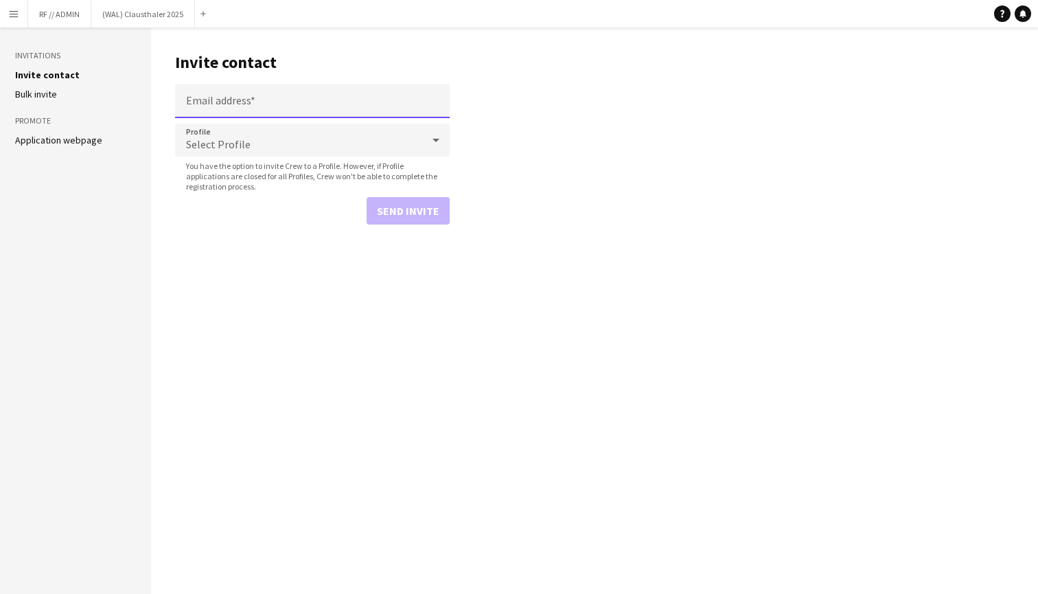
click at [238, 96] on input "Email address" at bounding box center [312, 101] width 275 height 34
type input "**********"
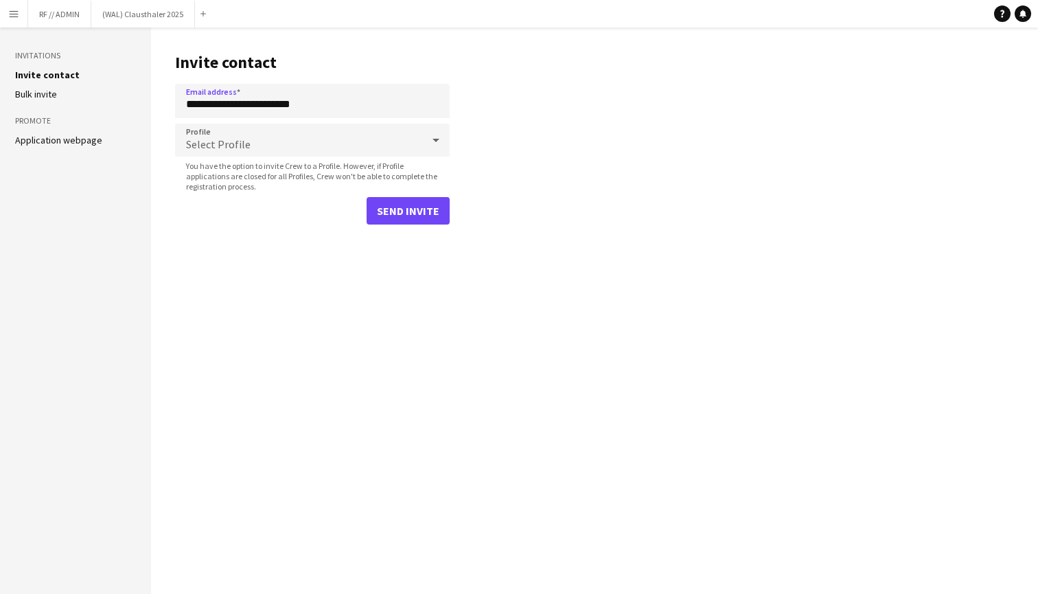
click at [205, 141] on span "Select Profile" at bounding box center [218, 144] width 65 height 14
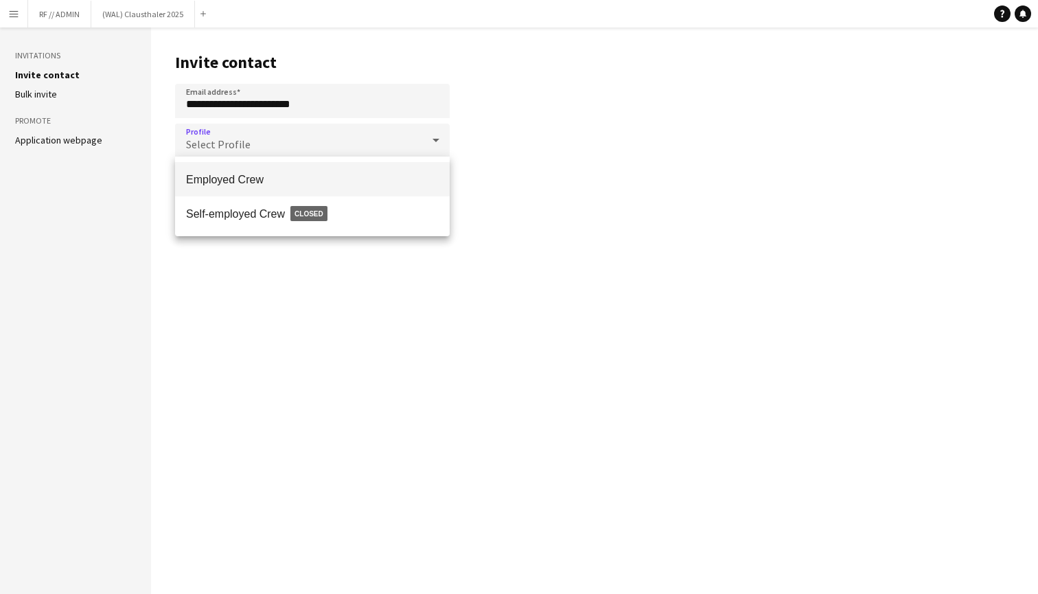
click at [269, 173] on span "Employed Crew" at bounding box center [312, 179] width 253 height 13
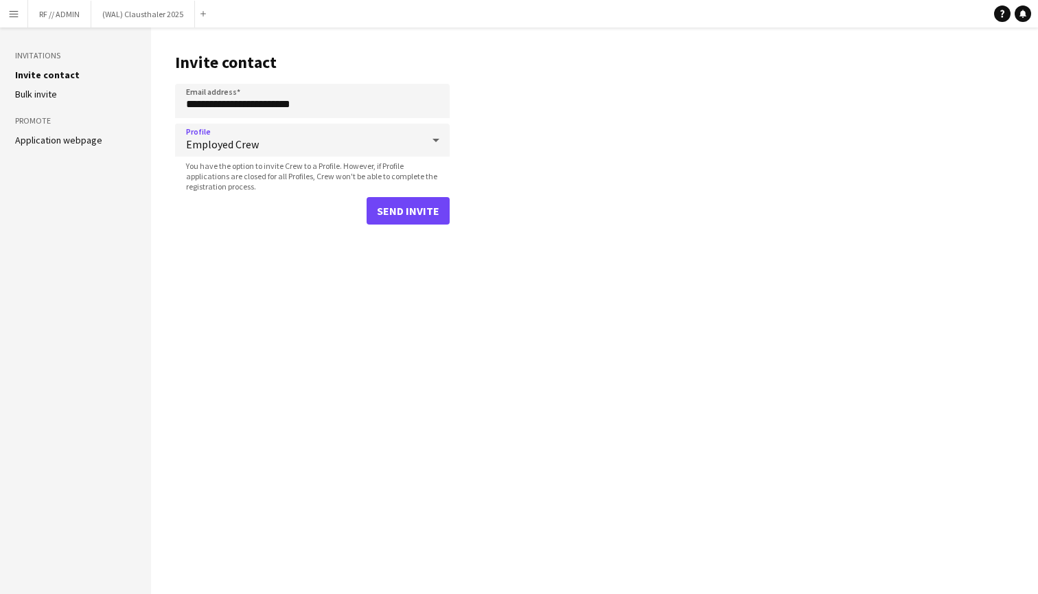
click at [430, 215] on button "Send invite" at bounding box center [408, 210] width 83 height 27
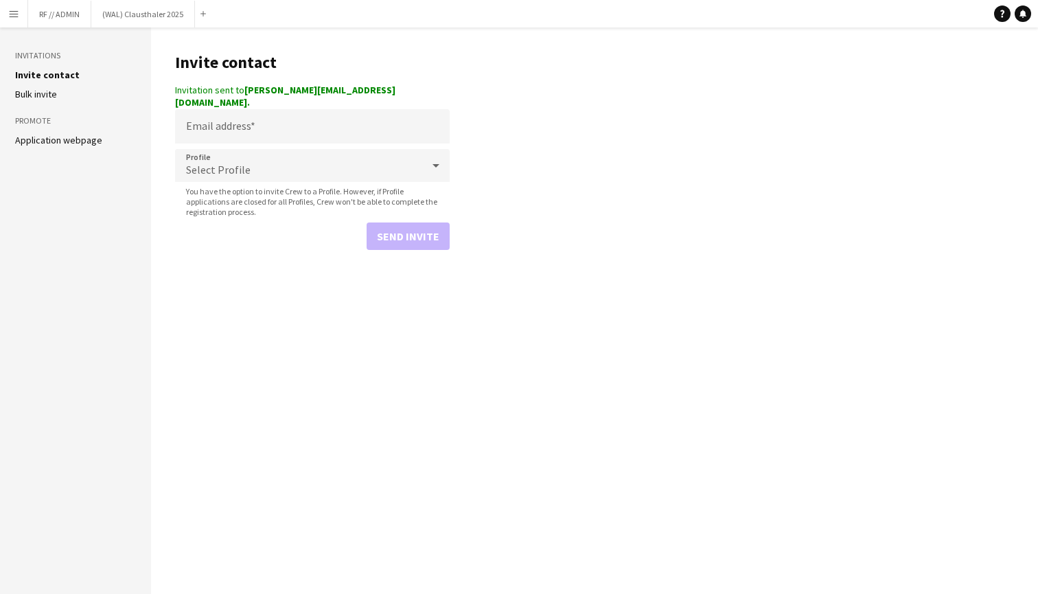
drag, startPoint x: 375, startPoint y: 92, endPoint x: 246, endPoint y: 90, distance: 129.1
click at [246, 90] on div "Invitation sent to [PERSON_NAME][EMAIL_ADDRESS][DOMAIN_NAME]." at bounding box center [312, 96] width 275 height 25
copy div "[PERSON_NAME][EMAIL_ADDRESS][DOMAIN_NAME]."
